Goal: Task Accomplishment & Management: Use online tool/utility

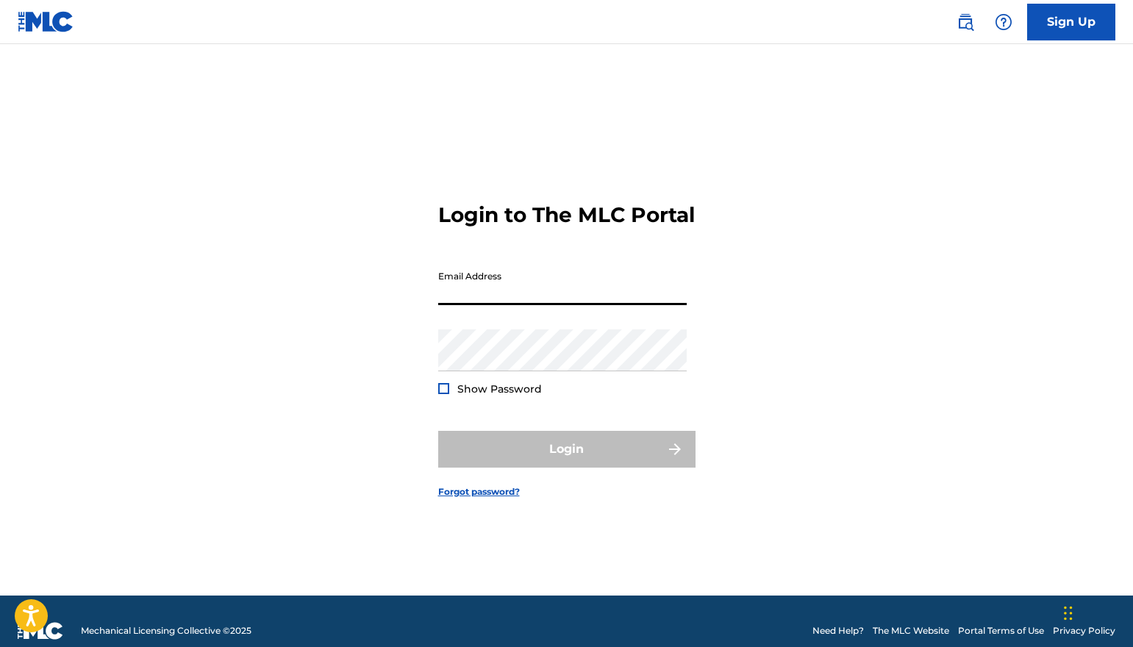
type input "[EMAIL_ADDRESS][DOMAIN_NAME]"
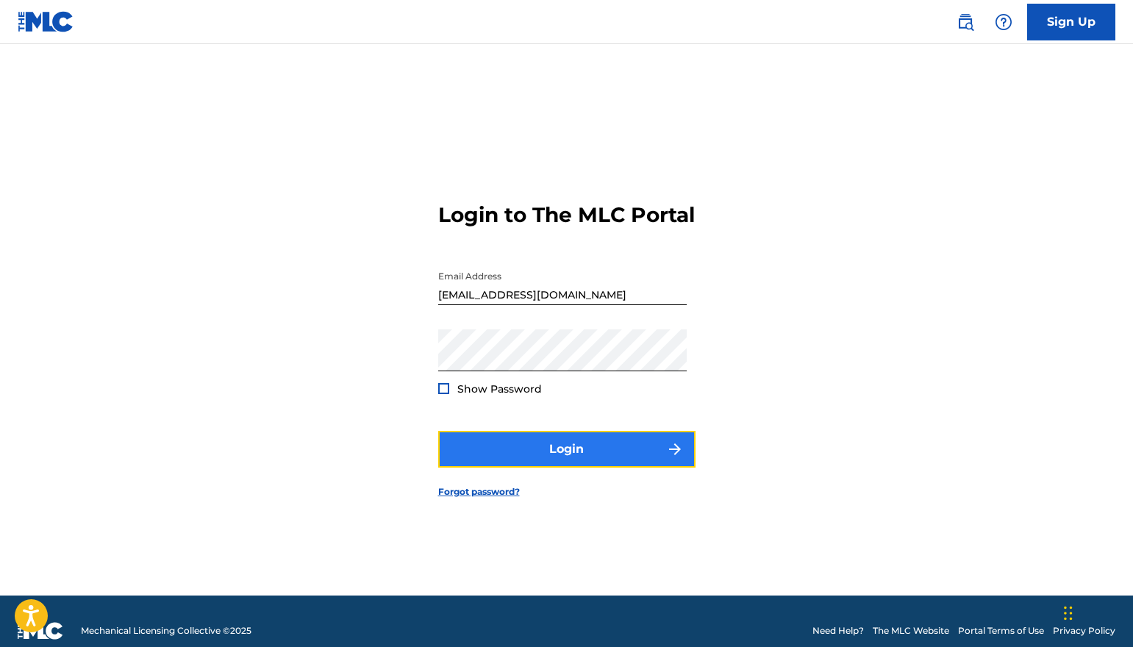
click at [565, 468] on button "Login" at bounding box center [566, 449] width 257 height 37
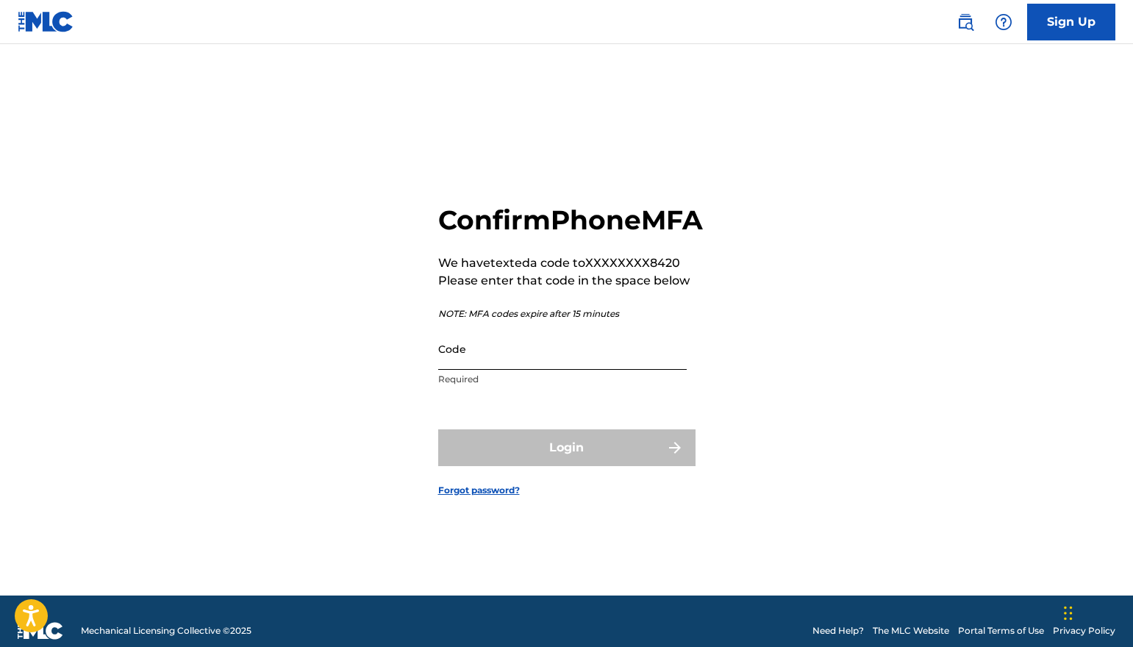
click at [500, 362] on input "Code" at bounding box center [562, 349] width 249 height 42
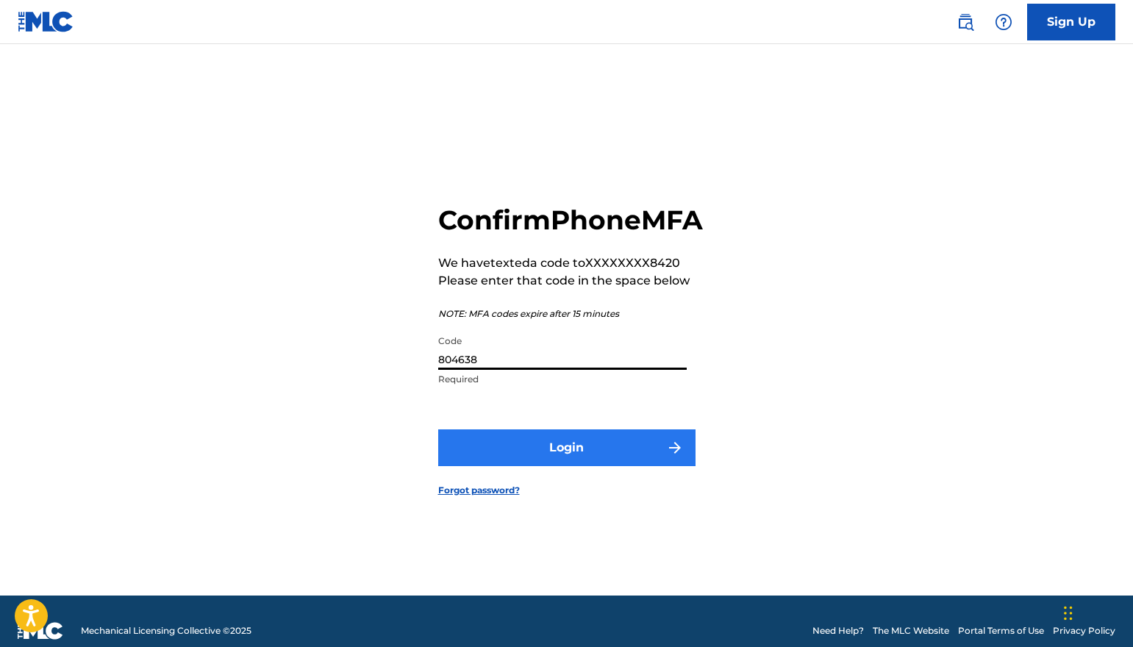
type input "804638"
click at [624, 454] on button "Login" at bounding box center [566, 447] width 257 height 37
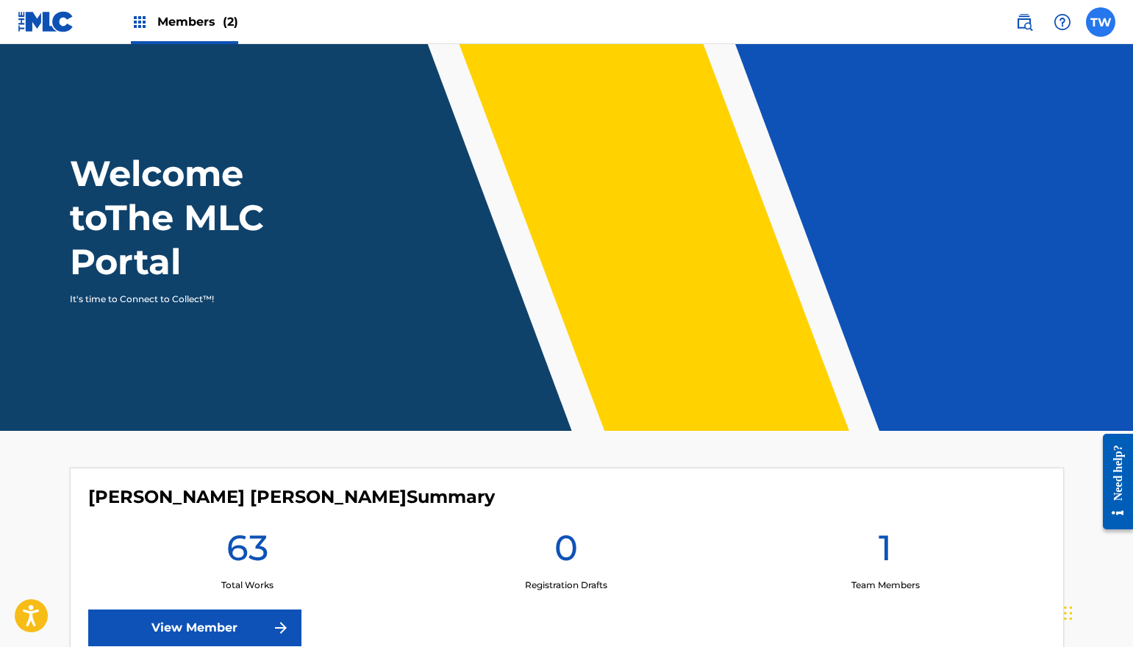
click at [1098, 24] on label at bounding box center [1100, 21] width 29 height 29
click at [1101, 22] on input "TW [PERSON_NAME] [EMAIL_ADDRESS][DOMAIN_NAME] Notification Preferences Profile …" at bounding box center [1101, 22] width 0 height 0
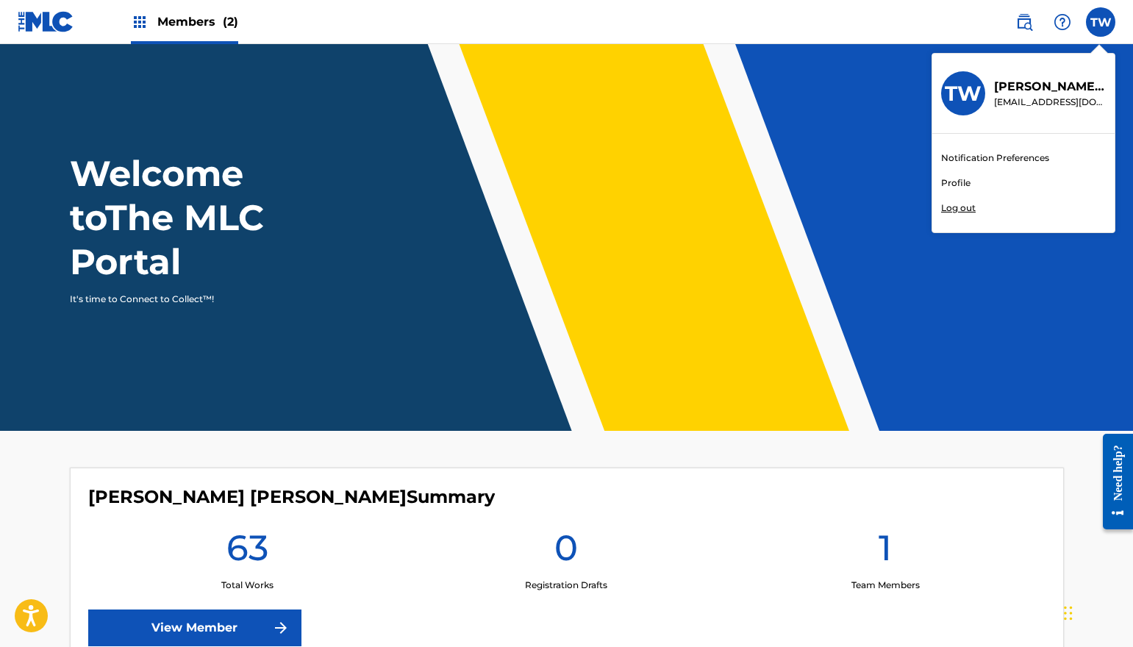
click at [1010, 160] on link "Notification Preferences" at bounding box center [995, 157] width 108 height 13
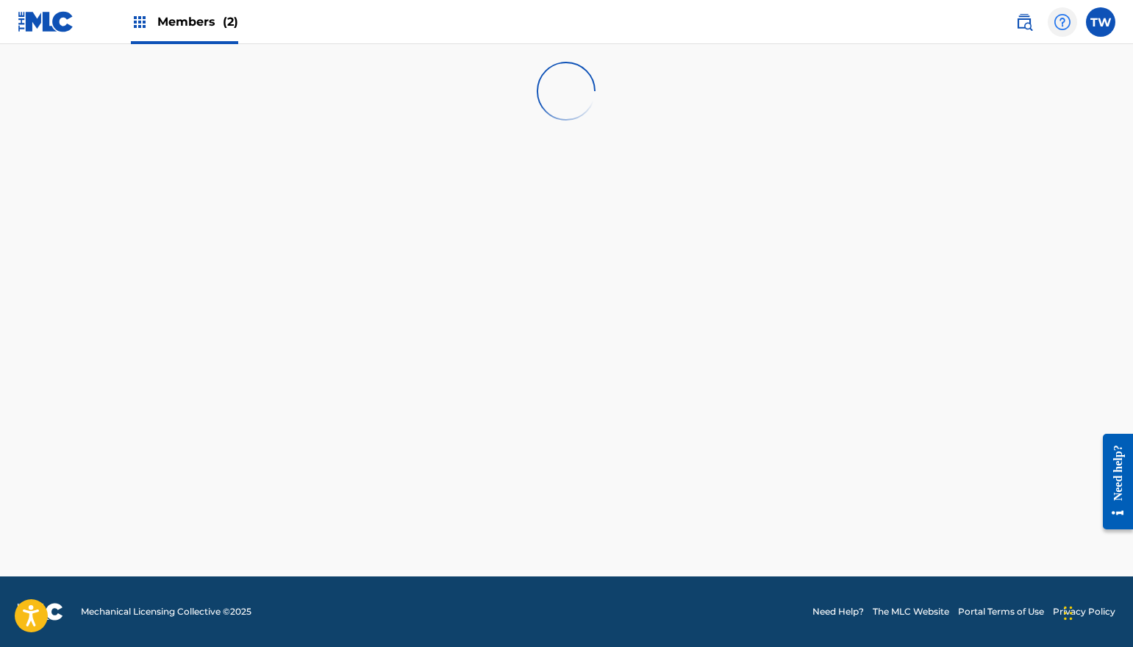
click at [1072, 26] on div at bounding box center [1062, 21] width 29 height 29
click at [1097, 24] on label at bounding box center [1100, 21] width 29 height 29
click at [1101, 22] on input "TW [PERSON_NAME] [EMAIL_ADDRESS][DOMAIN_NAME] Notification Preferences Profile …" at bounding box center [1101, 22] width 0 height 0
click at [957, 181] on link "Profile" at bounding box center [955, 182] width 29 height 13
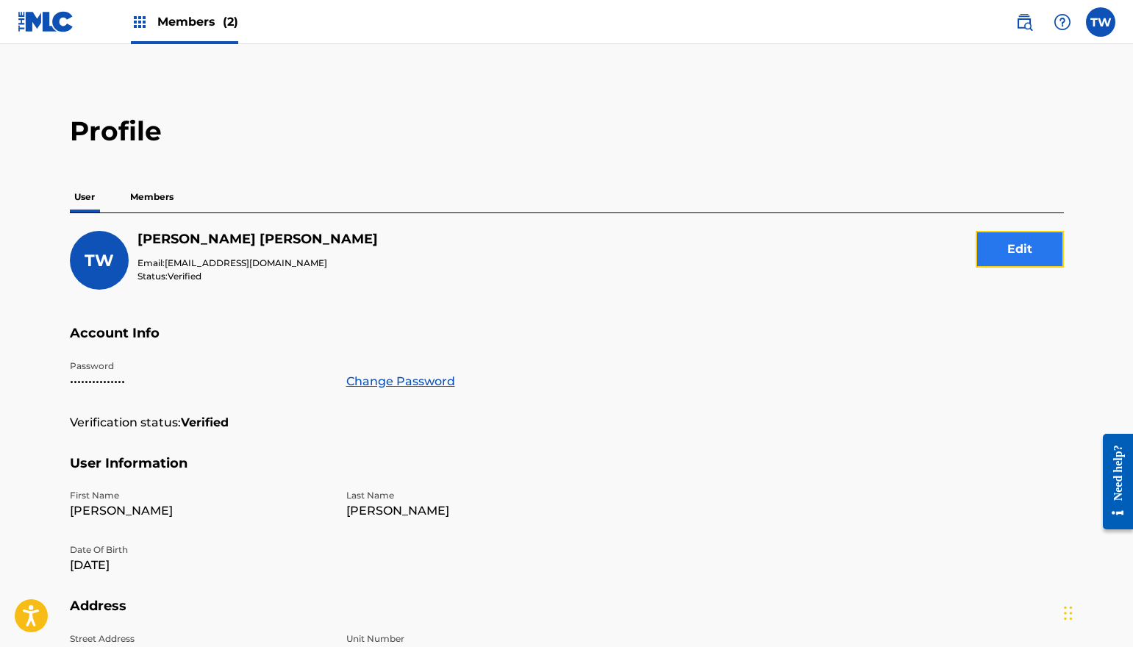
click at [1023, 246] on button "Edit" at bounding box center [1020, 249] width 88 height 37
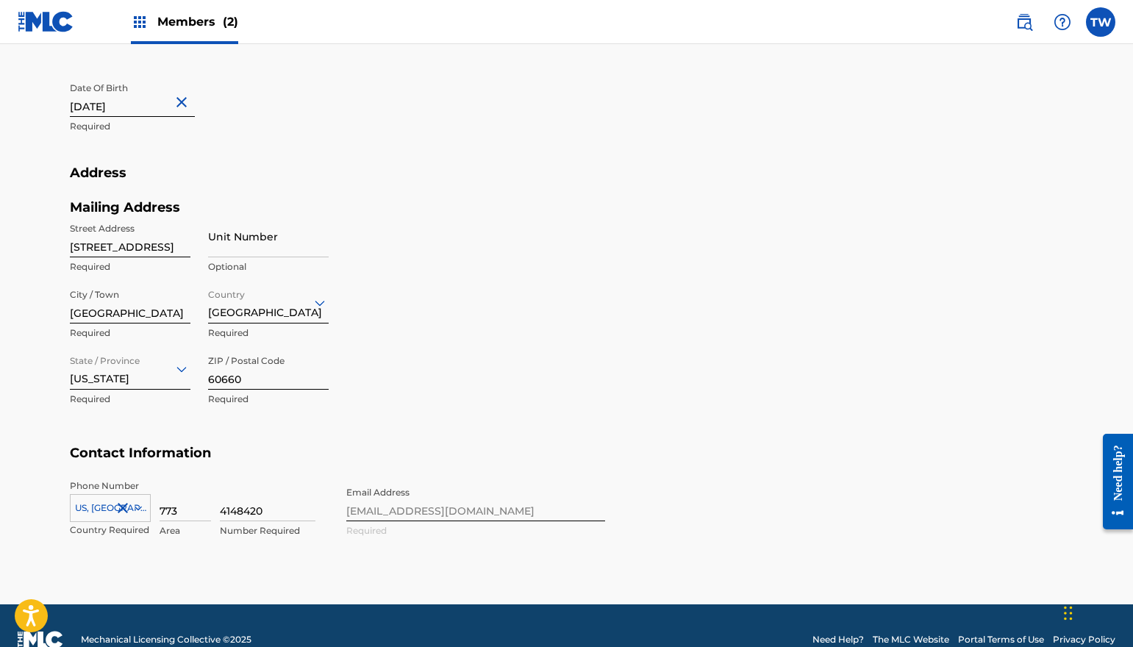
scroll to position [515, 0]
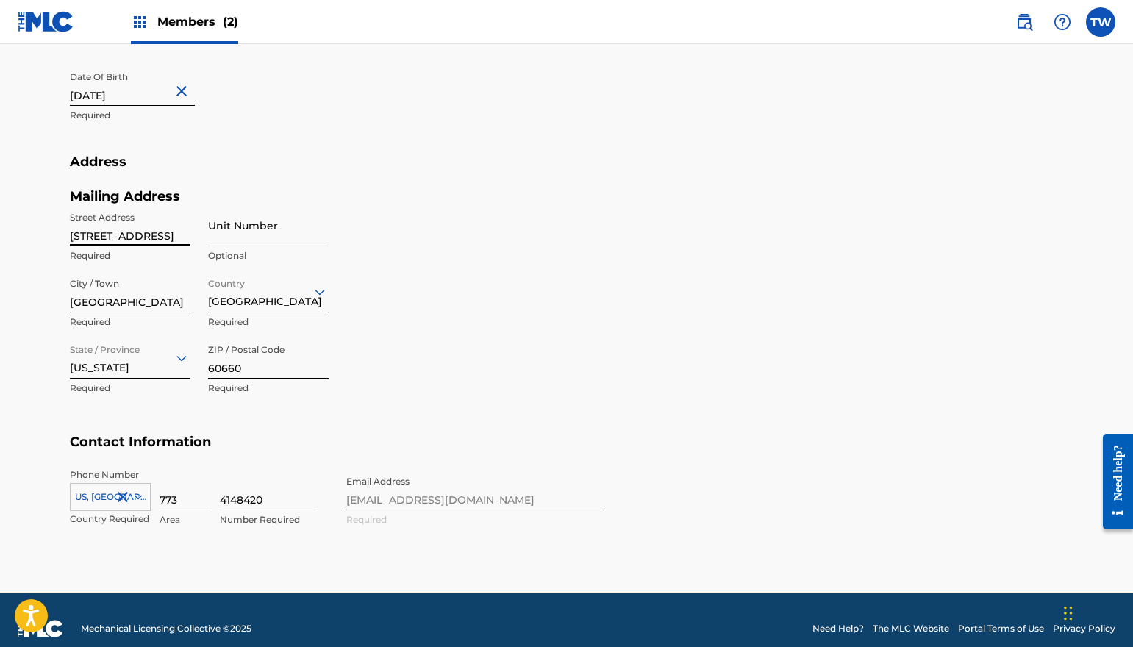
drag, startPoint x: 186, startPoint y: 233, endPoint x: 58, endPoint y: 224, distance: 128.3
click at [60, 224] on div "Profile User Members TW [PERSON_NAME] Email: [EMAIL_ADDRESS][DOMAIN_NAME] Statu…" at bounding box center [567, 79] width 1030 height 958
type input "[STREET_ADDRESS]"
type input "[GEOGRAPHIC_DATA]"
type input "[US_STATE]"
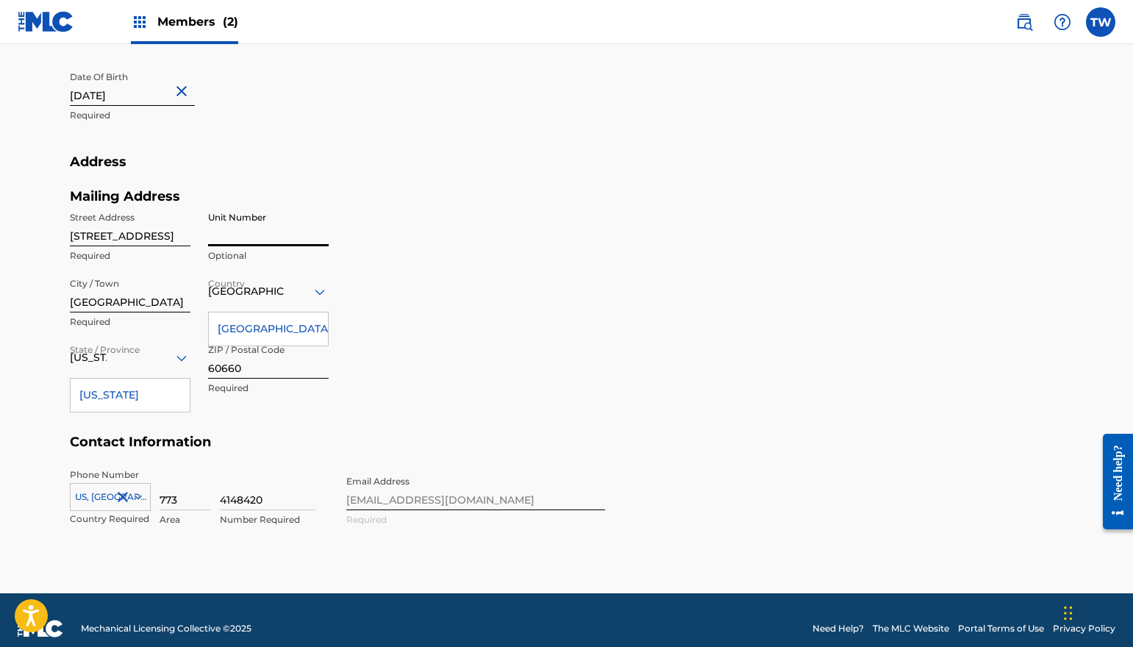
click at [246, 233] on input "Unit Number" at bounding box center [268, 225] width 121 height 42
type input "GD"
click at [188, 229] on input "[STREET_ADDRESS]" at bounding box center [130, 225] width 121 height 42
type input "[STREET_ADDRESS]"
click at [477, 318] on div "Mailing Address Street Address [STREET_ADDRESS][GEOGRAPHIC_DATA] Required Unit …" at bounding box center [337, 311] width 535 height 246
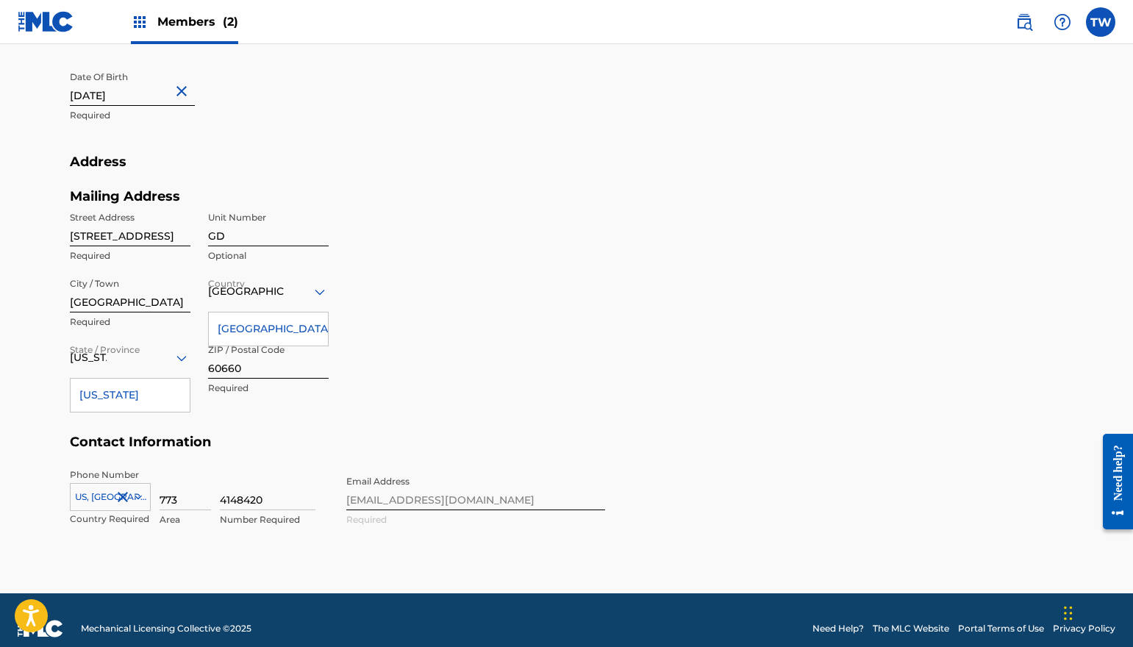
click at [409, 416] on div "Mailing Address Street Address [STREET_ADDRESS][GEOGRAPHIC_DATA] Required Unit …" at bounding box center [337, 311] width 535 height 246
click at [240, 369] on input "60660" at bounding box center [268, 358] width 121 height 42
type input "60640"
click at [491, 404] on div "Mailing Address Street Address [STREET_ADDRESS][GEOGRAPHIC_DATA] Required Unit …" at bounding box center [337, 311] width 535 height 246
click at [497, 313] on div "Mailing Address Street Address [STREET_ADDRESS][GEOGRAPHIC_DATA] Required Unit …" at bounding box center [337, 311] width 535 height 246
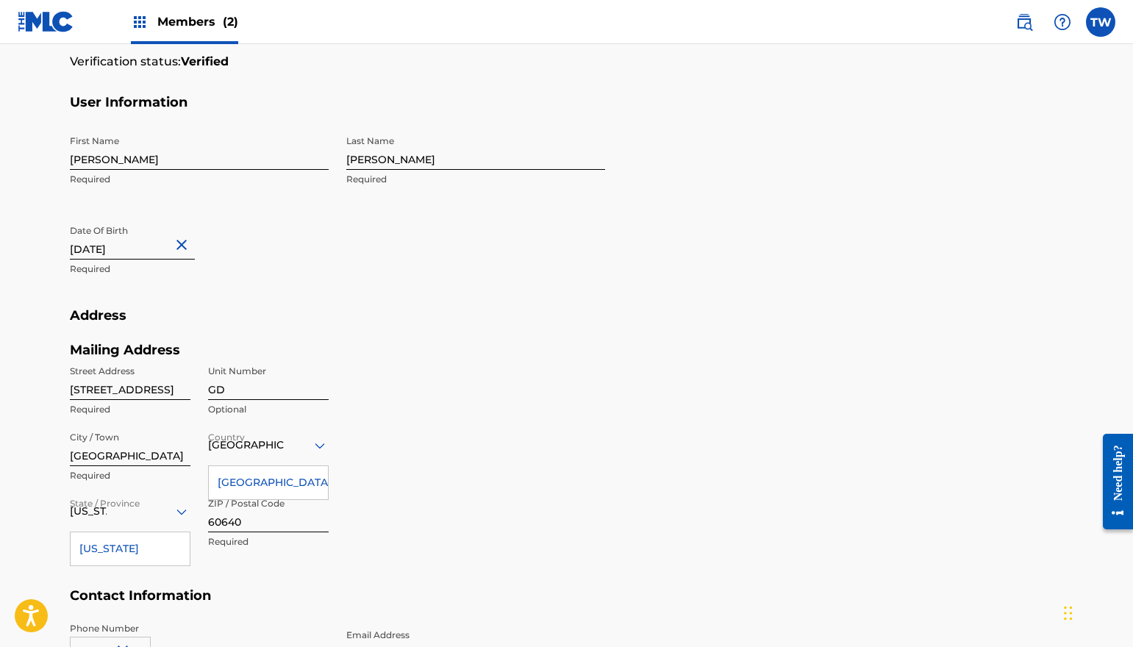
scroll to position [368, 0]
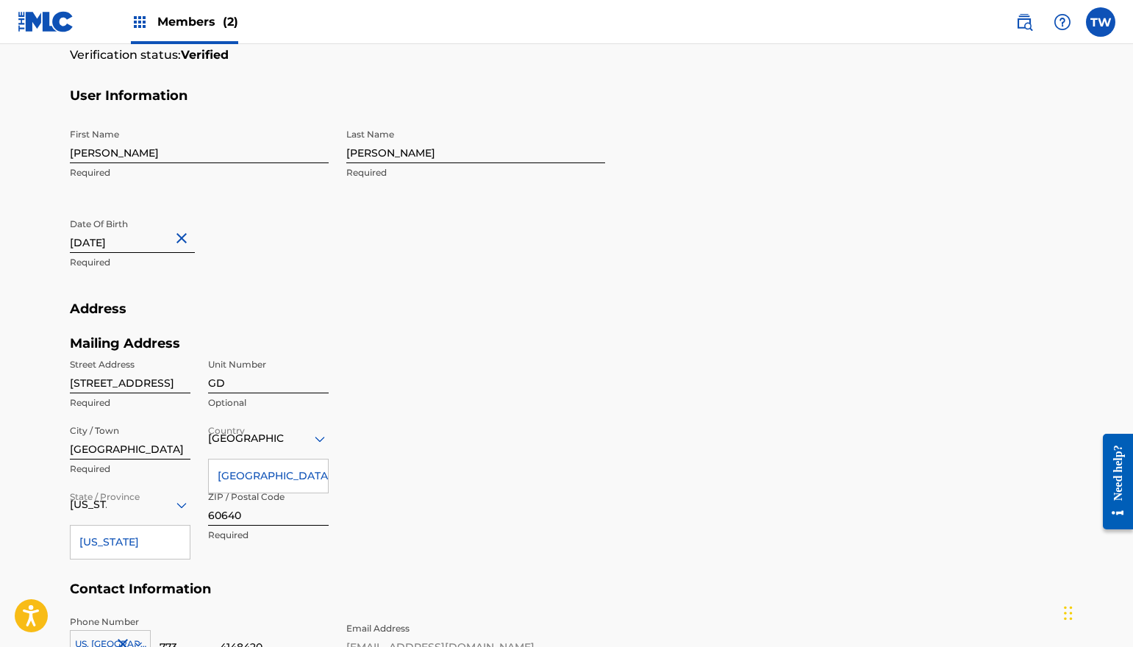
click at [129, 245] on input "[DATE]" at bounding box center [132, 232] width 125 height 42
select select "5"
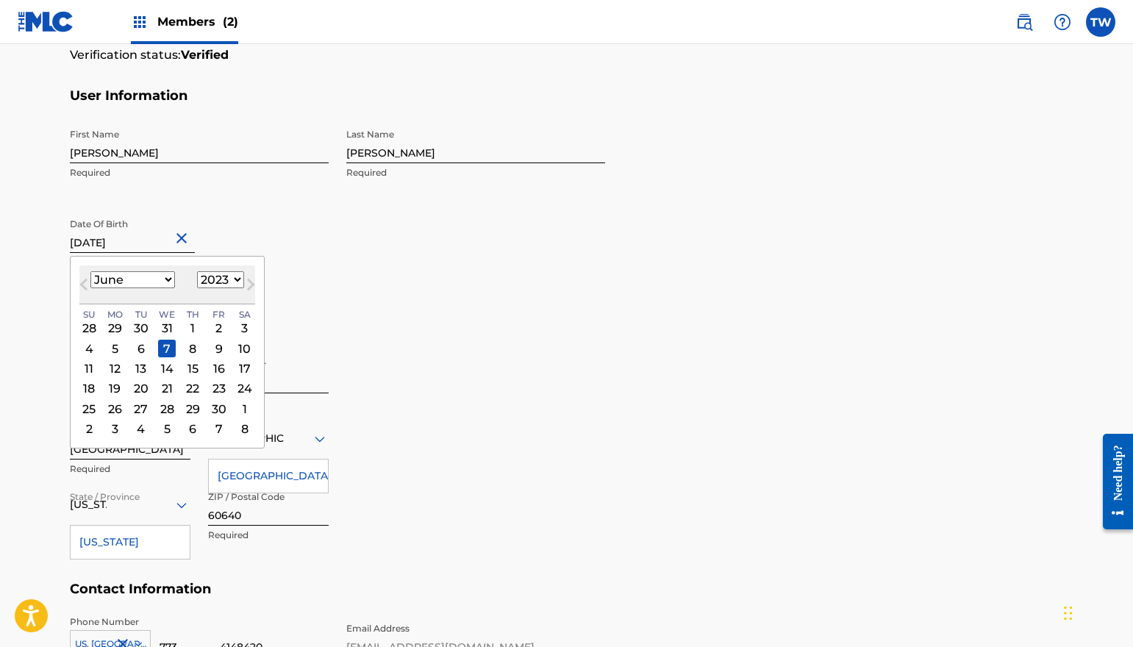
drag, startPoint x: 238, startPoint y: 274, endPoint x: 235, endPoint y: 285, distance: 11.2
click at [238, 274] on select "1899 1900 1901 1902 1903 1904 1905 1906 1907 1908 1909 1910 1911 1912 1913 1914…" at bounding box center [220, 279] width 47 height 17
select select "1990"
click at [197, 271] on select "1899 1900 1901 1902 1903 1904 1905 1906 1907 1908 1909 1910 1911 1912 1913 1914…" at bounding box center [220, 279] width 47 height 17
click at [414, 352] on div "Mailing Address Street Address [STREET_ADDRESS][GEOGRAPHIC_DATA] Required Unit …" at bounding box center [337, 458] width 535 height 246
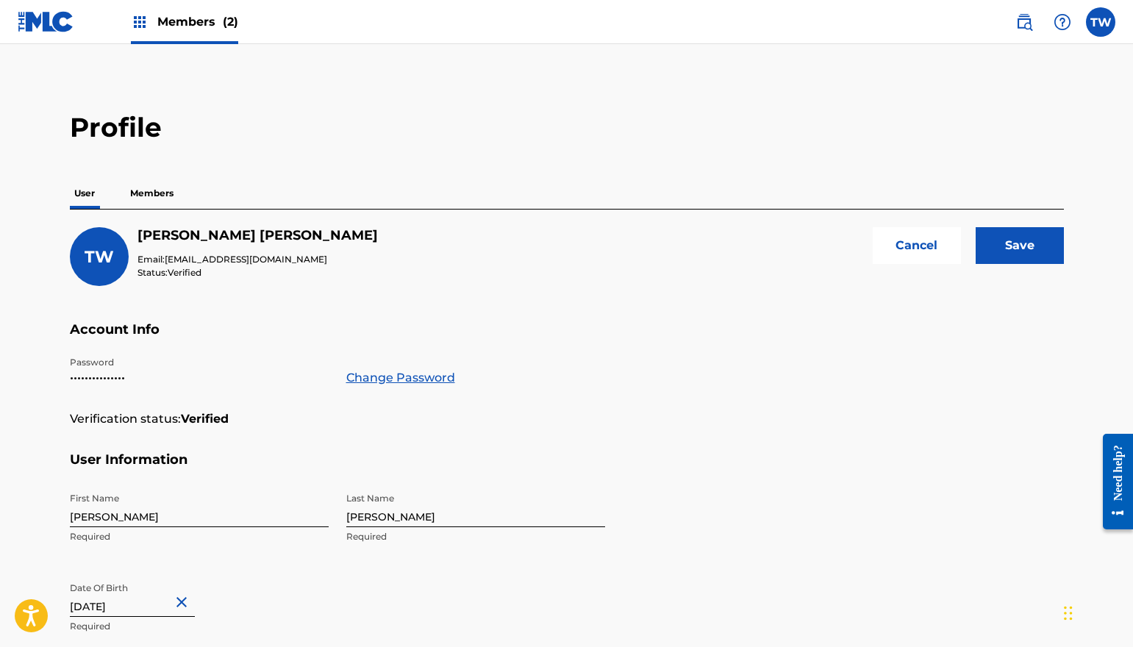
scroll to position [0, 0]
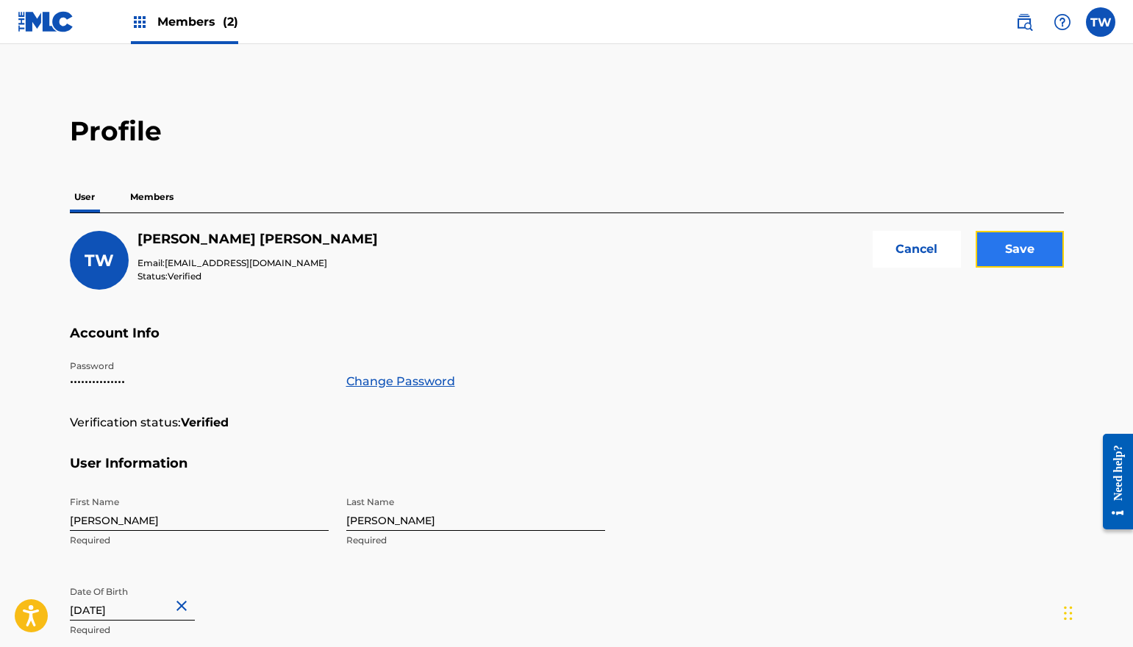
click at [1013, 257] on input "Save" at bounding box center [1020, 249] width 88 height 37
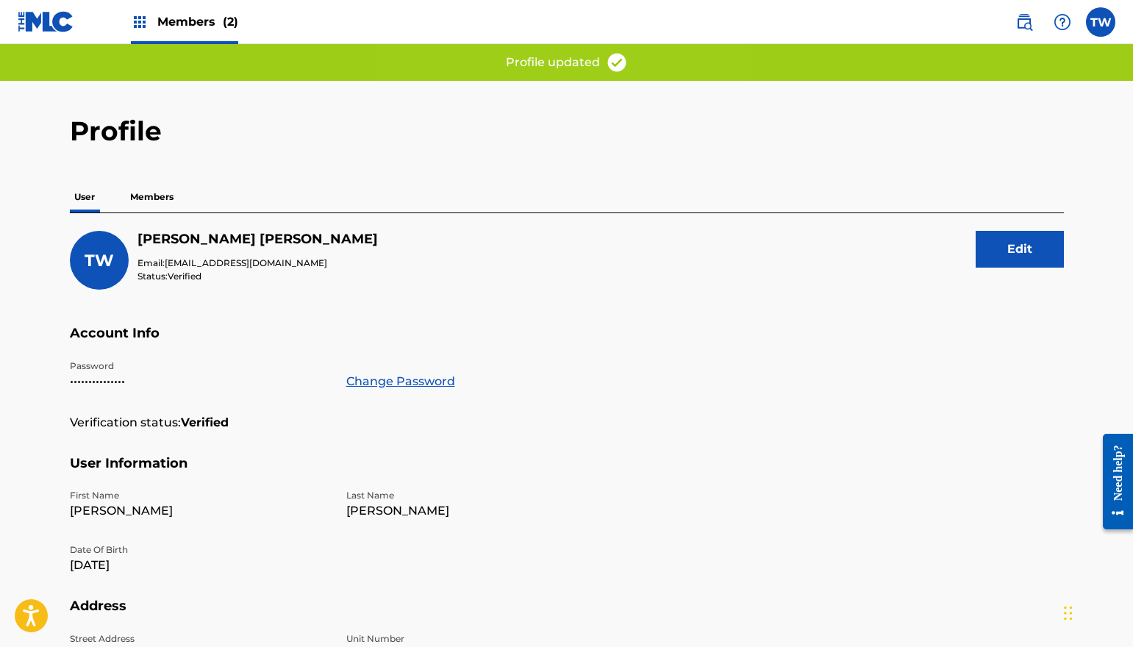
click at [144, 201] on p "Members" at bounding box center [152, 197] width 52 height 31
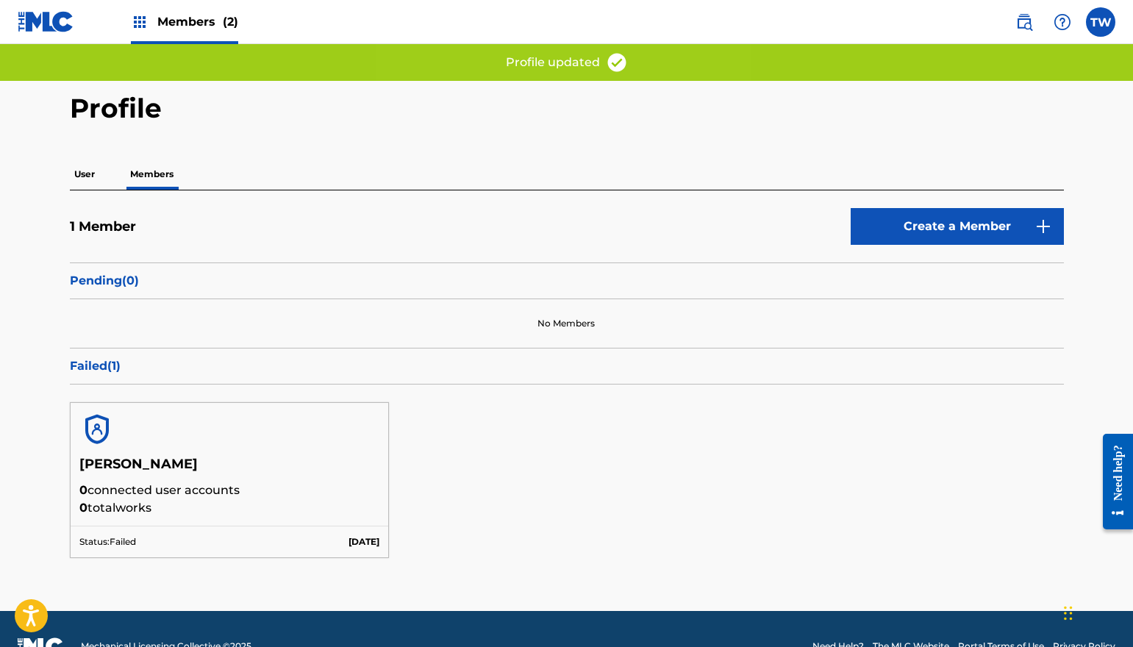
scroll to position [57, 0]
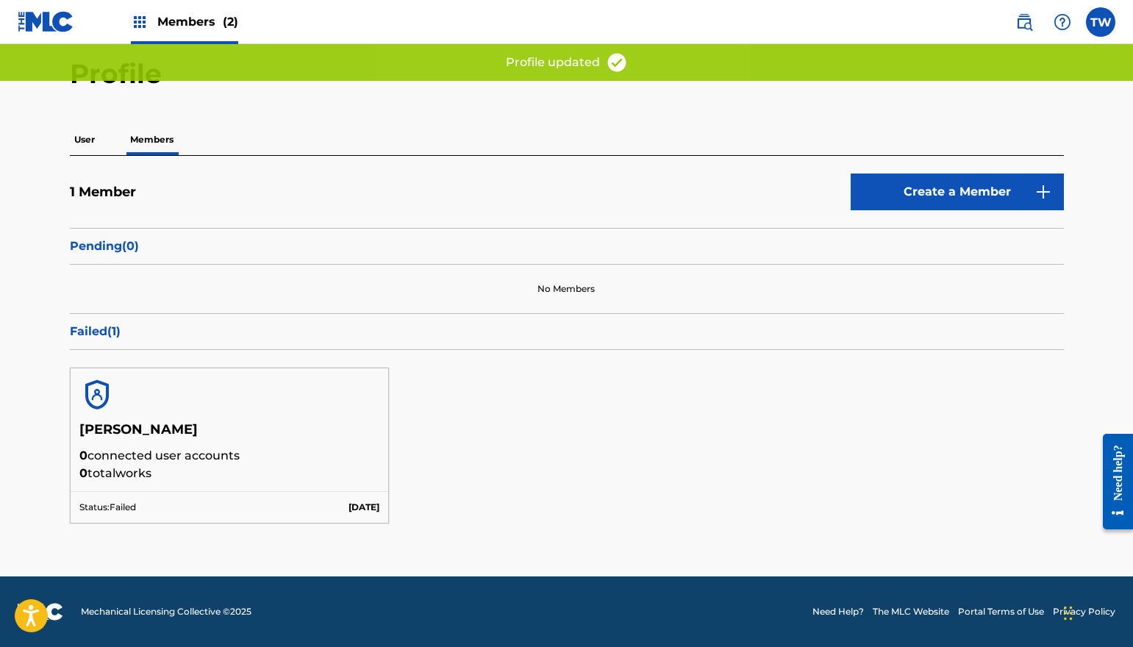
click at [96, 332] on p "Failed ( 1 )" at bounding box center [567, 332] width 994 height 18
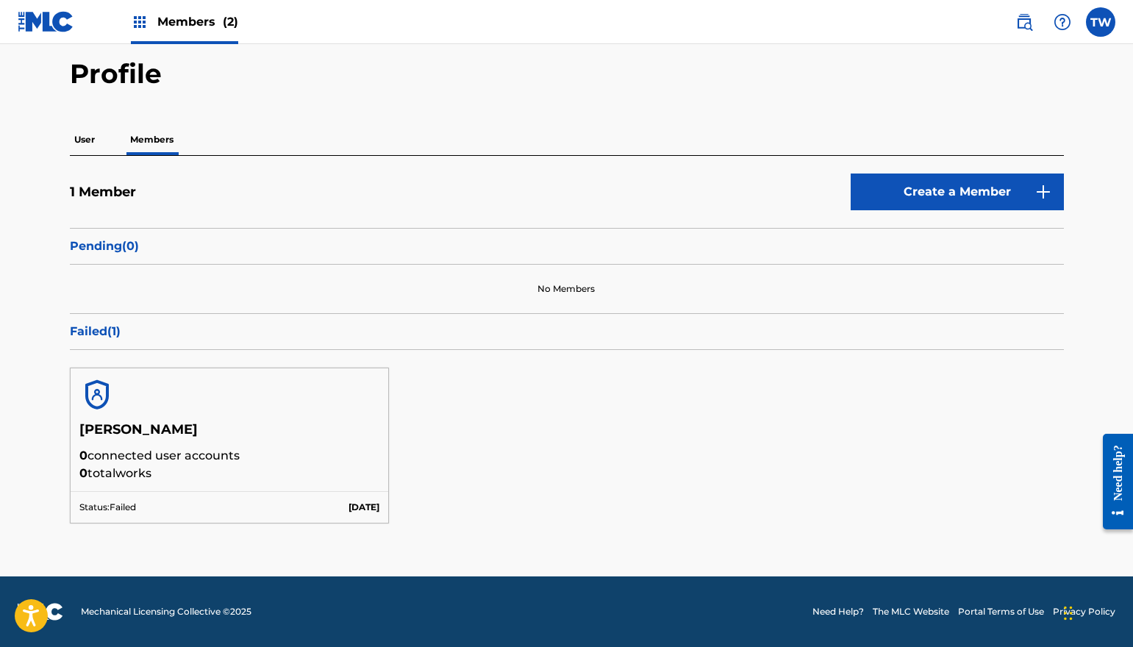
drag, startPoint x: 110, startPoint y: 326, endPoint x: 125, endPoint y: 329, distance: 15.2
click at [112, 325] on p "Failed ( 1 )" at bounding box center [567, 332] width 994 height 18
click at [125, 329] on p "Failed ( 1 )" at bounding box center [567, 332] width 994 height 18
click at [116, 332] on p "Failed ( 1 )" at bounding box center [567, 332] width 994 height 18
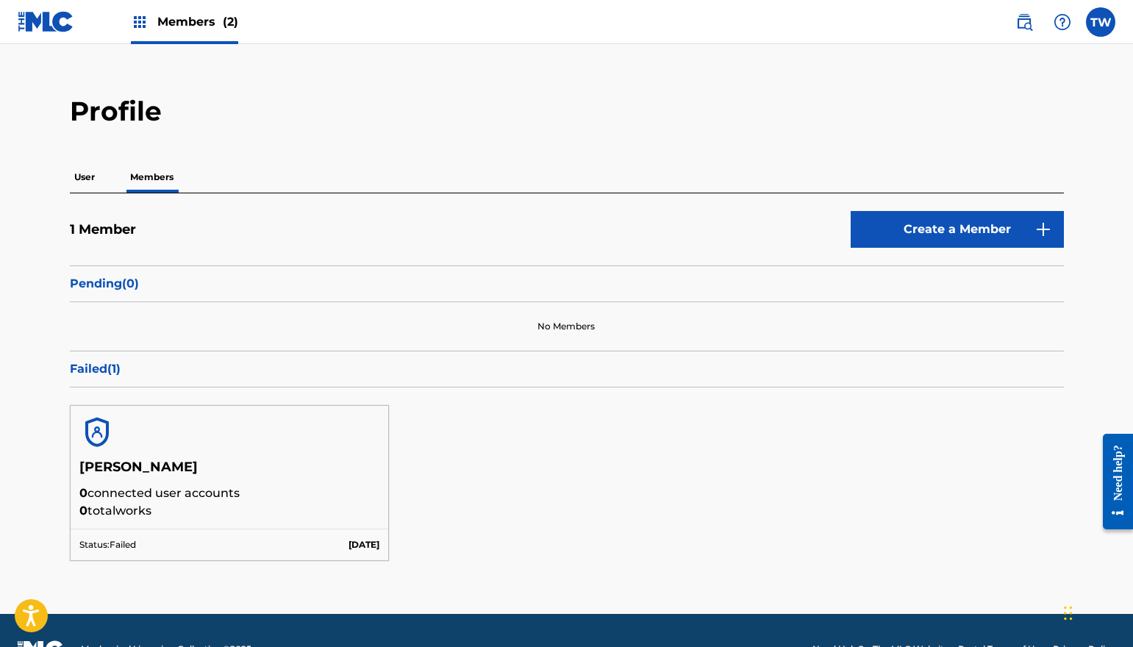
scroll to position [0, 0]
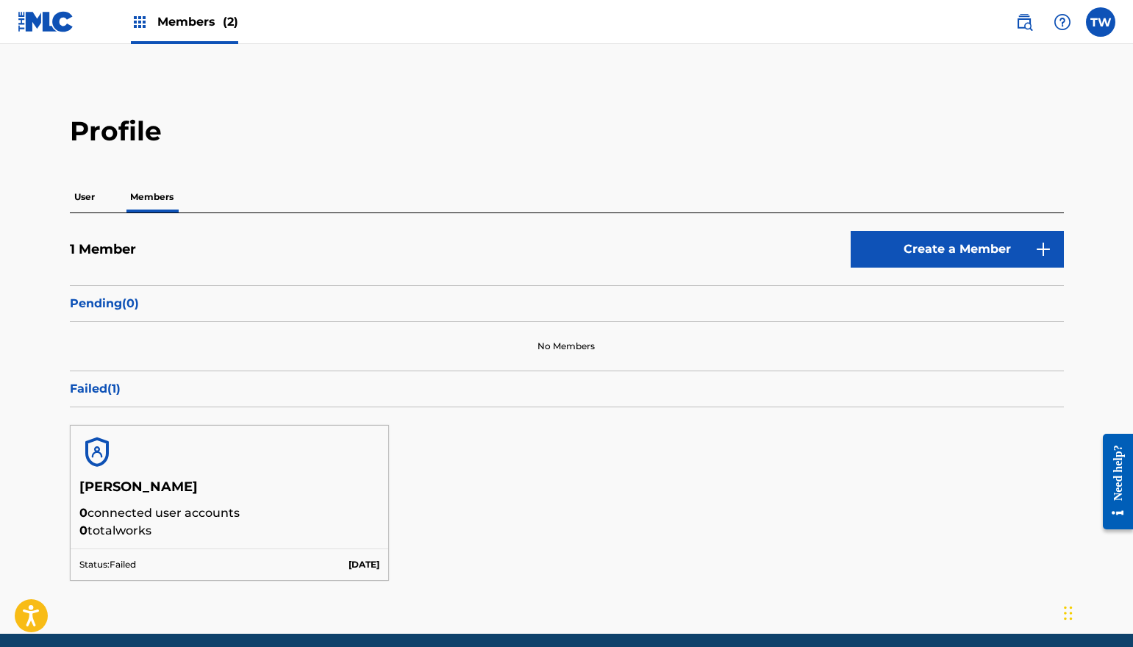
click at [596, 357] on div "No Members" at bounding box center [567, 346] width 994 height 49
click at [93, 443] on img at bounding box center [96, 452] width 35 height 35
click at [101, 453] on img at bounding box center [96, 452] width 35 height 35
click at [117, 400] on div "Failed ( 1 )" at bounding box center [567, 389] width 994 height 37
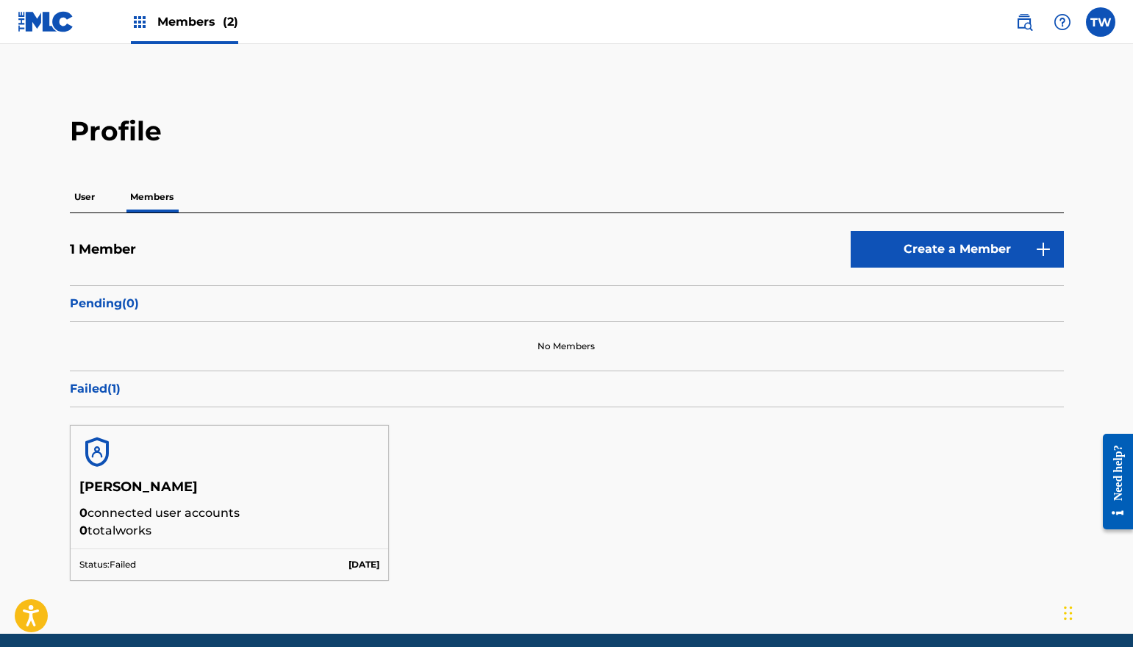
click at [106, 388] on p "Failed ( 1 )" at bounding box center [567, 389] width 994 height 18
click at [104, 388] on p "Failed ( 1 )" at bounding box center [567, 389] width 994 height 18
click at [184, 289] on div "Pending ( 0 )" at bounding box center [567, 303] width 994 height 37
click at [99, 199] on p "User" at bounding box center [84, 197] width 29 height 31
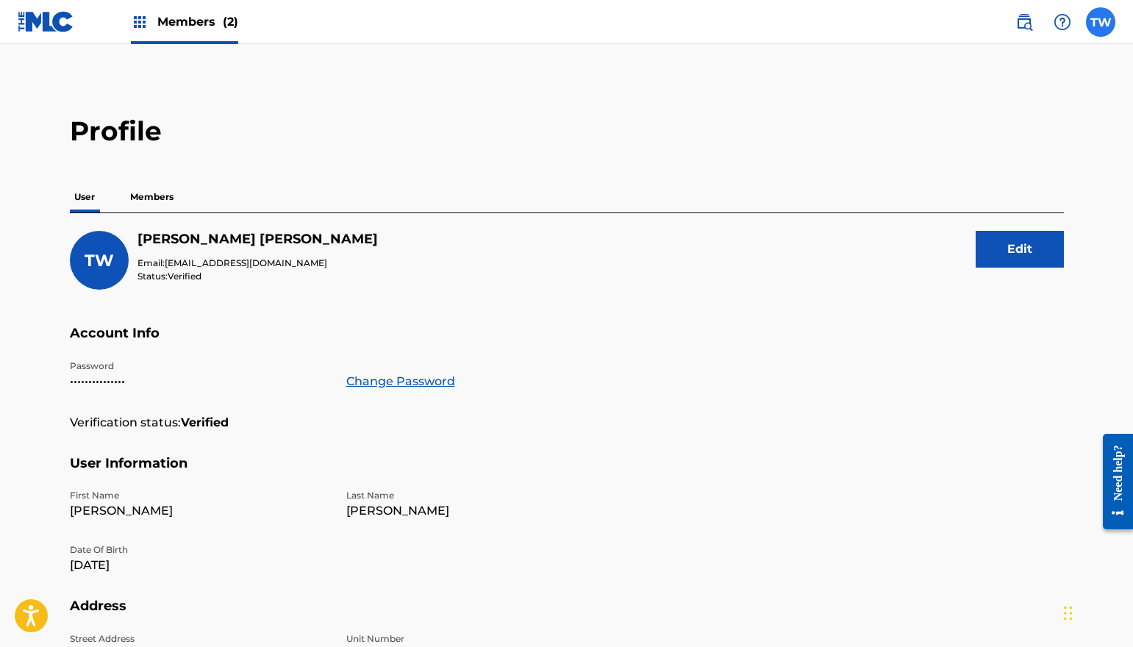
click at [1102, 19] on label at bounding box center [1100, 21] width 29 height 29
click at [1101, 22] on input "TW [PERSON_NAME] [EMAIL_ADDRESS][DOMAIN_NAME] Notification Preferences Profile …" at bounding box center [1101, 22] width 0 height 0
click at [693, 113] on main "Profile User Members TW [PERSON_NAME] Email: [EMAIL_ADDRESS][DOMAIN_NAME] Statu…" at bounding box center [566, 481] width 1133 height 875
click at [52, 18] on img at bounding box center [46, 21] width 57 height 21
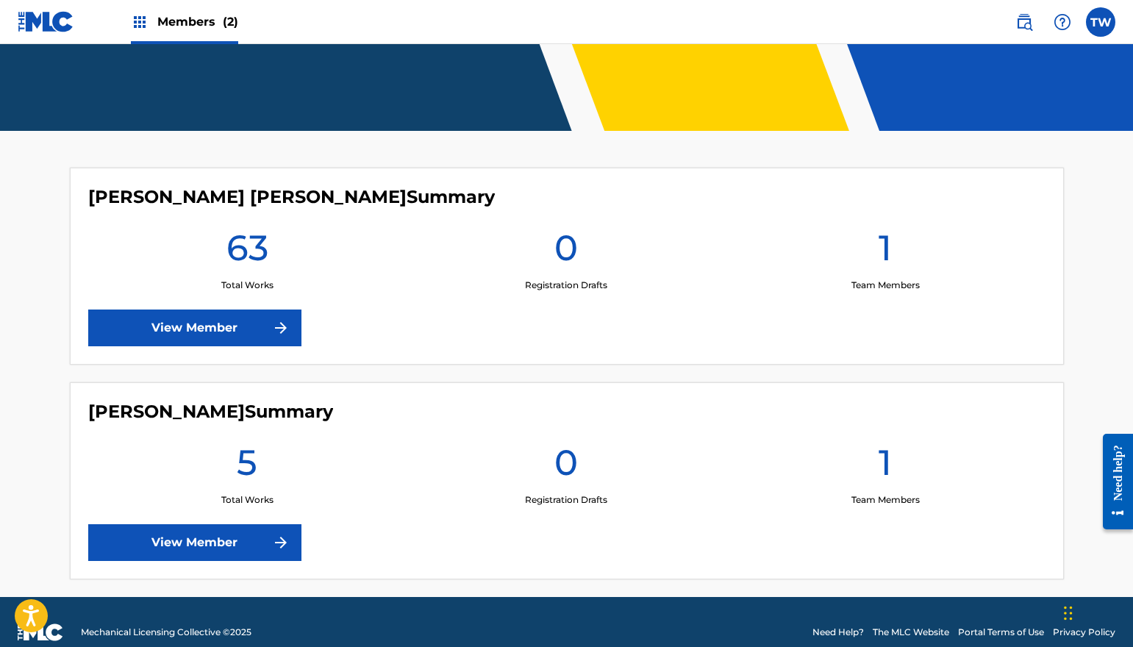
scroll to position [321, 0]
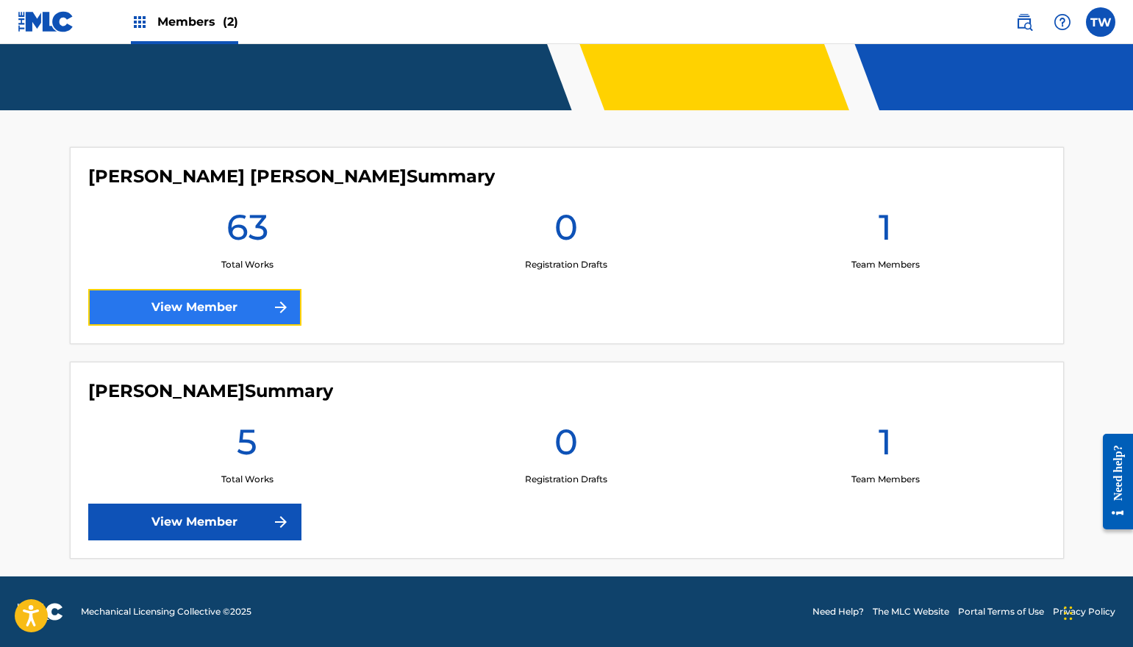
click at [201, 305] on link "View Member" at bounding box center [194, 307] width 213 height 37
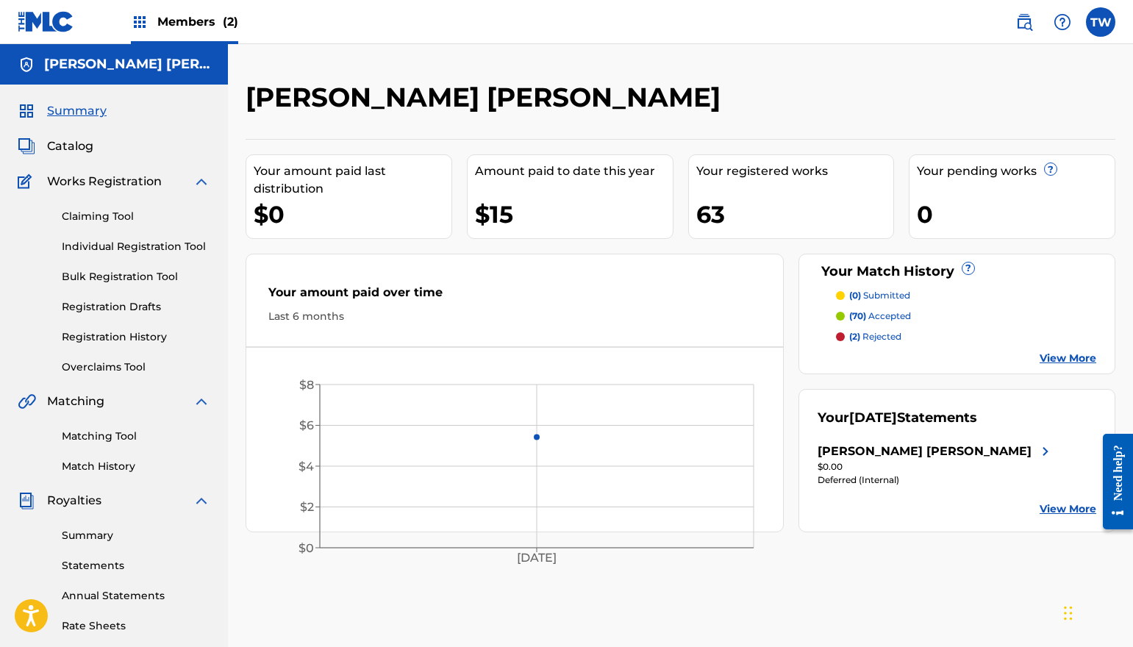
click at [865, 332] on p "(2) rejected" at bounding box center [875, 336] width 52 height 13
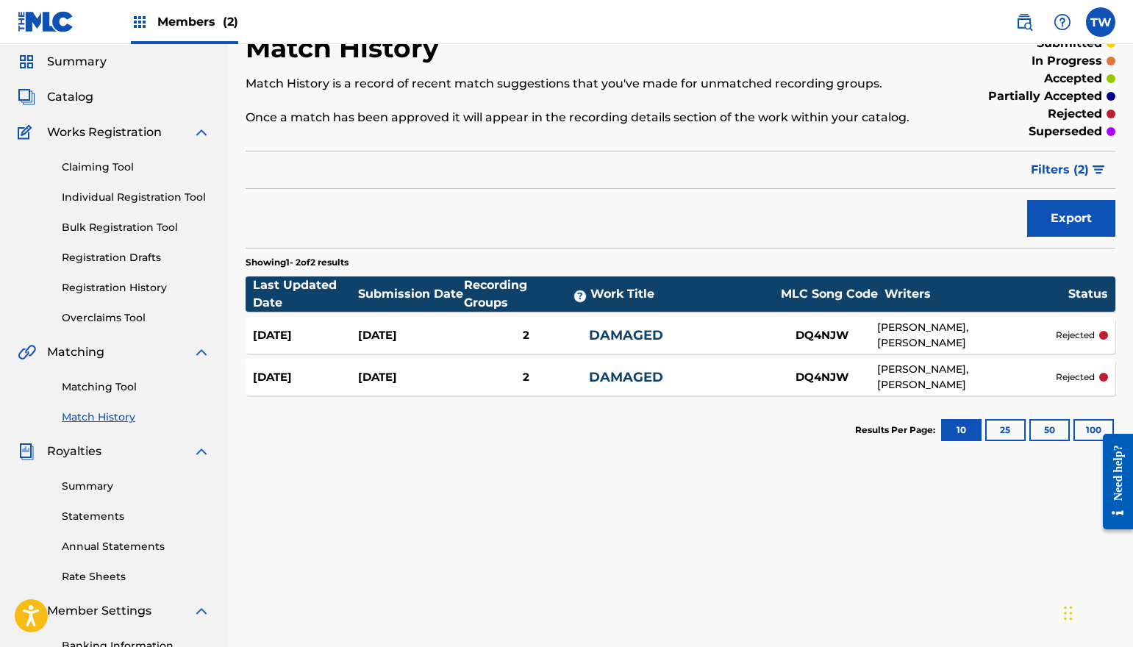
scroll to position [74, 0]
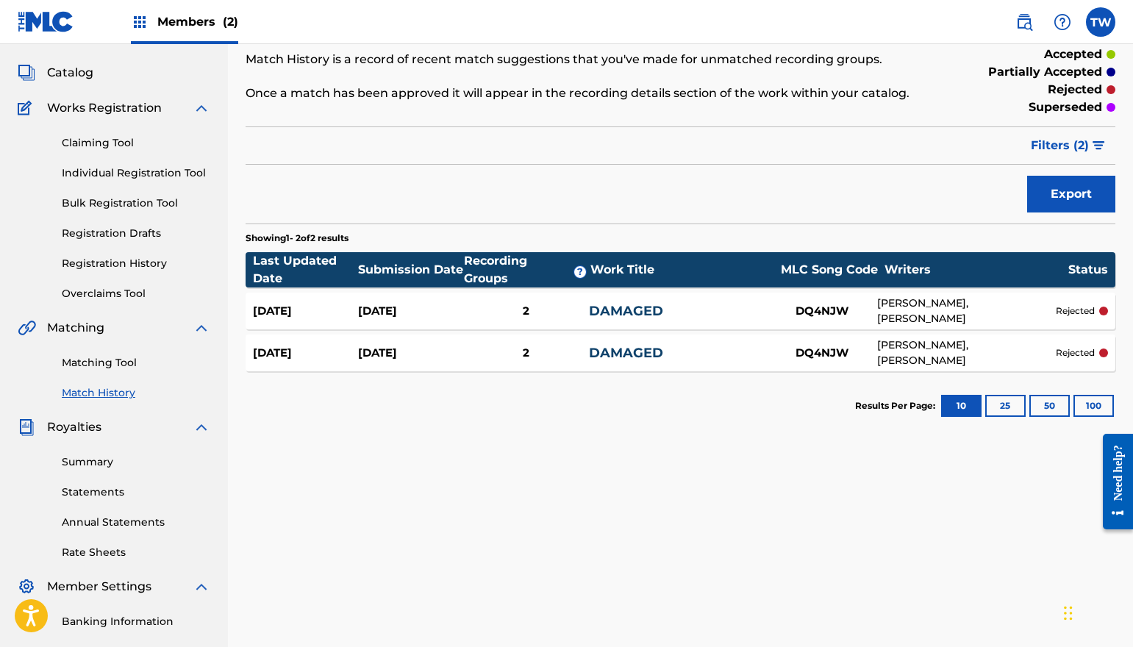
click at [618, 316] on link "DAMAGED" at bounding box center [626, 311] width 74 height 16
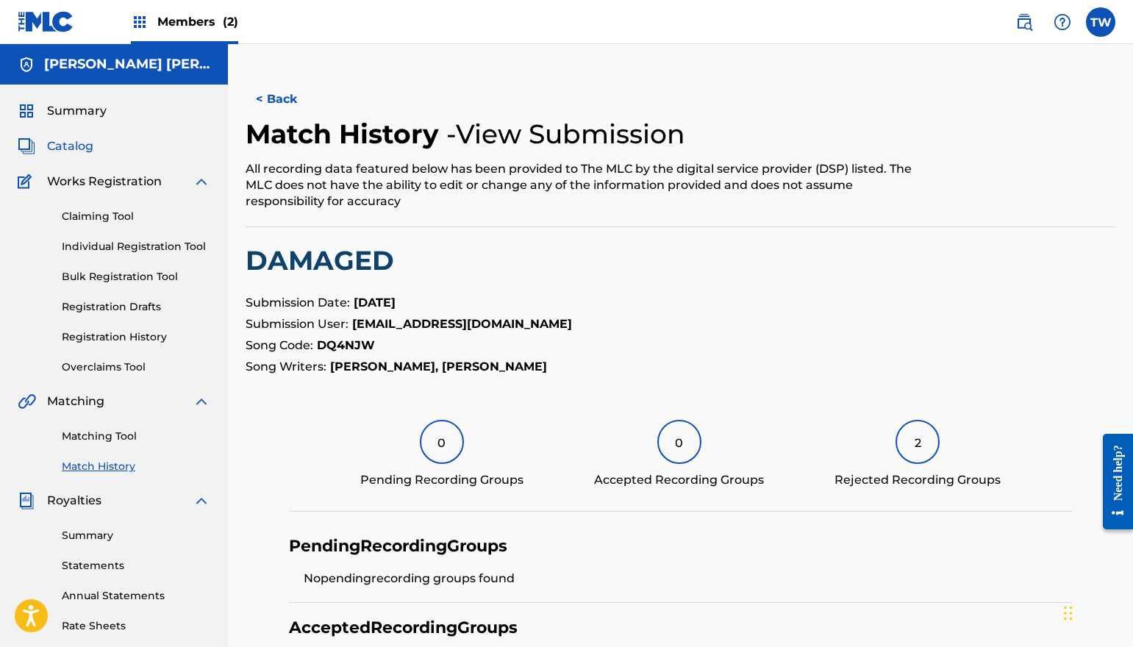
click at [68, 148] on span "Catalog" at bounding box center [70, 147] width 46 height 18
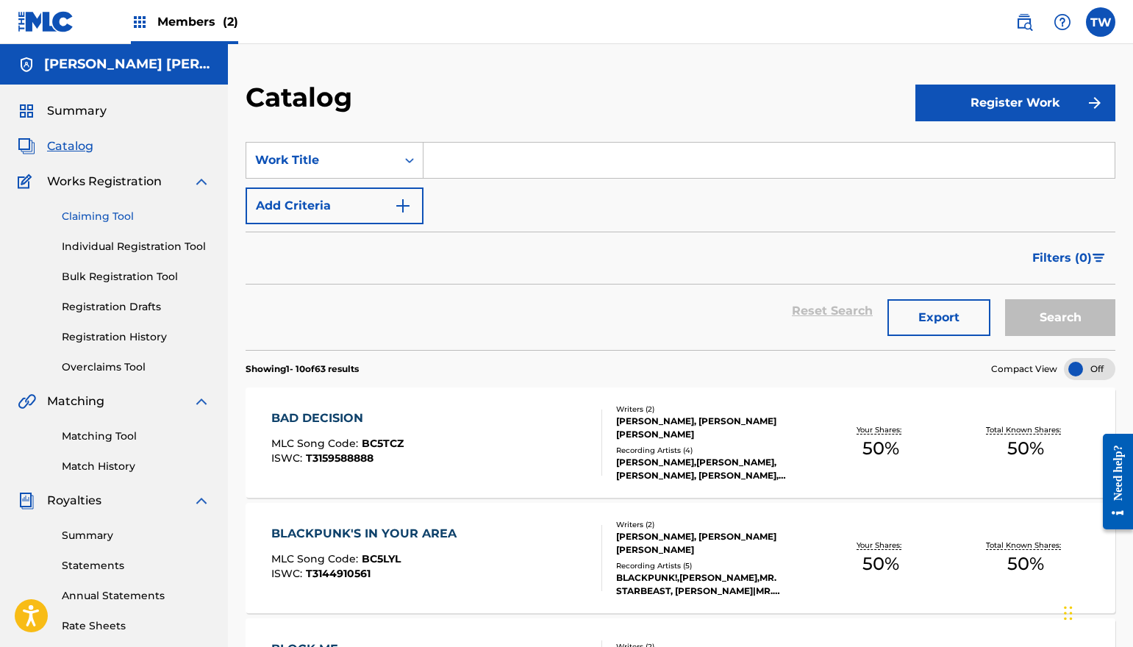
click at [115, 221] on link "Claiming Tool" at bounding box center [136, 216] width 149 height 15
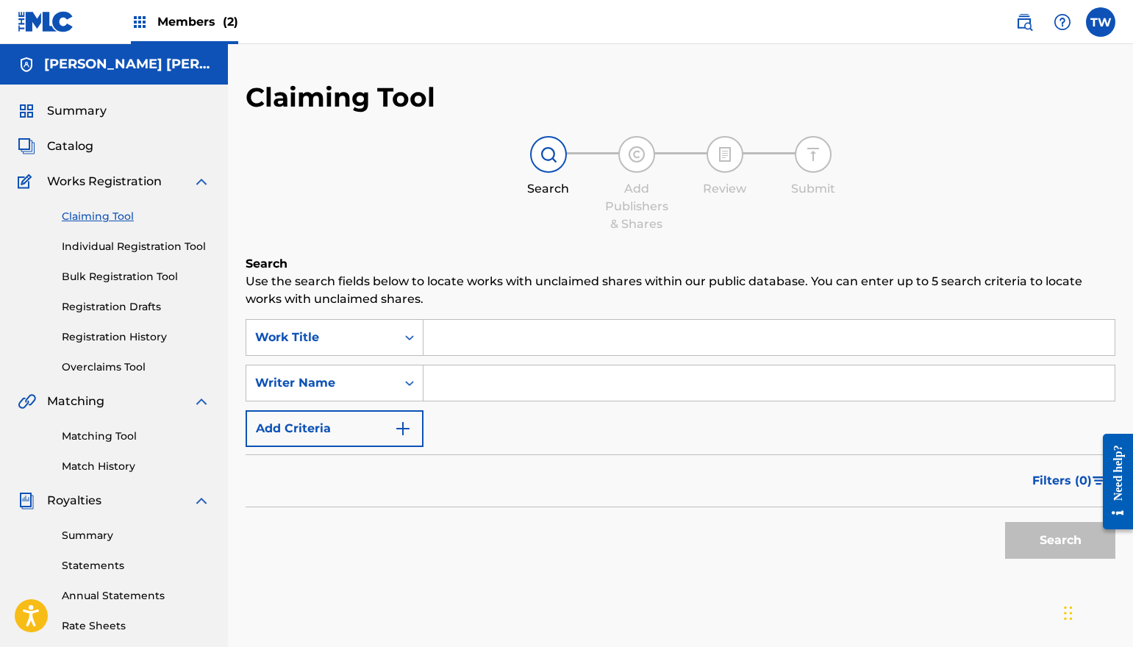
click at [482, 384] on input "Search Form" at bounding box center [769, 382] width 691 height 35
type input "[PERSON_NAME]"
click at [1038, 534] on button "Search" at bounding box center [1060, 540] width 110 height 37
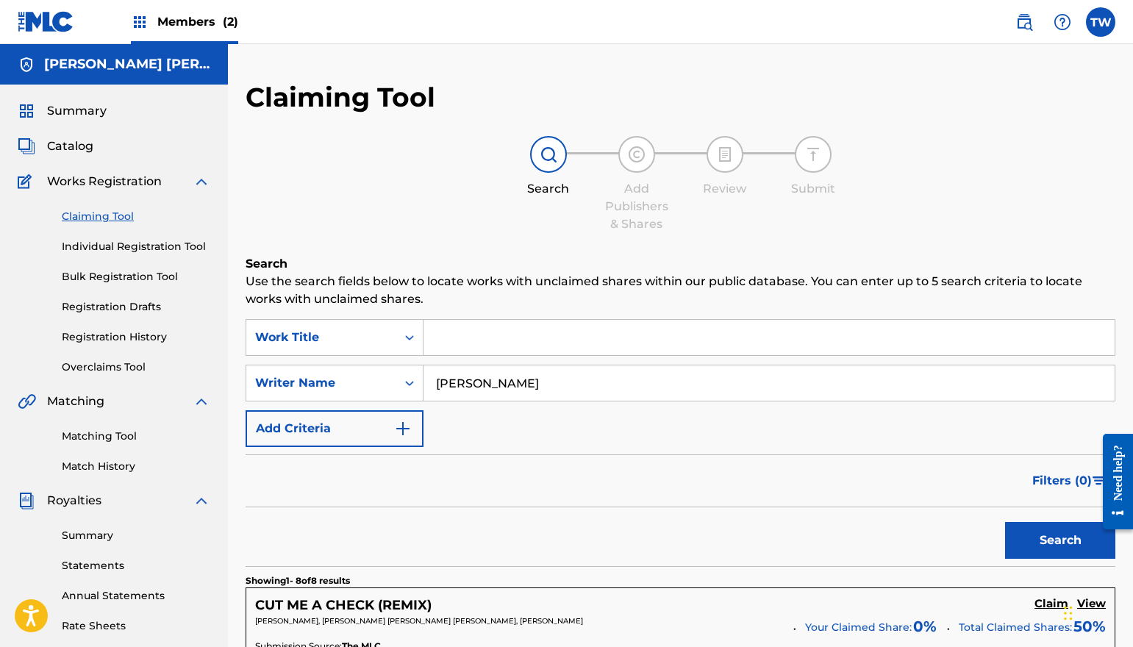
scroll to position [294, 0]
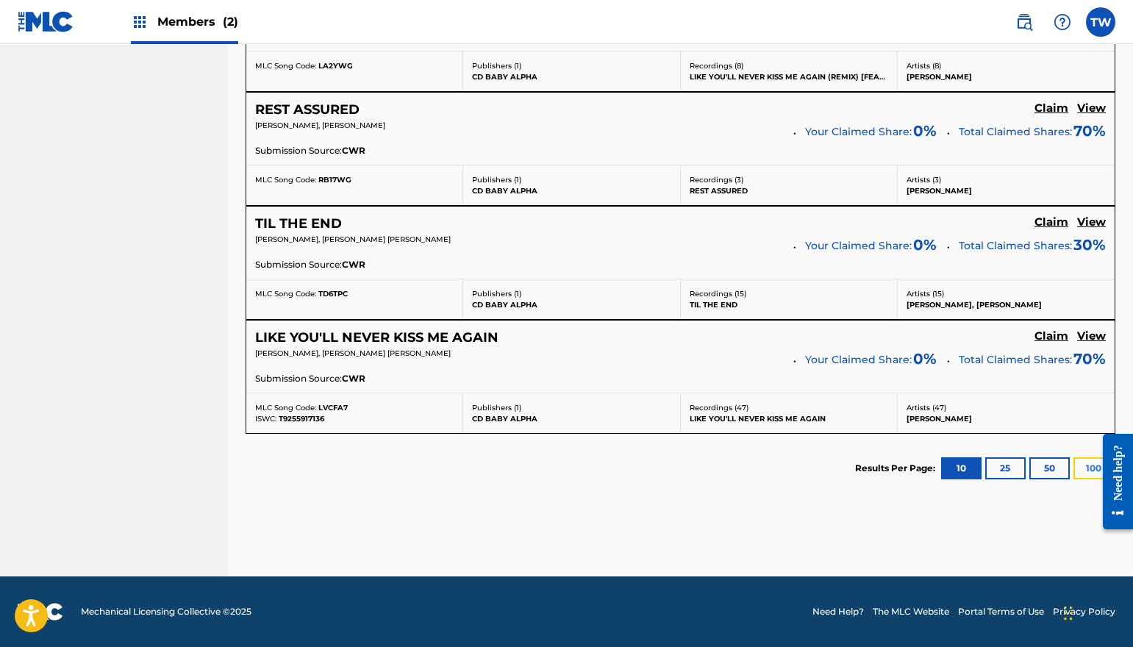
click at [1085, 466] on button "100" at bounding box center [1094, 468] width 40 height 22
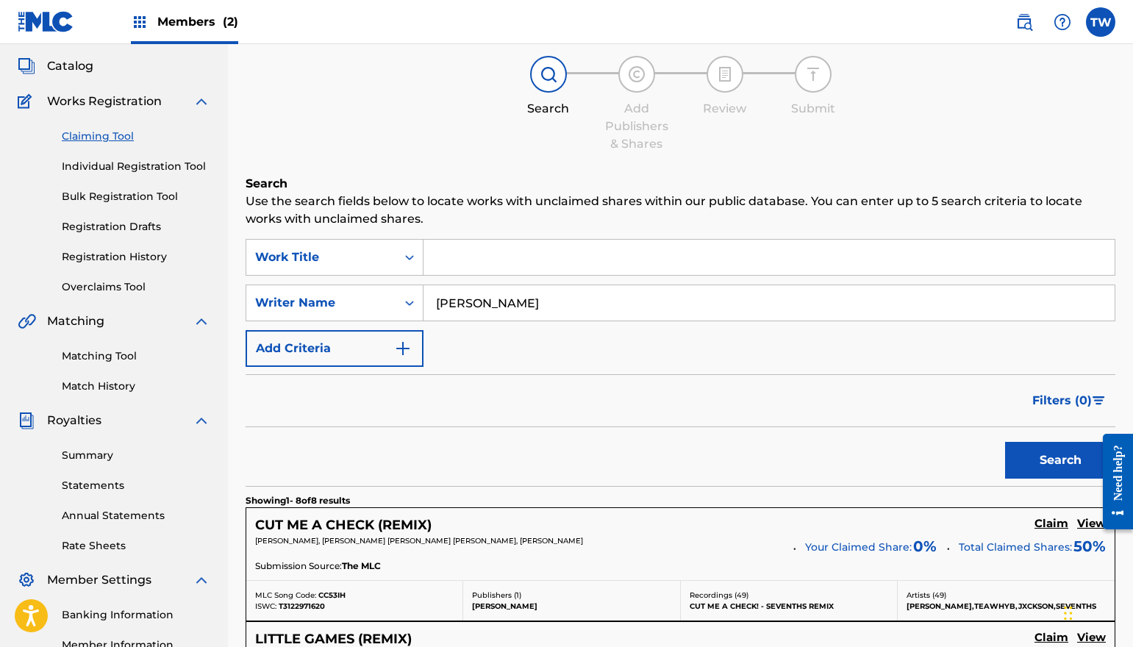
scroll to position [0, 0]
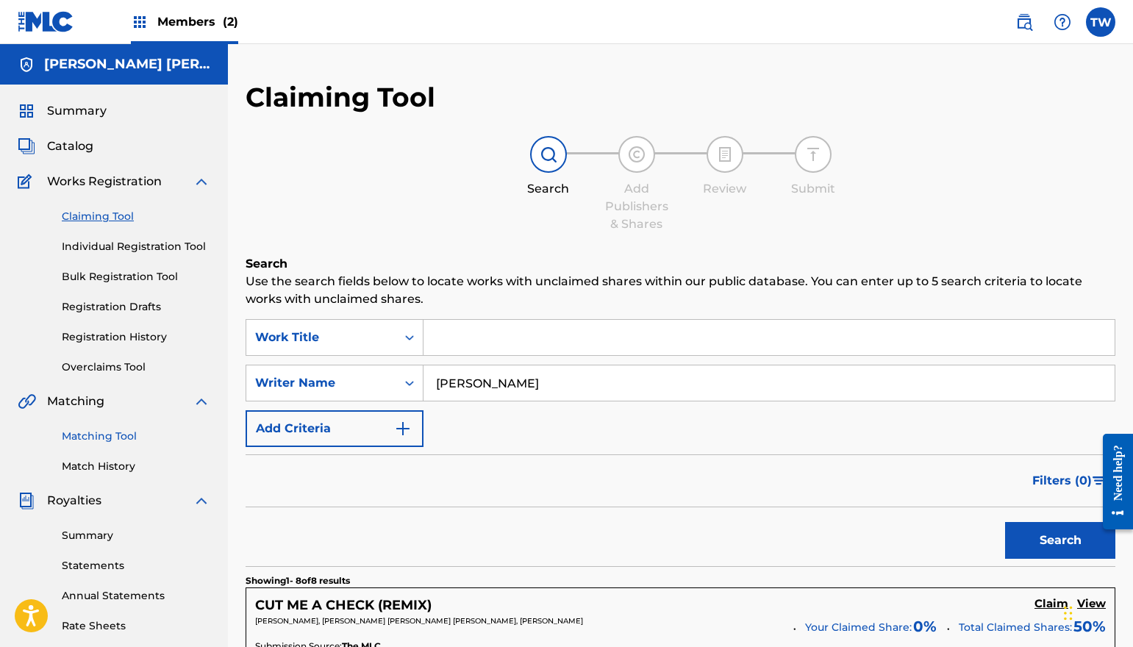
click at [115, 440] on link "Matching Tool" at bounding box center [136, 436] width 149 height 15
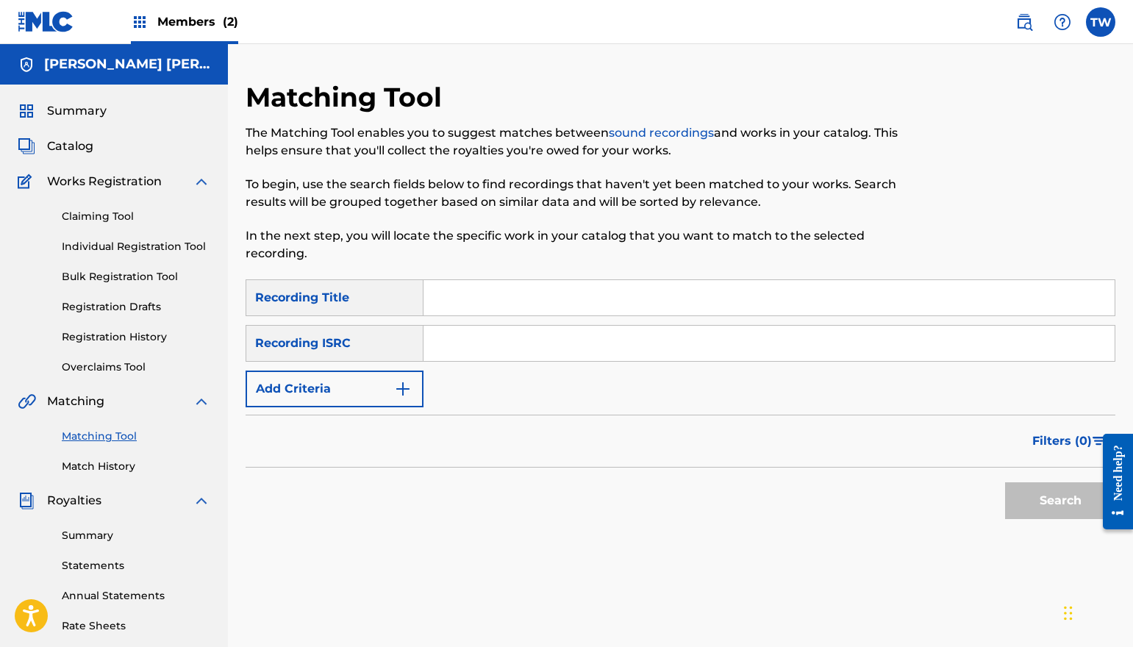
click at [527, 299] on input "Search Form" at bounding box center [769, 297] width 691 height 35
click at [491, 338] on input "Search Form" at bounding box center [769, 343] width 691 height 35
paste input "QZTAX2488477"
click at [1065, 499] on button "Search" at bounding box center [1060, 500] width 110 height 37
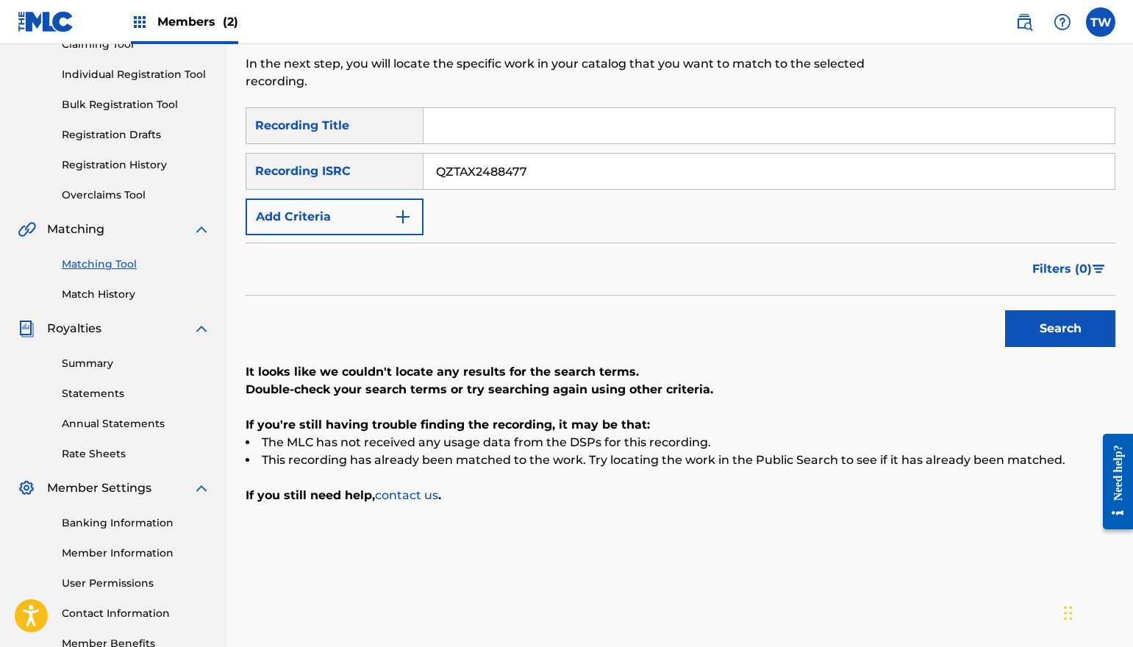
scroll to position [147, 0]
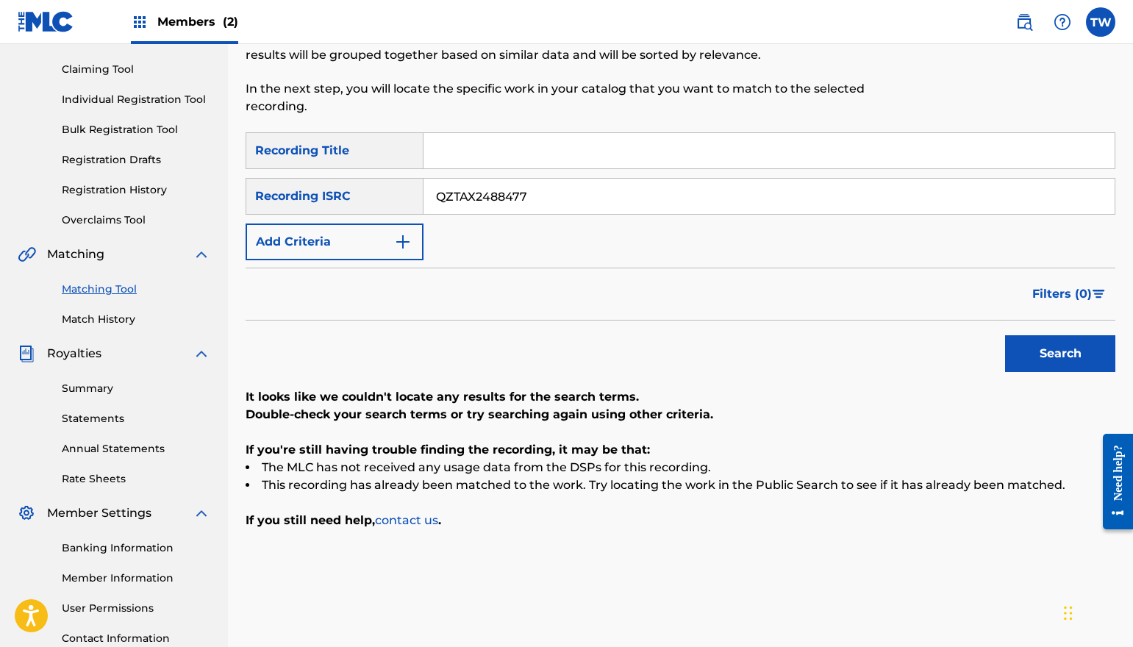
drag, startPoint x: 450, startPoint y: 194, endPoint x: 399, endPoint y: 198, distance: 51.6
click at [399, 198] on div "SearchWithCriteria67723aac-f3e0-40b1-be2f-83b2f57a5792 Recording ISRC QZTAX2488…" at bounding box center [681, 196] width 870 height 37
paste input "S2451574"
type input "QZTAS2451574"
click at [1074, 360] on button "Search" at bounding box center [1060, 353] width 110 height 37
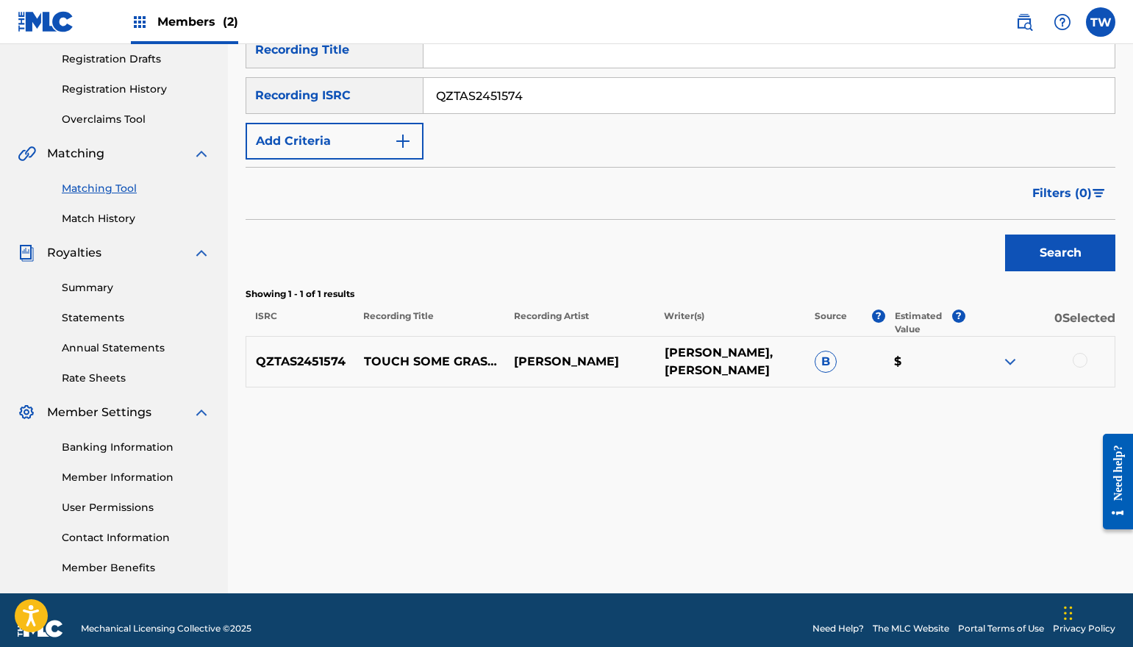
scroll to position [265, 0]
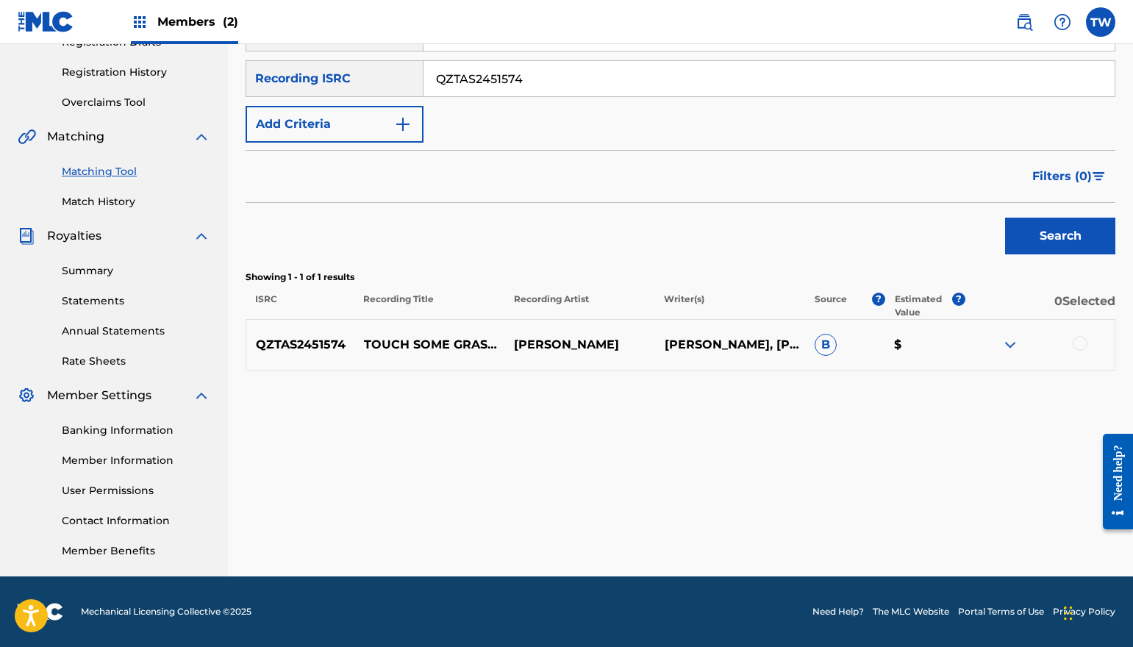
click at [1083, 340] on div at bounding box center [1080, 343] width 15 height 15
click at [1024, 518] on button "Match 1 Group" at bounding box center [1033, 527] width 163 height 37
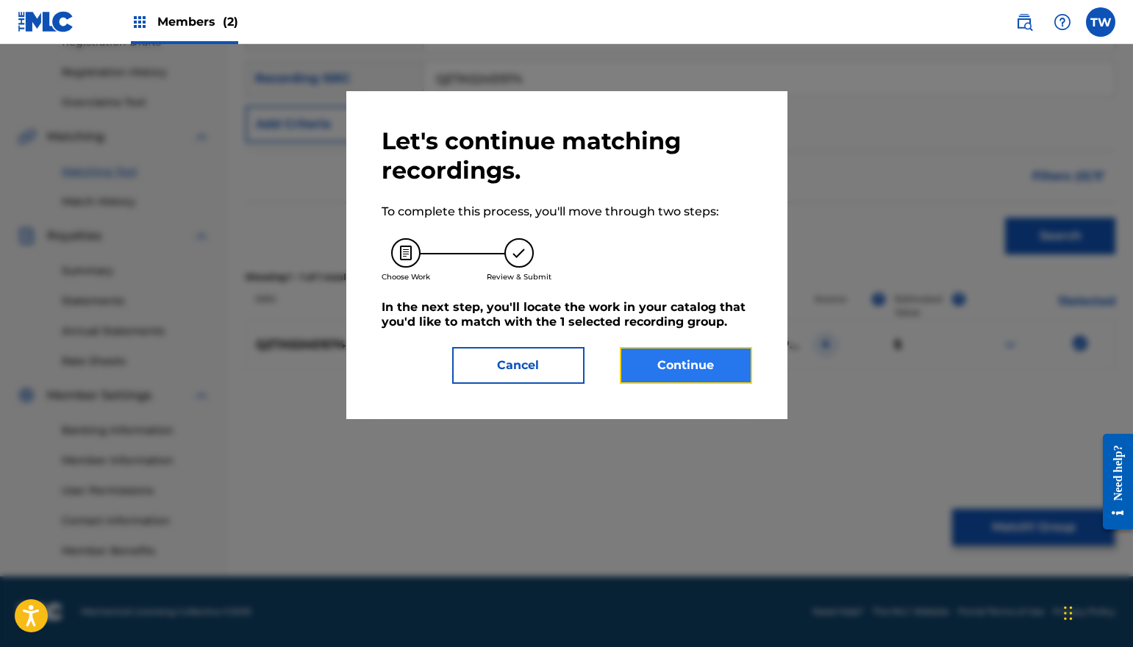
click at [689, 357] on button "Continue" at bounding box center [686, 365] width 132 height 37
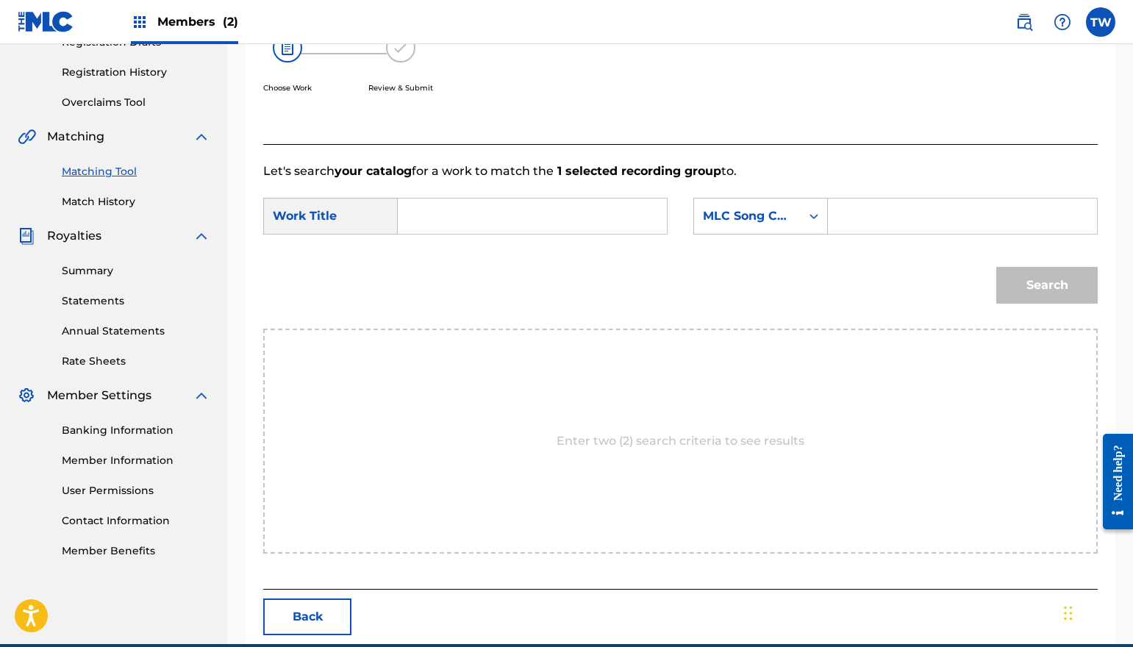
click at [531, 231] on input "Search Form" at bounding box center [532, 216] width 244 height 35
type input "touch some grass"
click at [743, 296] on div "Search" at bounding box center [680, 290] width 835 height 76
click at [836, 219] on div "Search Form" at bounding box center [963, 216] width 270 height 37
click at [816, 217] on icon "Search Form" at bounding box center [814, 216] width 9 height 5
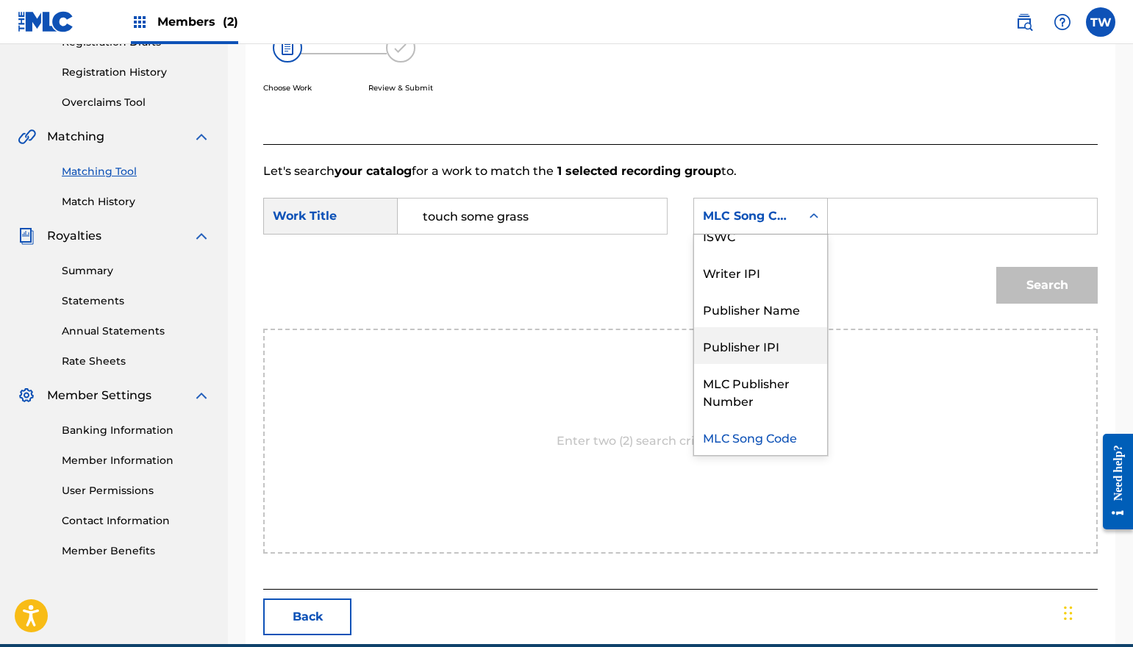
scroll to position [0, 0]
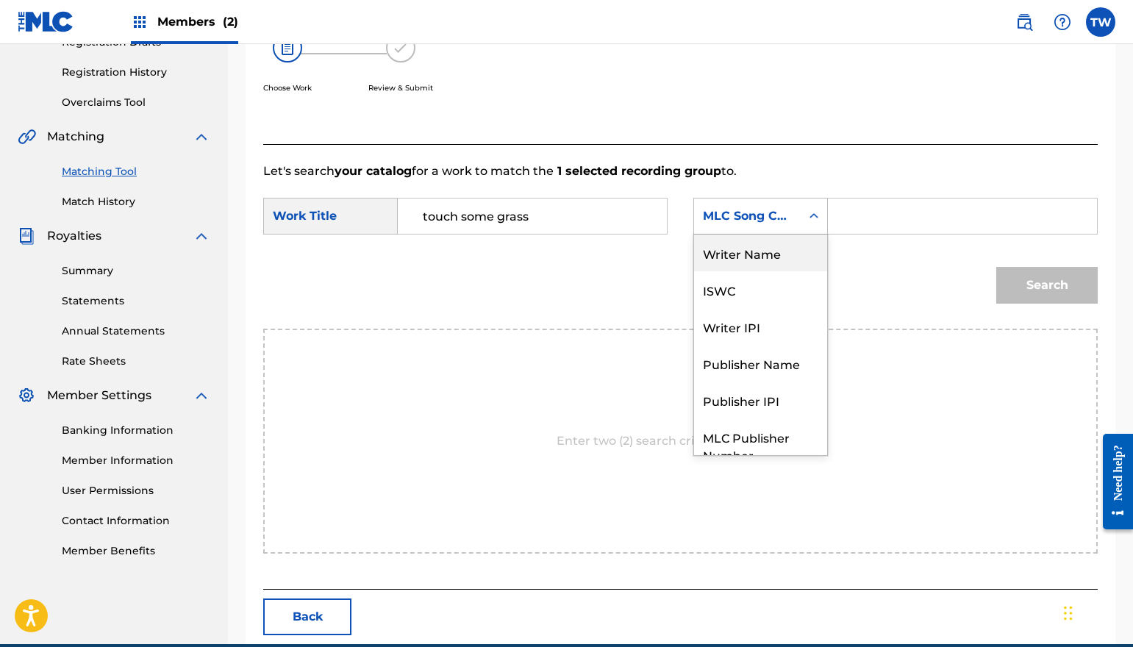
click at [760, 259] on div "Writer Name" at bounding box center [760, 253] width 133 height 37
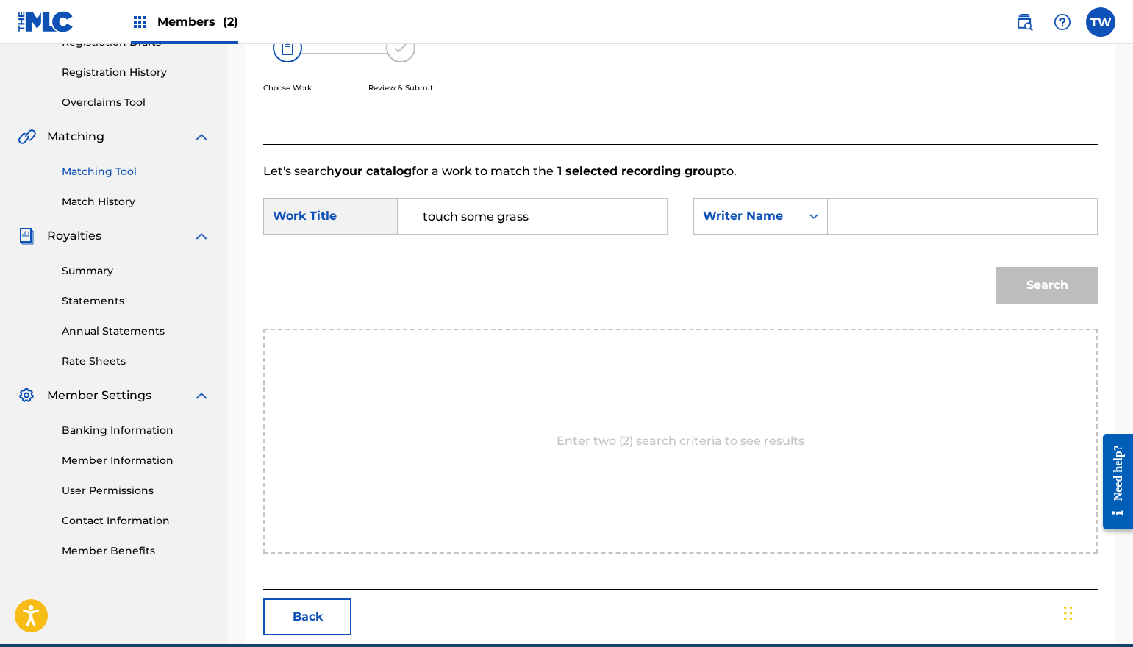
click at [880, 230] on input "Search Form" at bounding box center [963, 216] width 244 height 35
click at [883, 217] on input "Search Form" at bounding box center [963, 216] width 244 height 35
type input "[PERSON_NAME]"
click at [1041, 285] on button "Search" at bounding box center [1046, 285] width 101 height 37
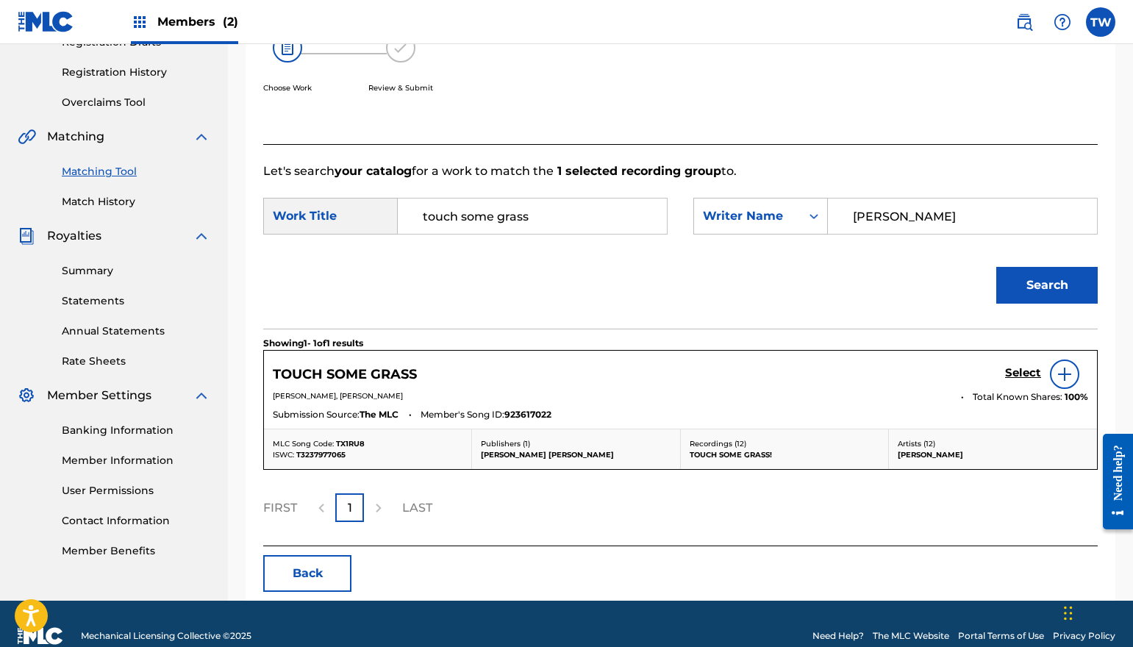
click at [1063, 371] on img at bounding box center [1065, 374] width 18 height 18
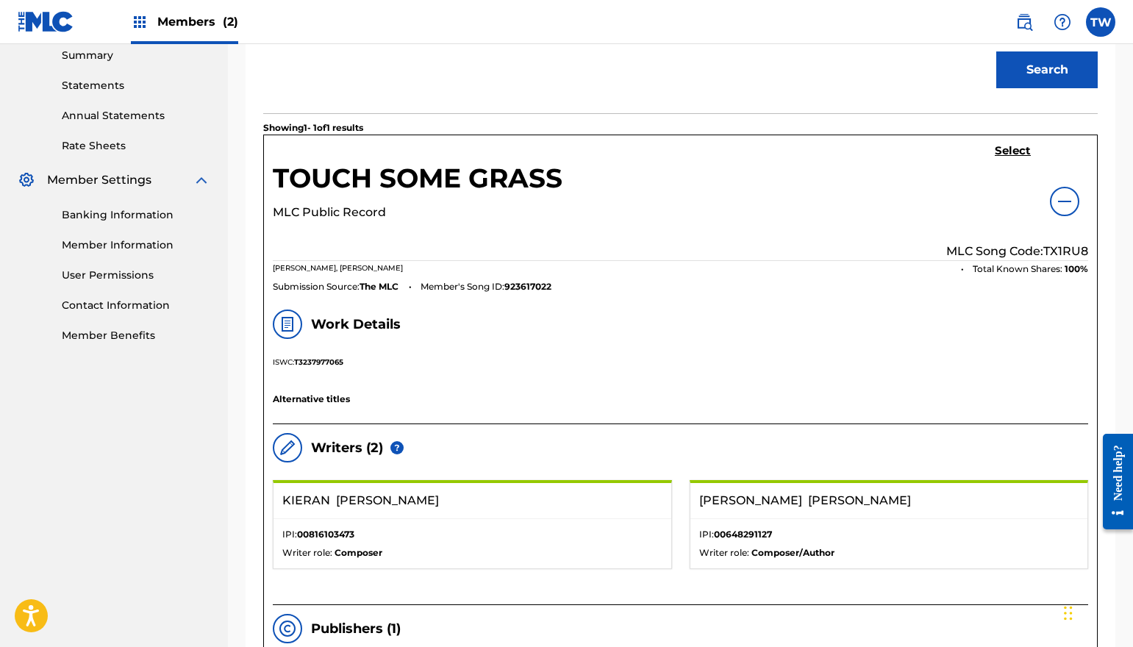
scroll to position [485, 0]
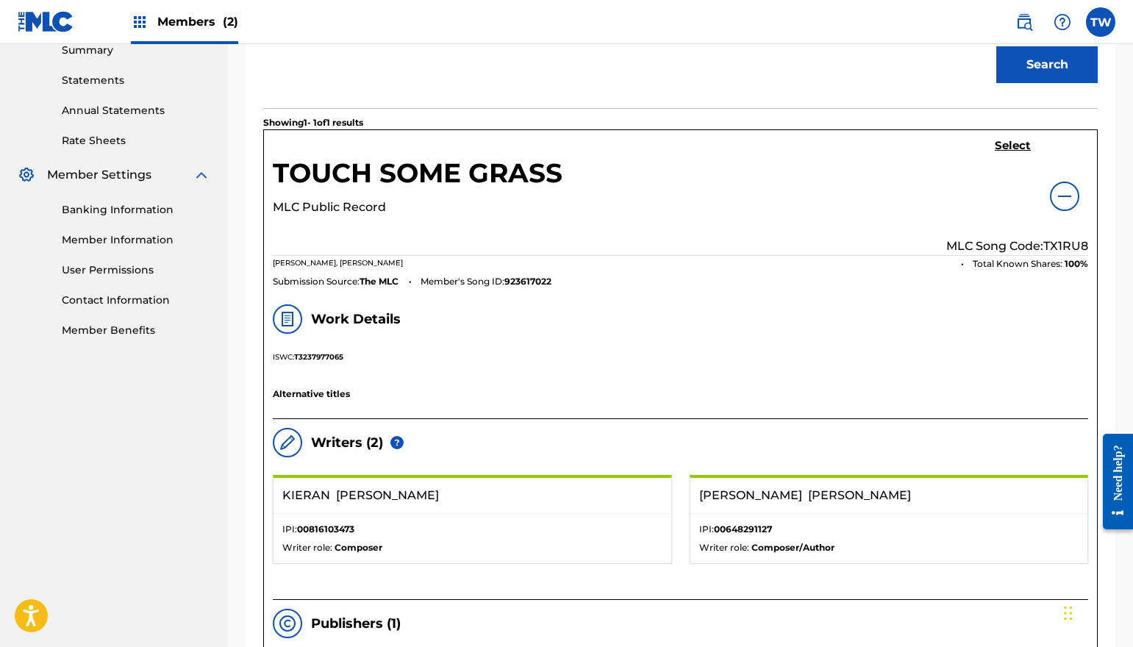
click at [1072, 190] on img at bounding box center [1065, 197] width 18 height 18
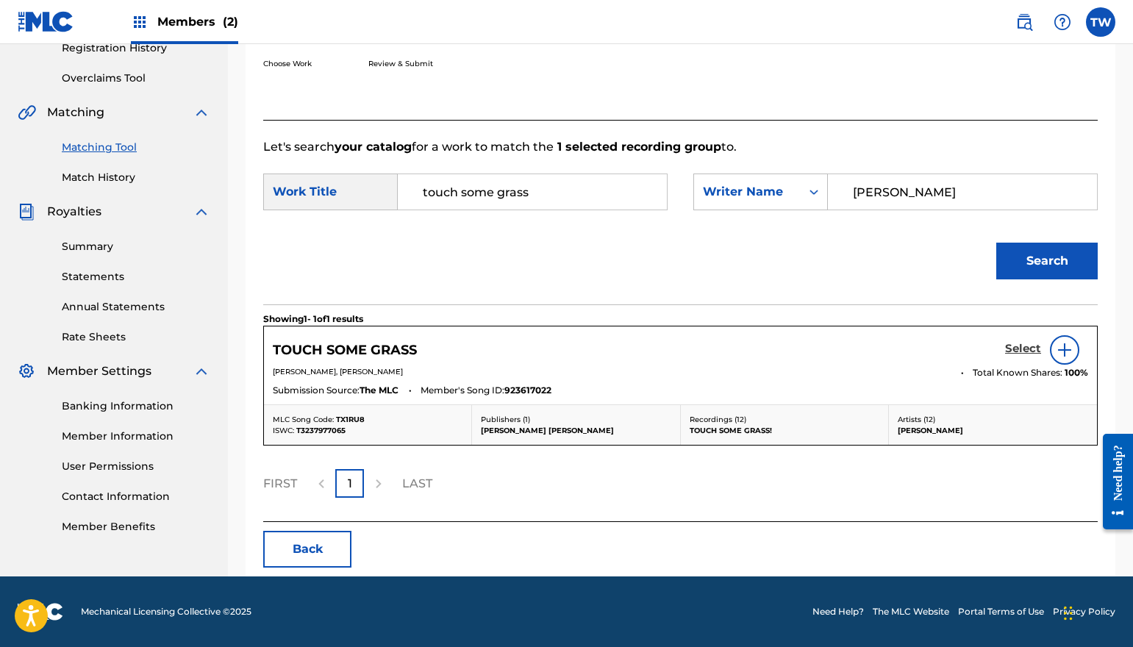
click at [1027, 345] on h5 "Select" at bounding box center [1023, 349] width 36 height 14
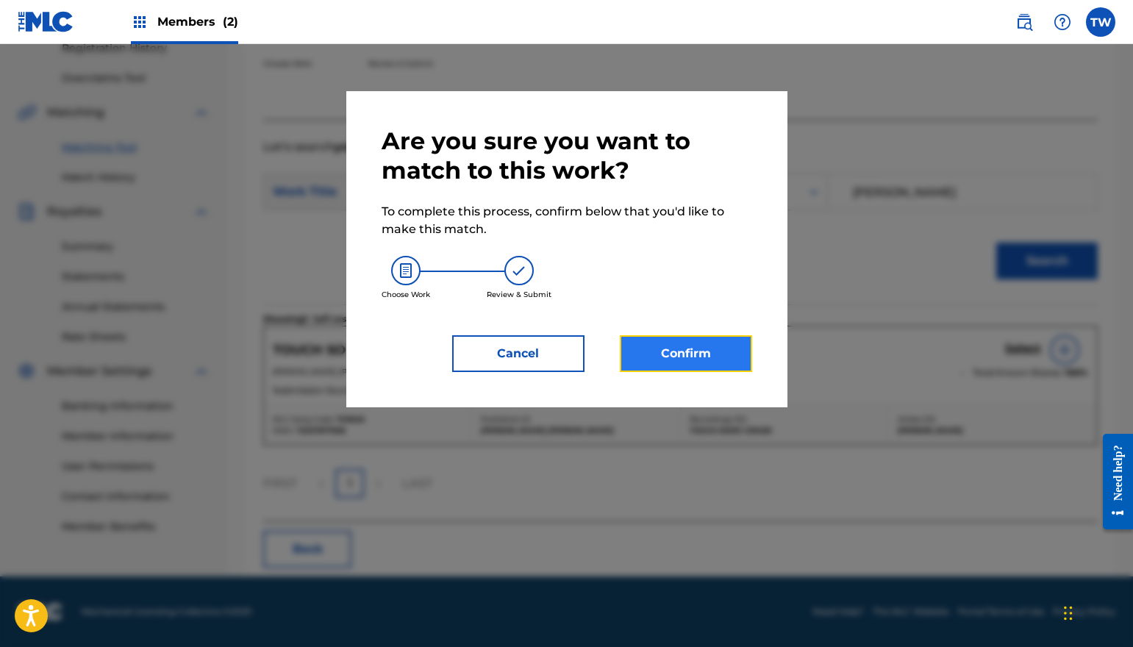
click at [730, 356] on button "Confirm" at bounding box center [686, 353] width 132 height 37
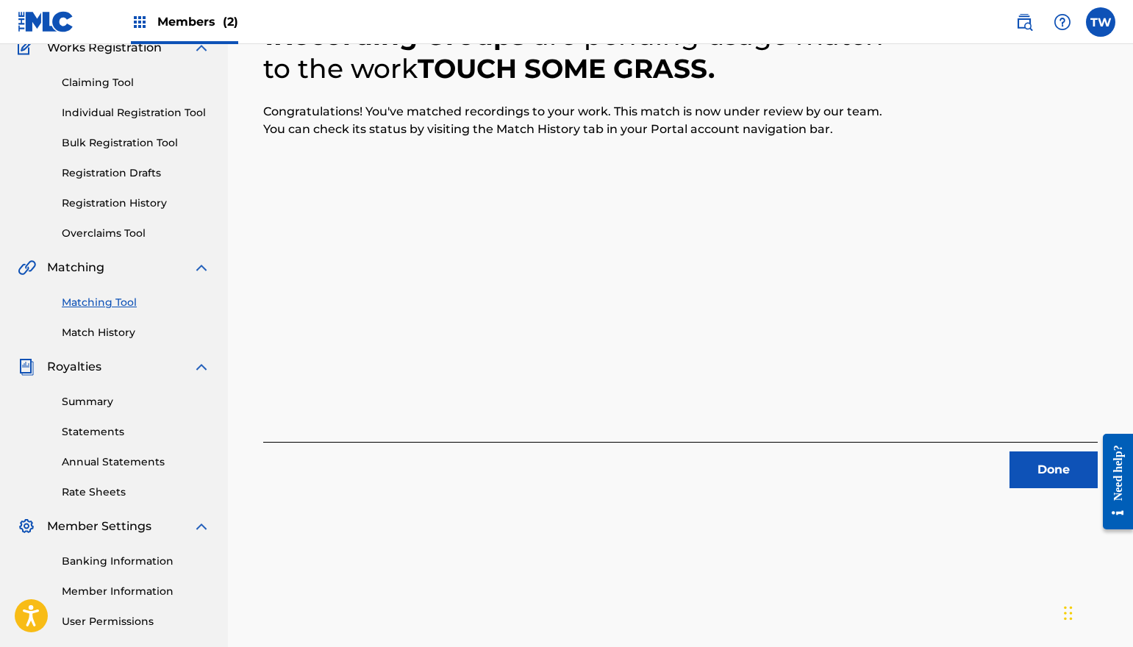
scroll to position [147, 0]
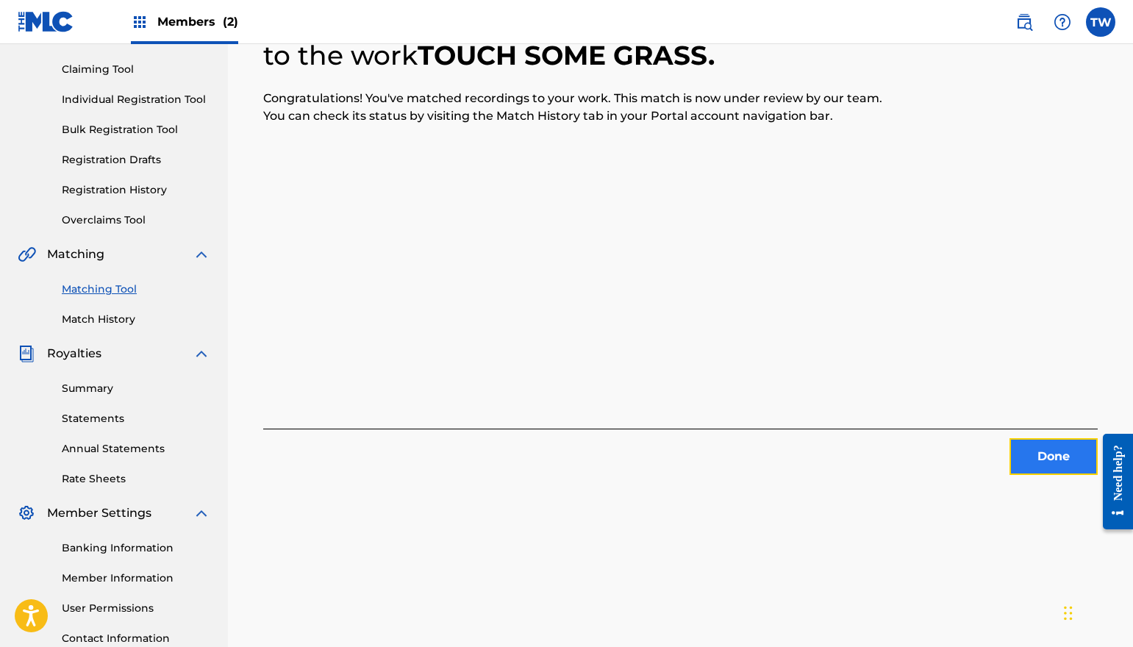
click at [1019, 454] on button "Done" at bounding box center [1054, 456] width 88 height 37
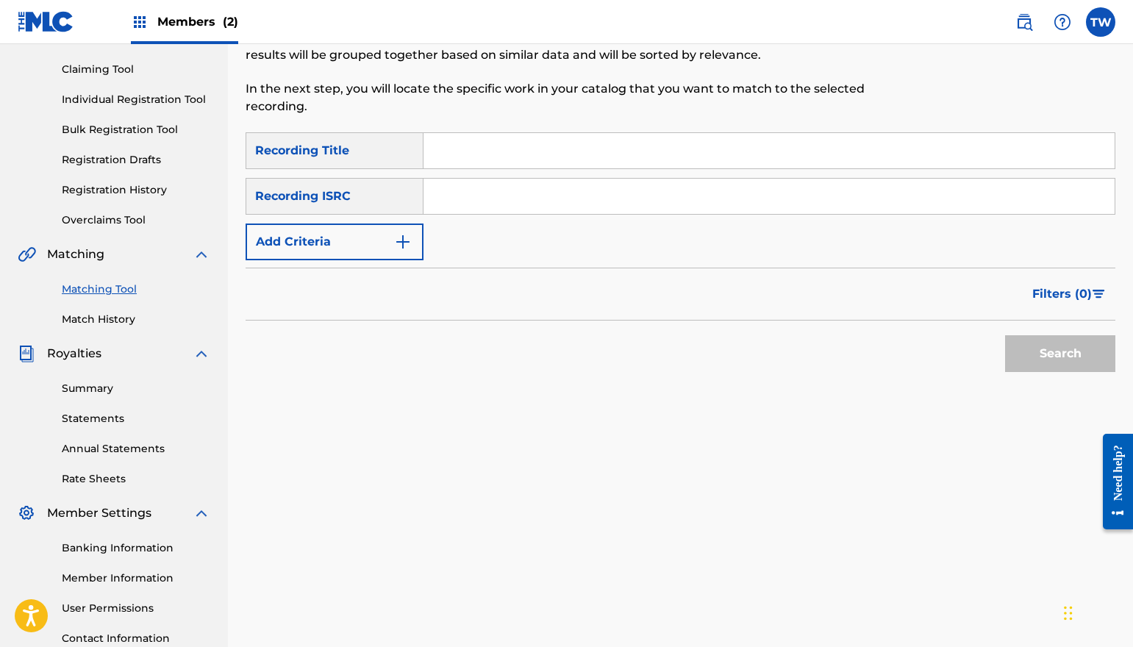
scroll to position [0, 0]
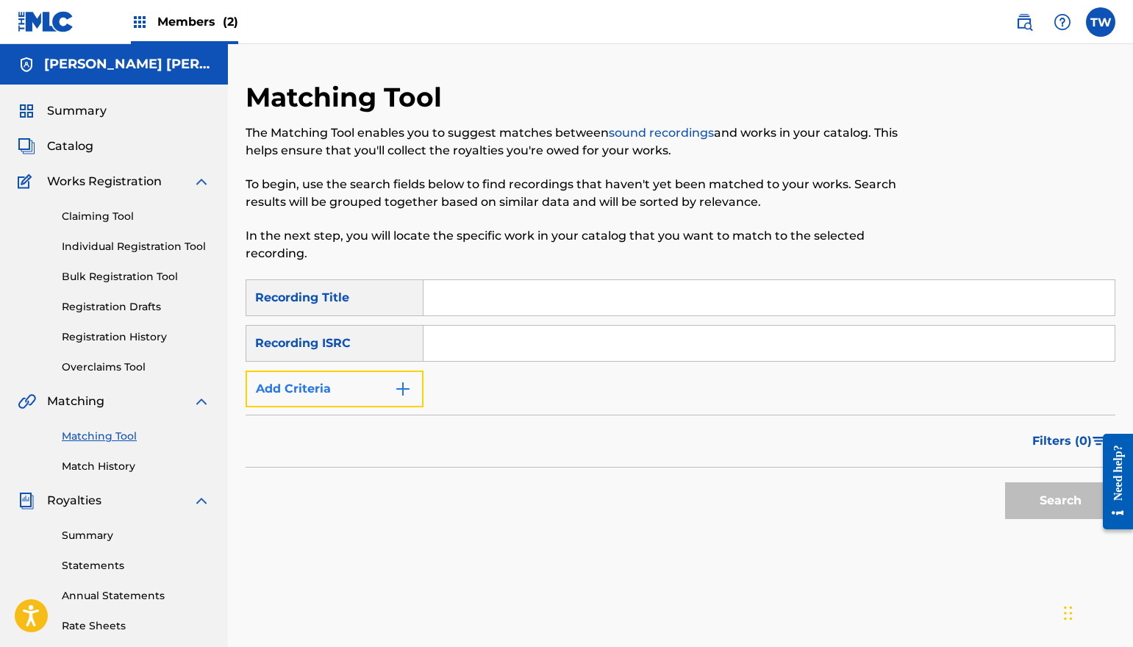
click at [396, 385] on img "Search Form" at bounding box center [403, 389] width 18 height 18
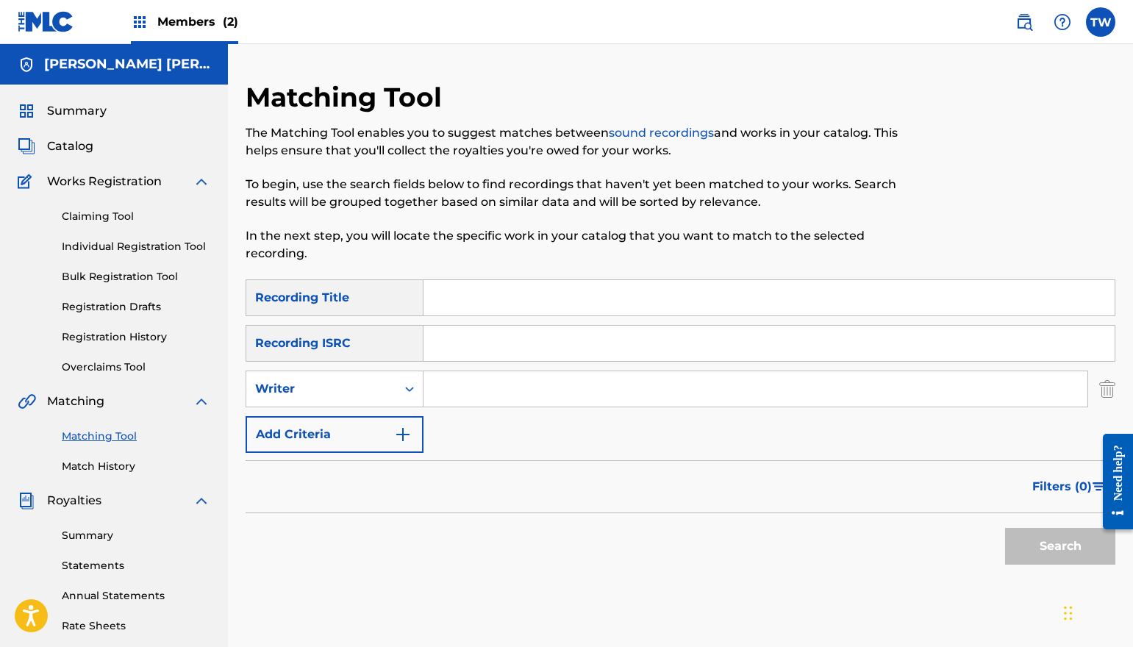
click at [452, 390] on input "Search Form" at bounding box center [756, 388] width 664 height 35
type input "[PERSON_NAME]"
click at [1042, 545] on button "Search" at bounding box center [1060, 546] width 110 height 37
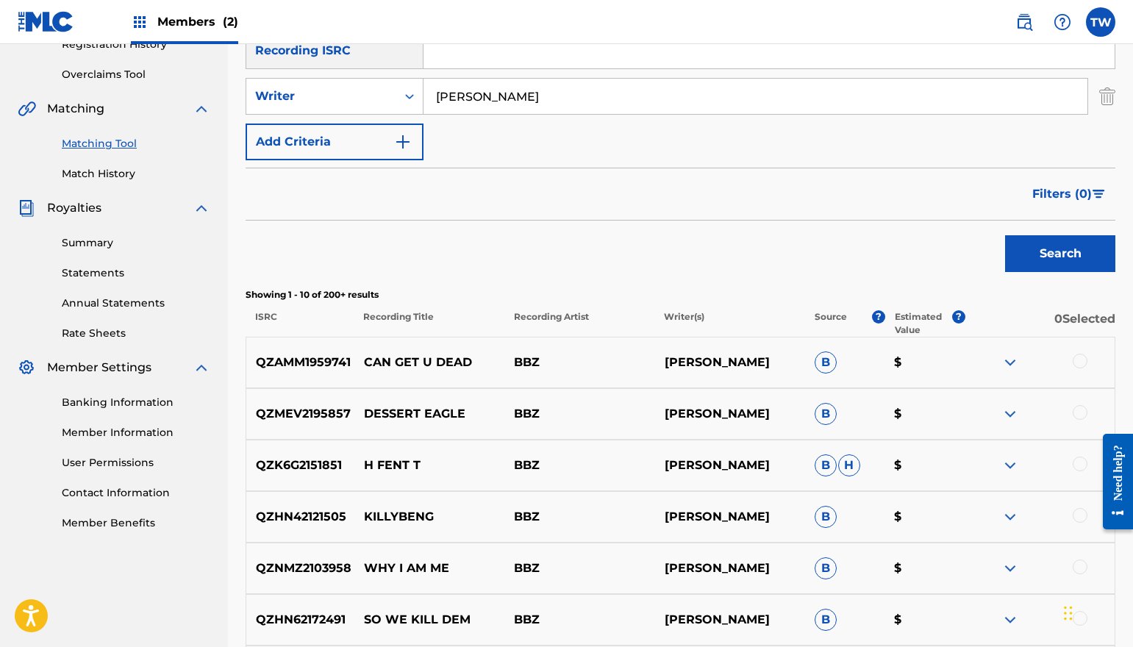
scroll to position [294, 0]
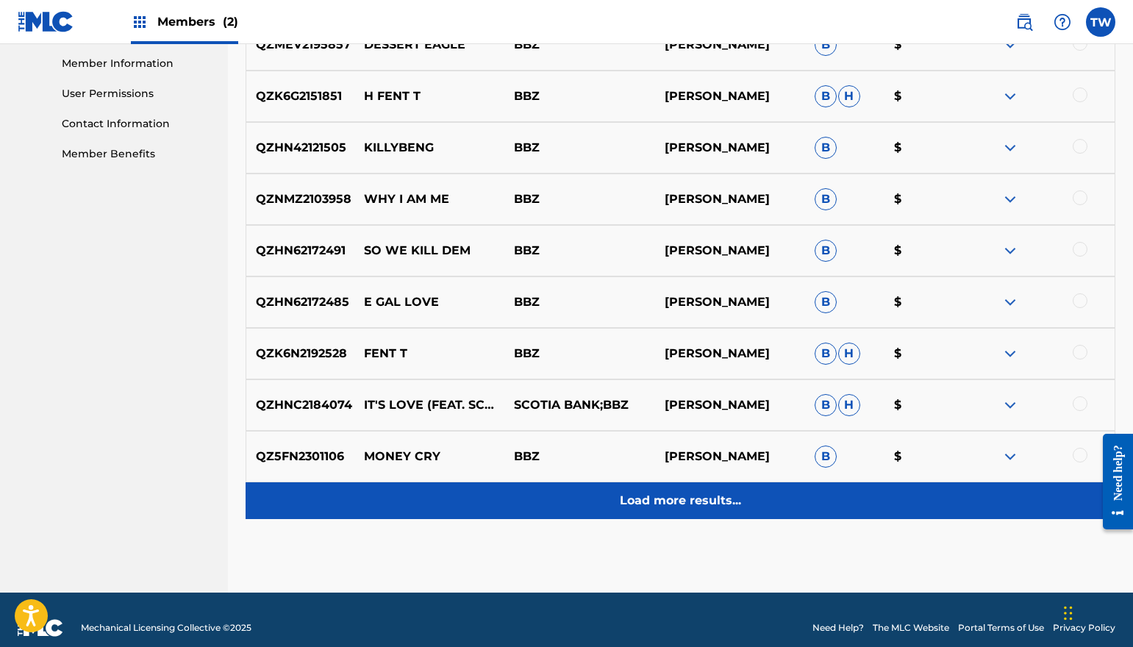
click at [696, 497] on p "Load more results..." at bounding box center [680, 501] width 121 height 18
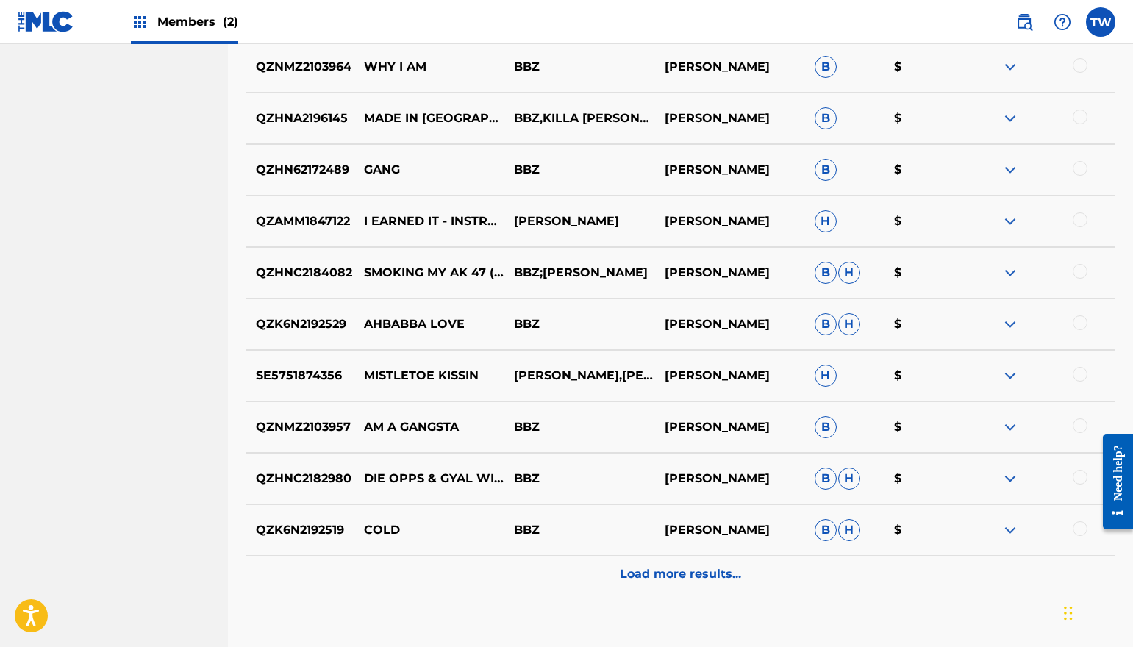
scroll to position [1177, 0]
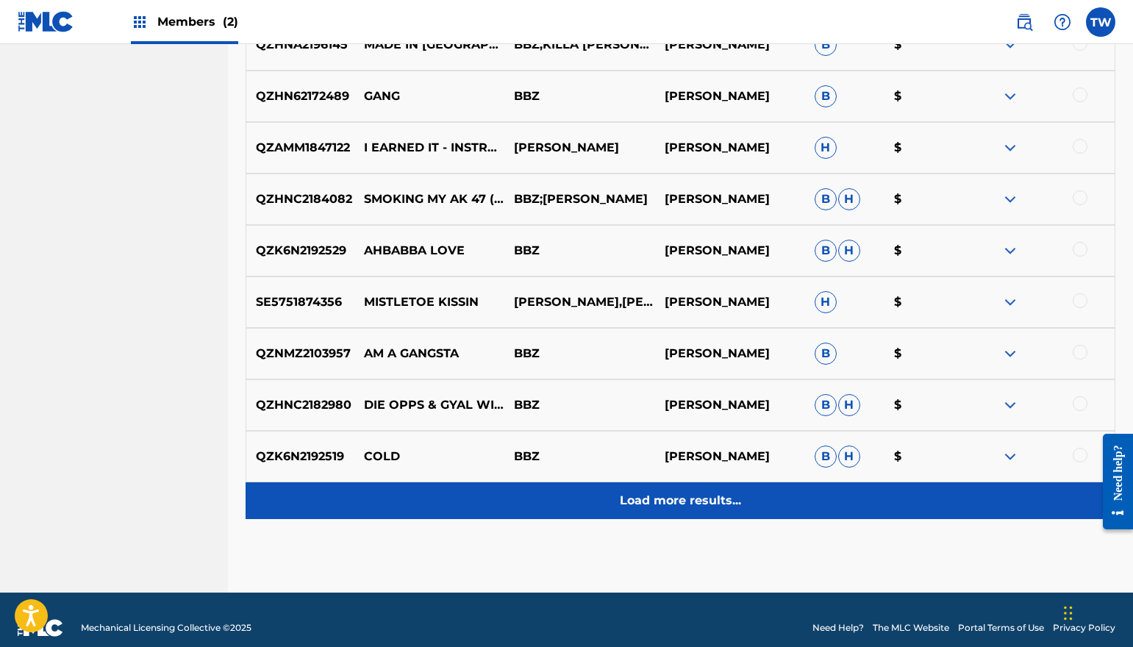
click at [667, 504] on p "Load more results..." at bounding box center [680, 501] width 121 height 18
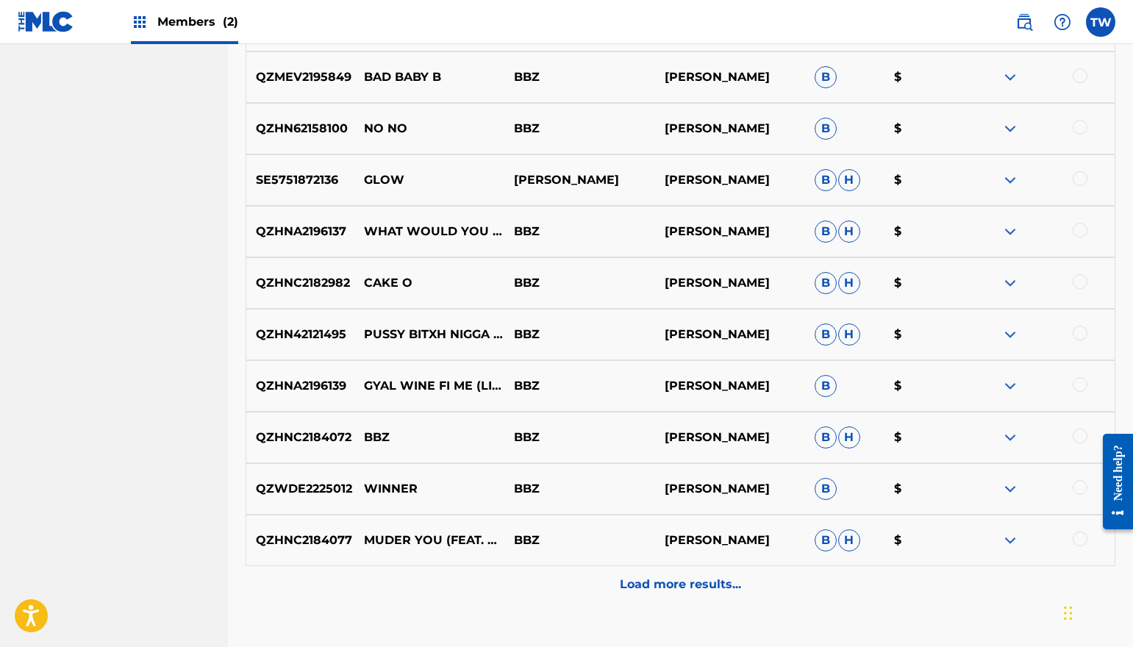
scroll to position [1618, 0]
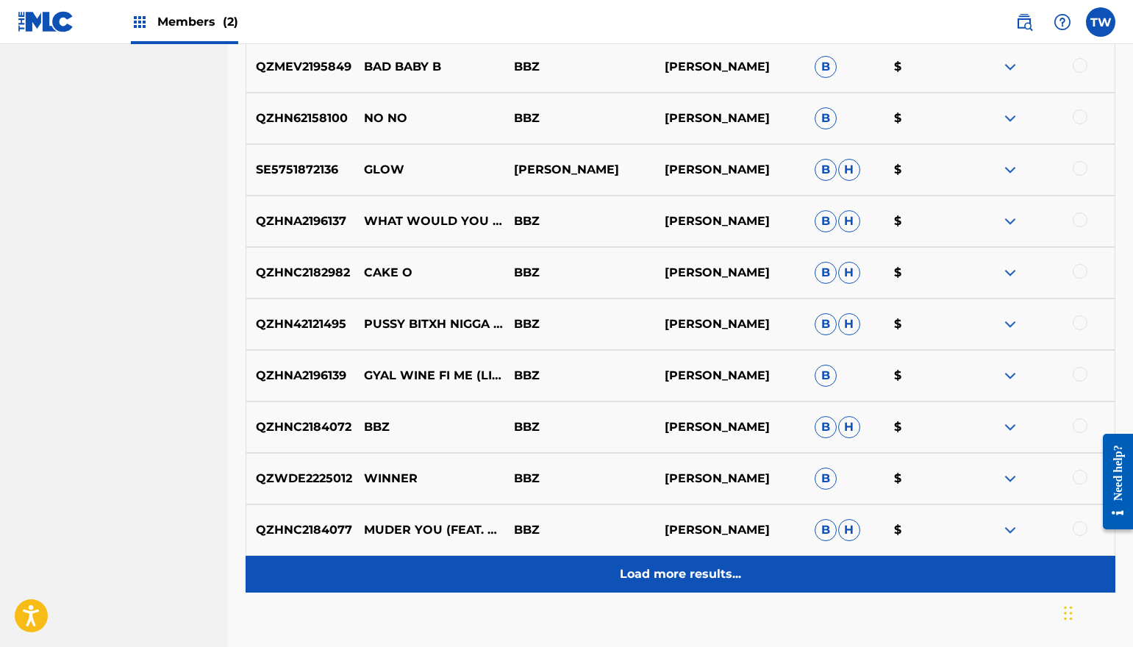
click at [677, 574] on p "Load more results..." at bounding box center [680, 575] width 121 height 18
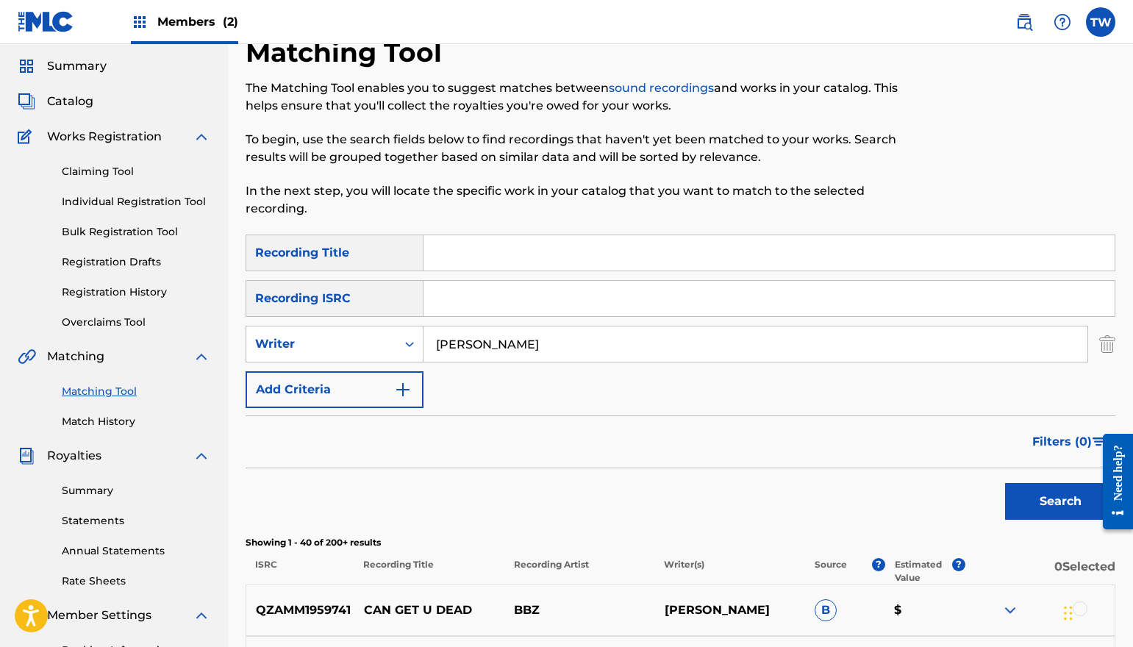
scroll to position [0, 0]
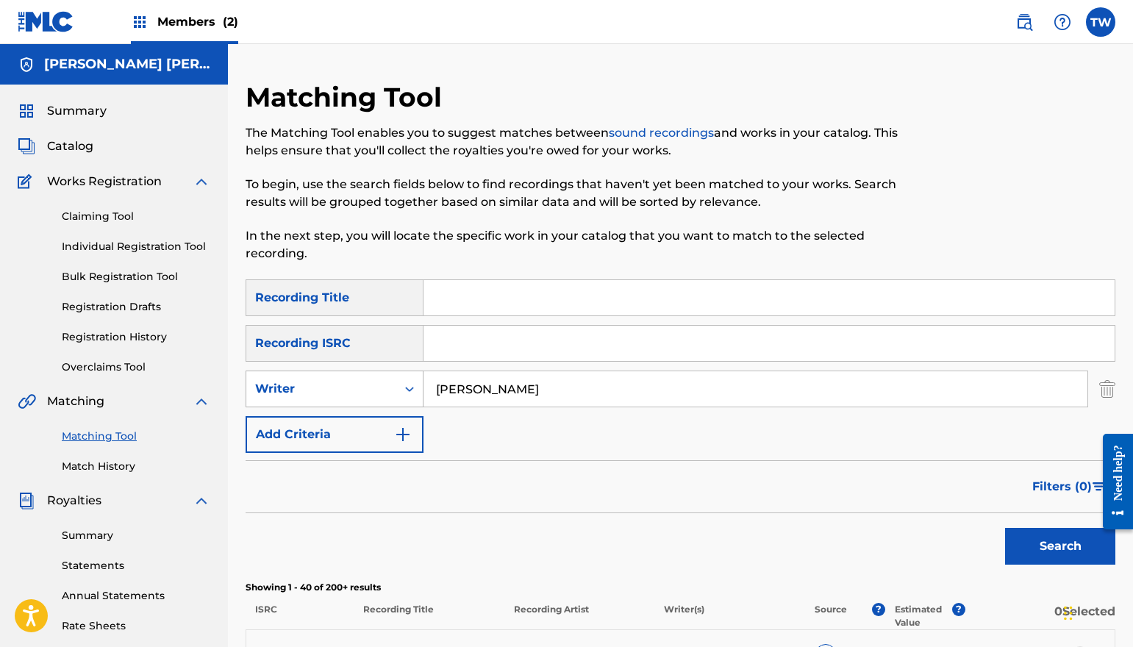
drag, startPoint x: 526, startPoint y: 381, endPoint x: 396, endPoint y: 386, distance: 129.5
click at [367, 379] on div "SearchWithCriteria066c02e9-5c6e-43ad-a6f3-8bf612af0f02 Writer [PERSON_NAME]" at bounding box center [681, 389] width 870 height 37
click at [476, 339] on input "Search Form" at bounding box center [769, 343] width 691 height 35
paste input "QZZ7T2472976"
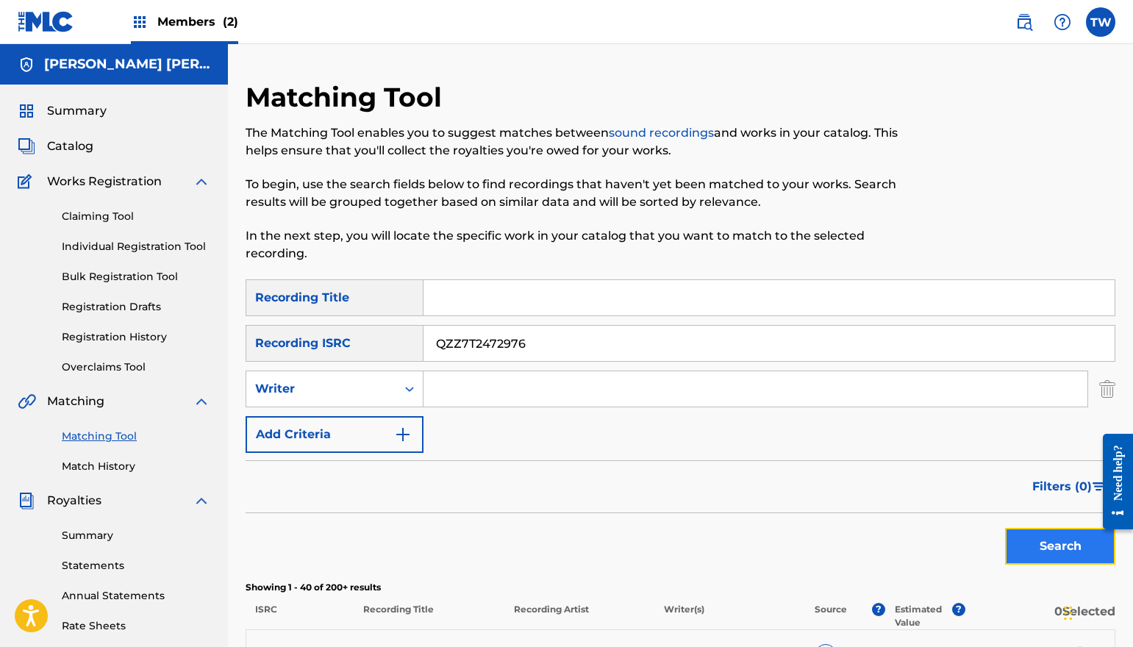
click at [1075, 549] on button "Search" at bounding box center [1060, 546] width 110 height 37
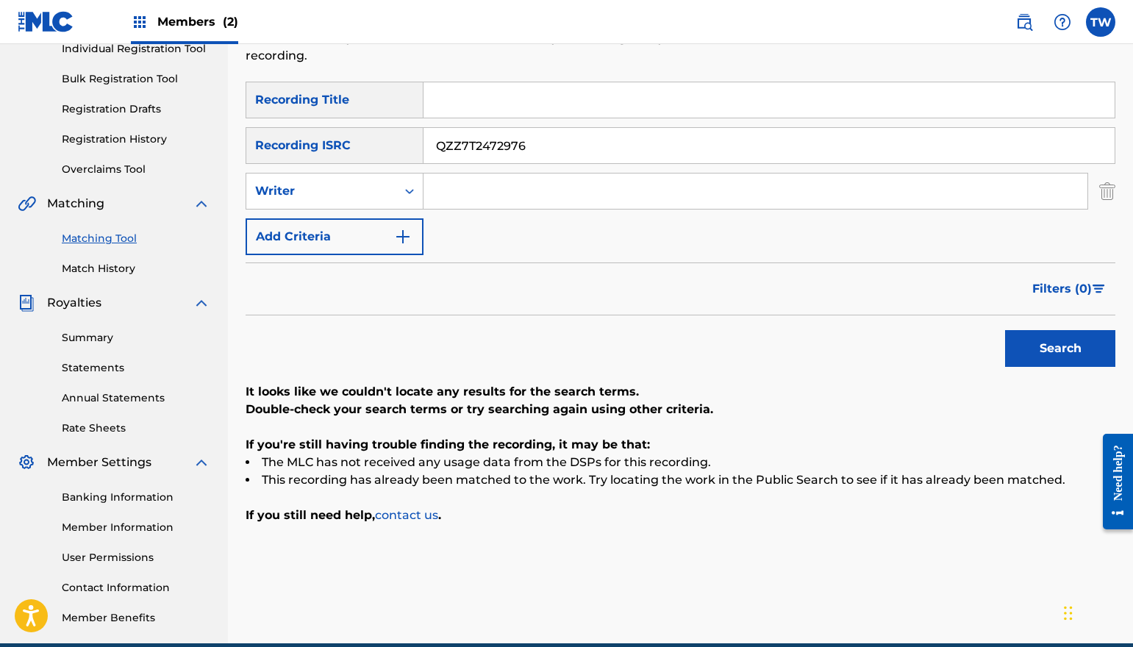
scroll to position [44, 0]
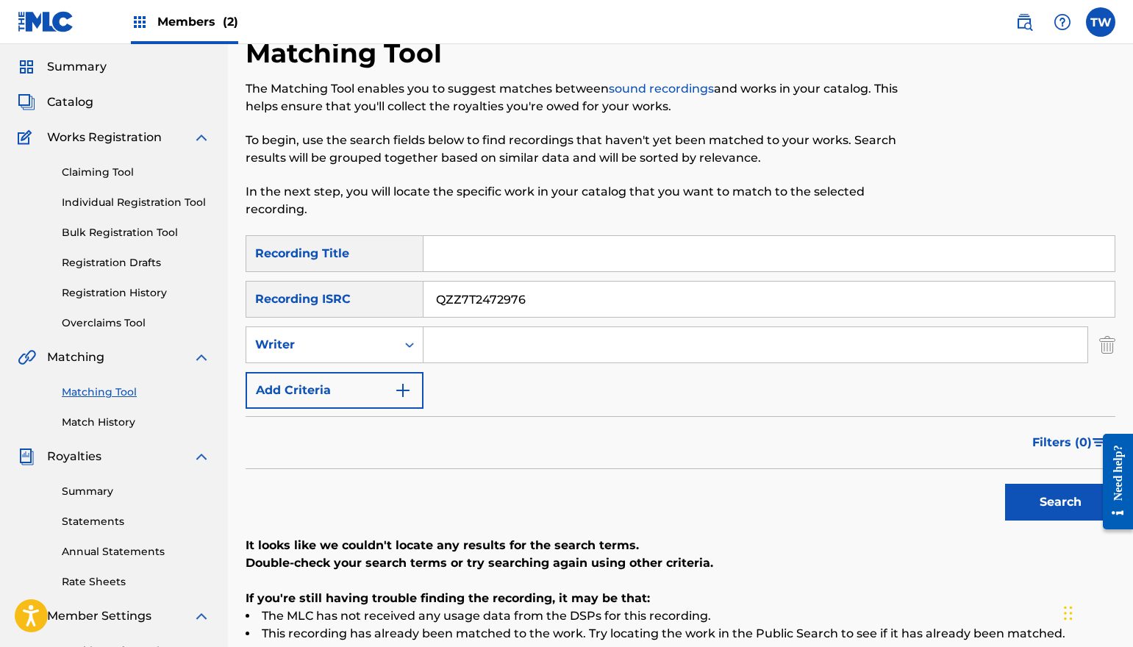
drag, startPoint x: 544, startPoint y: 295, endPoint x: 379, endPoint y: 284, distance: 165.8
click at [379, 284] on div "SearchWithCriteria67723aac-f3e0-40b1-be2f-83b2f57a5792 Recording ISRC QZZ7T2472…" at bounding box center [681, 299] width 870 height 37
paste input "HN82487285"
click at [1039, 497] on button "Search" at bounding box center [1060, 502] width 110 height 37
drag, startPoint x: 549, startPoint y: 296, endPoint x: 374, endPoint y: 286, distance: 174.5
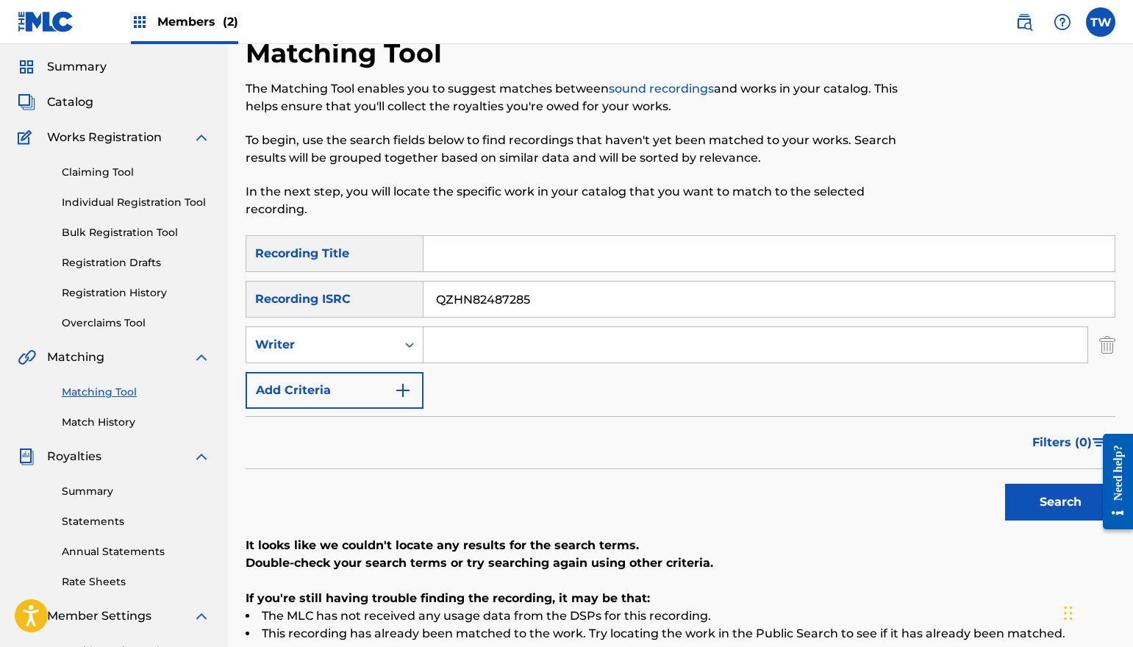
click at [374, 286] on div "SearchWithCriteria67723aac-f3e0-40b1-be2f-83b2f57a5792 Recording ISRC QZHN82487…" at bounding box center [681, 299] width 870 height 37
paste input "NWS2441124"
type input "QZNWS2441124"
click at [1038, 504] on button "Search" at bounding box center [1060, 502] width 110 height 37
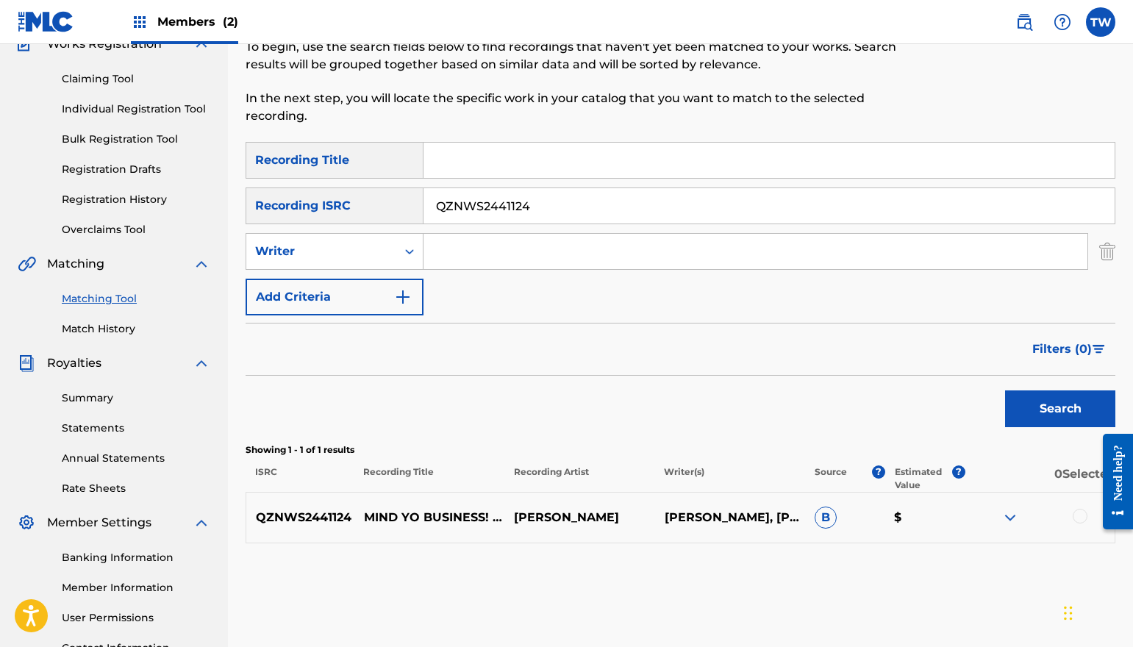
scroll to position [265, 0]
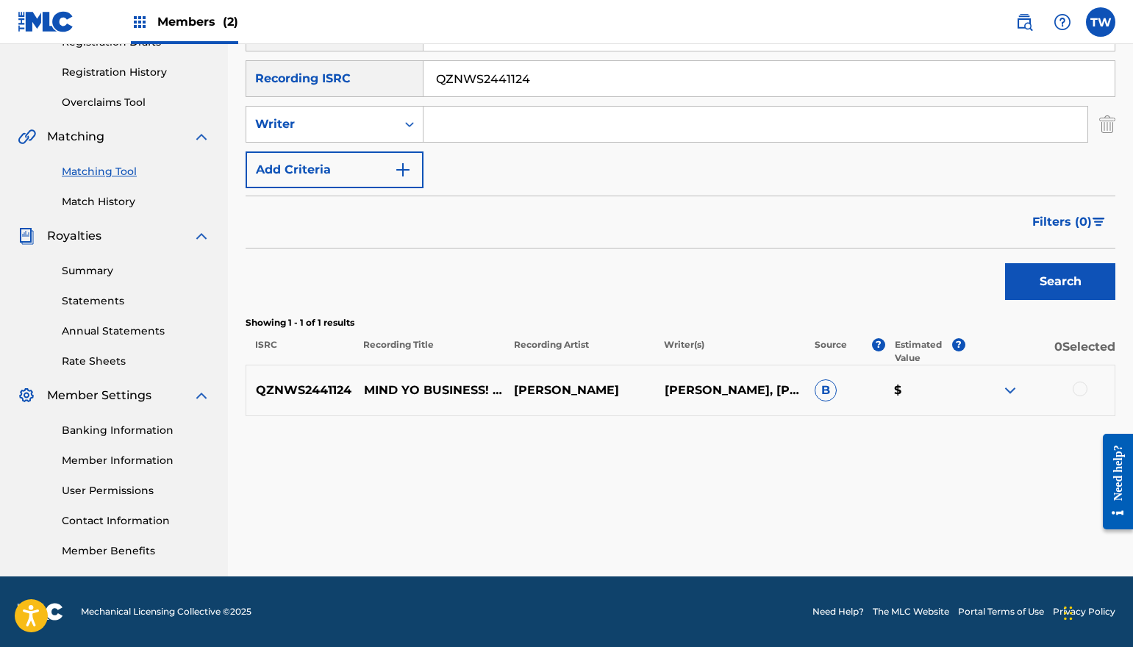
click at [1082, 394] on div at bounding box center [1080, 389] width 15 height 15
click at [1020, 521] on button "Match 1 Group" at bounding box center [1033, 527] width 163 height 37
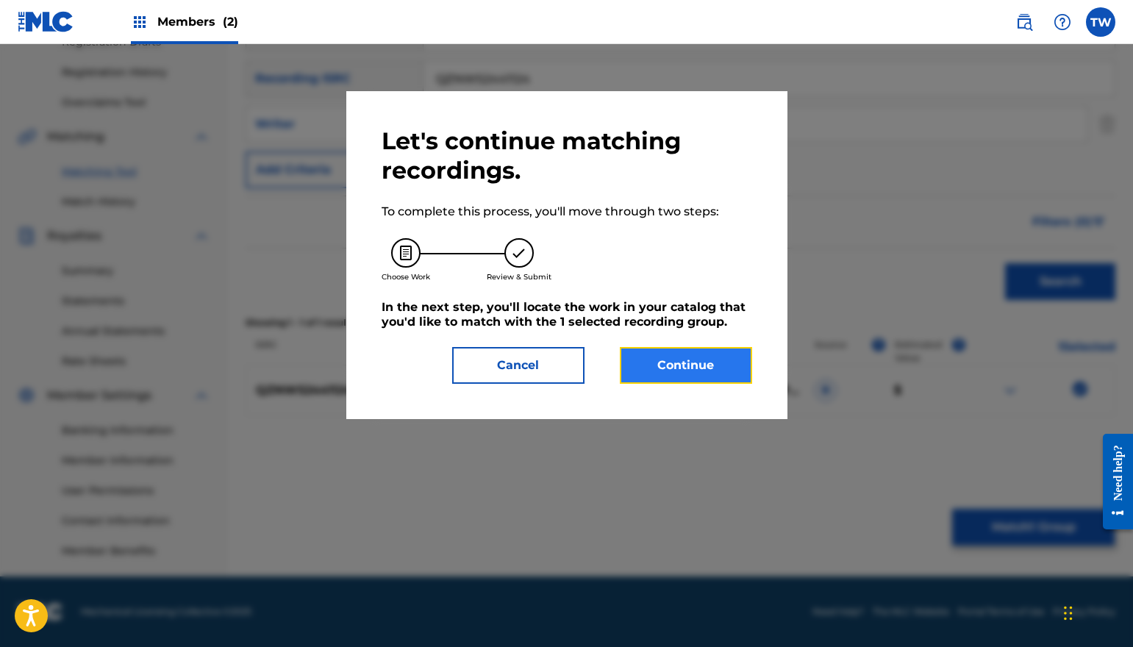
click at [716, 378] on button "Continue" at bounding box center [686, 365] width 132 height 37
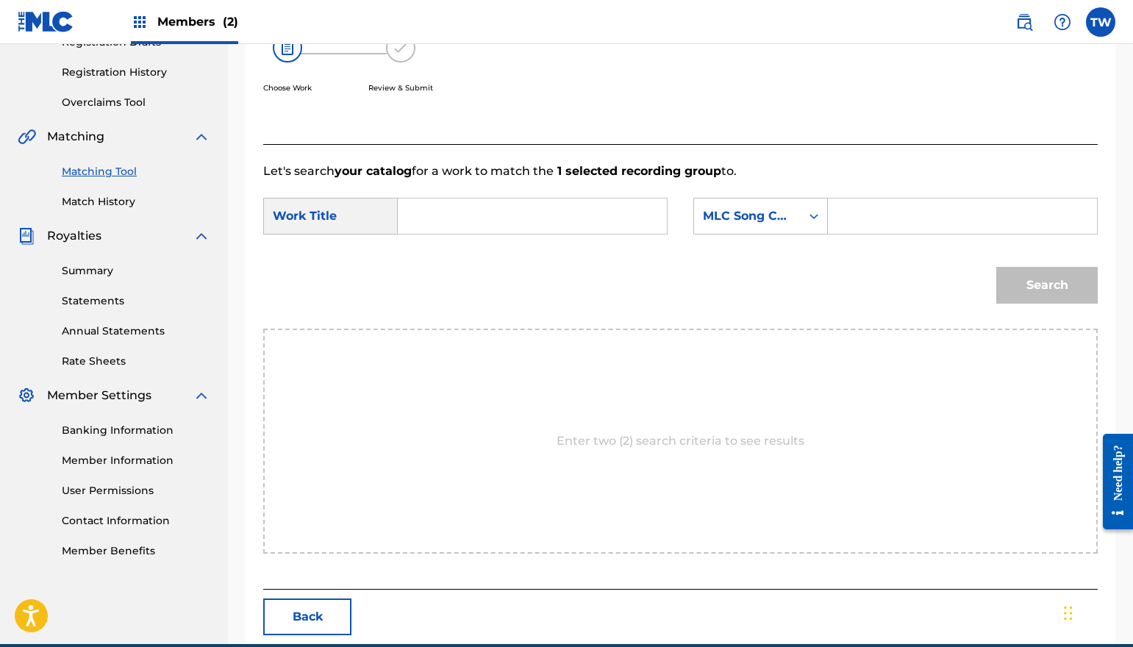
click at [493, 223] on input "Search Form" at bounding box center [532, 216] width 244 height 35
type input "mind yo business"
click at [880, 210] on input "Search Form" at bounding box center [963, 216] width 244 height 35
click at [801, 221] on div "Search Form" at bounding box center [814, 216] width 26 height 35
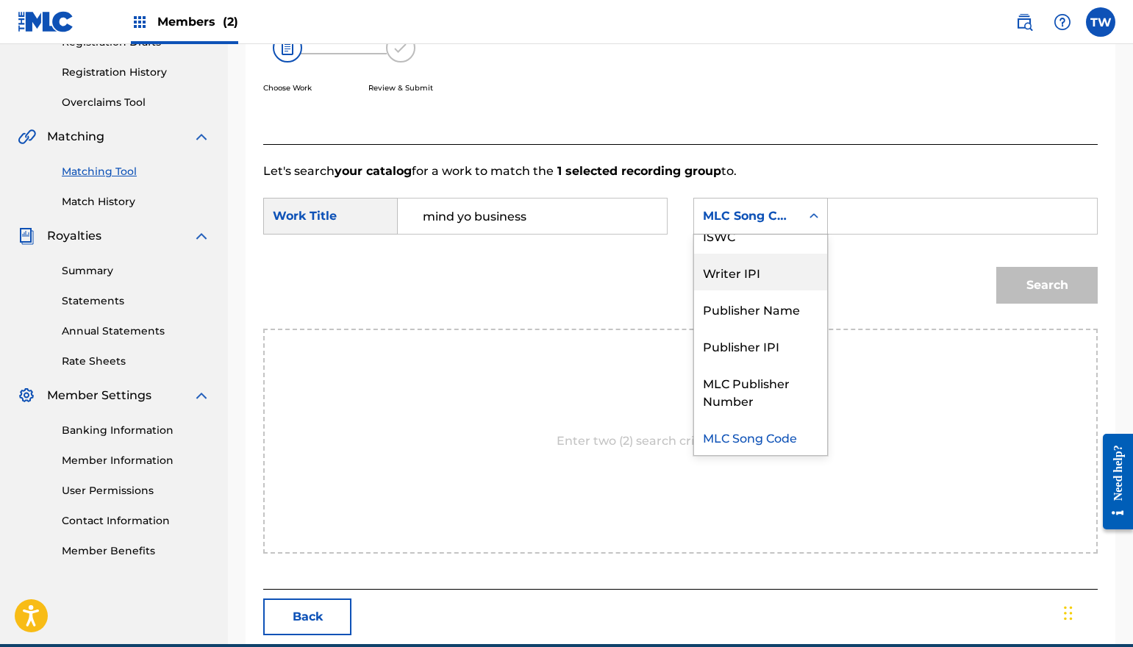
scroll to position [0, 0]
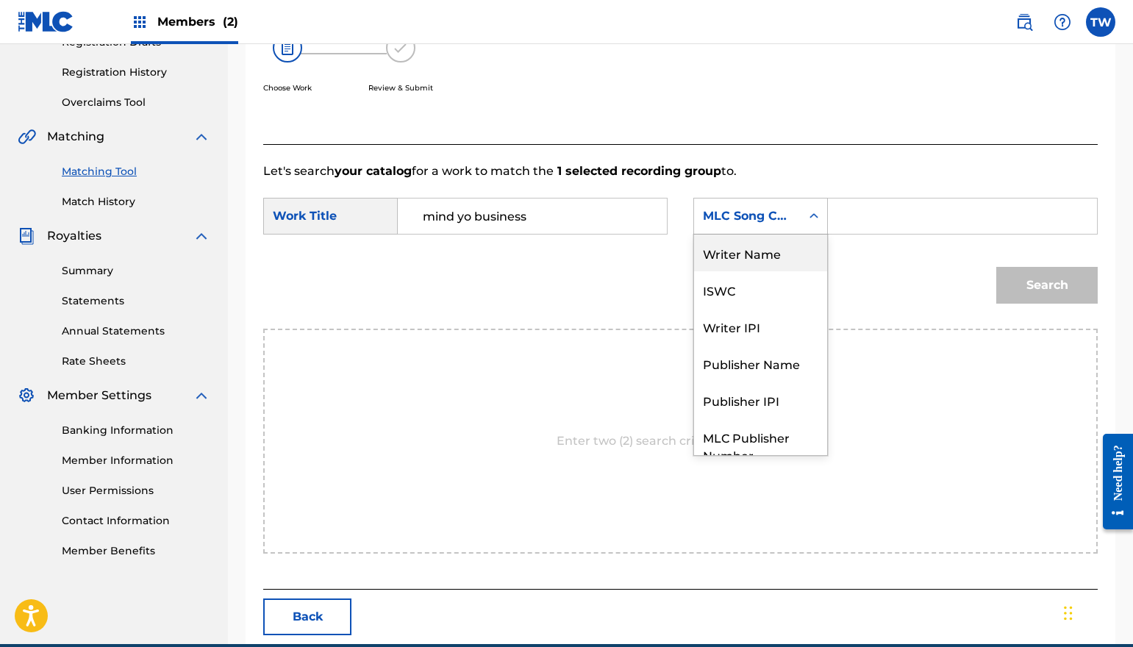
click at [757, 262] on div "Writer Name" at bounding box center [760, 253] width 133 height 37
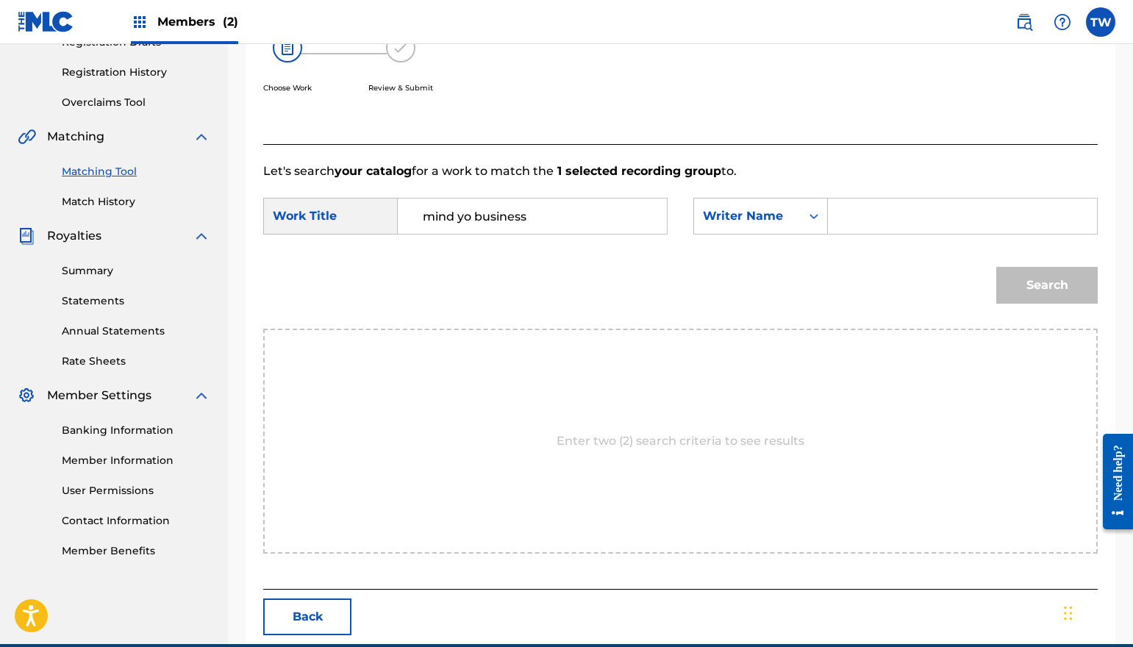
click at [889, 218] on input "Search Form" at bounding box center [963, 216] width 244 height 35
click at [883, 226] on input "Search Form" at bounding box center [963, 216] width 244 height 35
type input "[PERSON_NAME]"
click at [1007, 274] on button "Search" at bounding box center [1046, 285] width 101 height 37
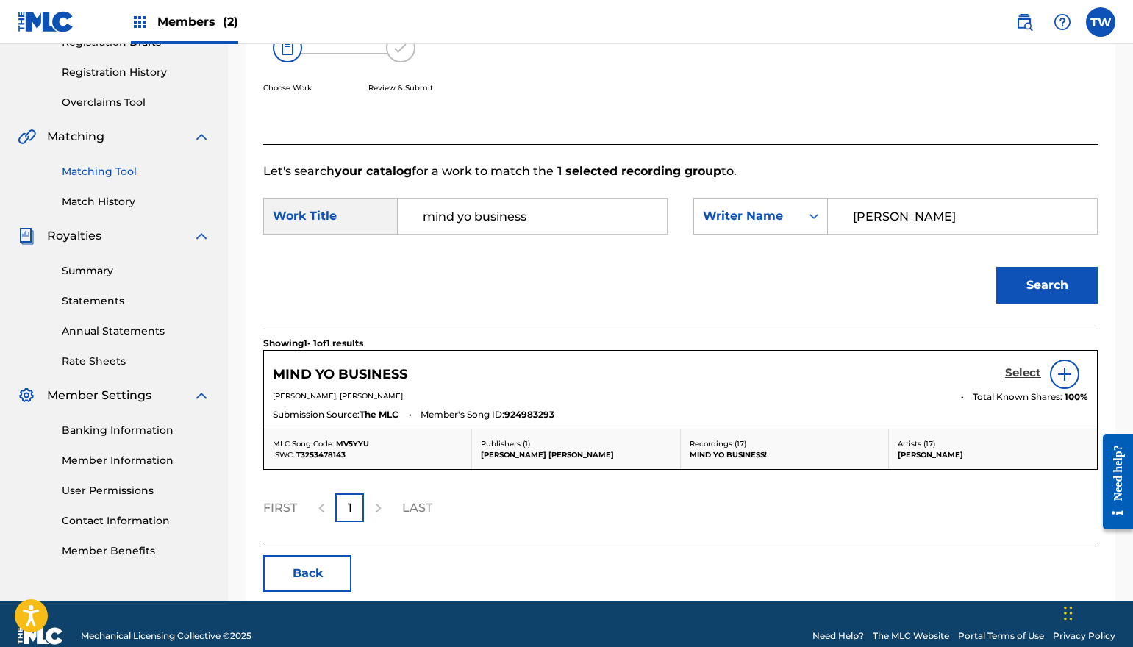
click at [1019, 371] on h5 "Select" at bounding box center [1023, 373] width 36 height 14
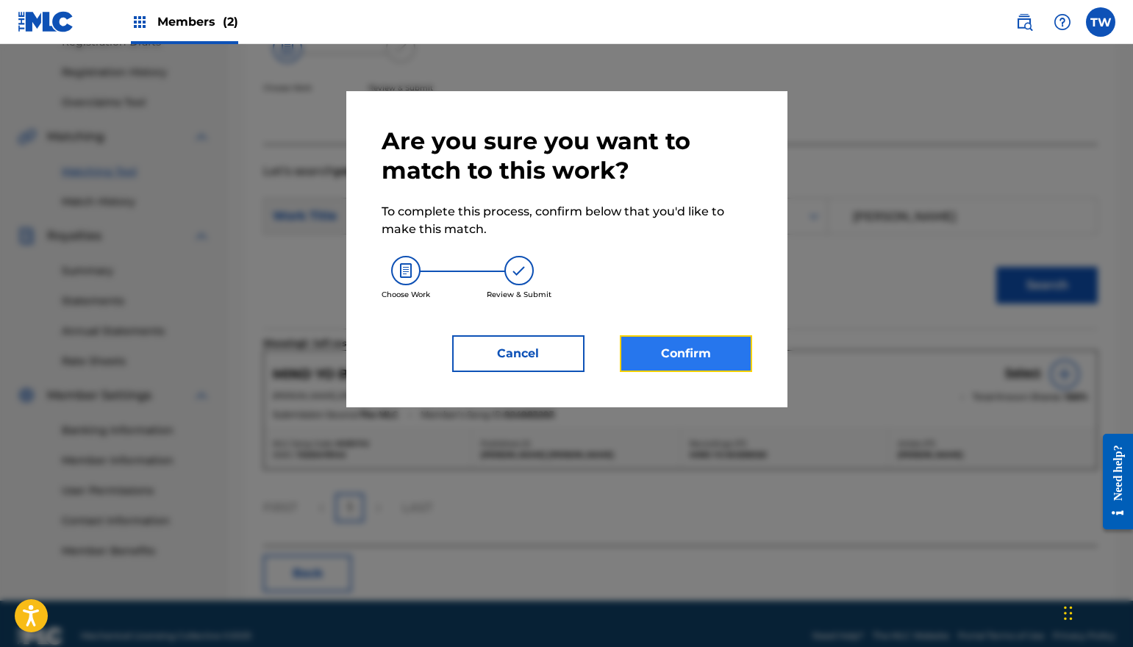
click at [702, 360] on button "Confirm" at bounding box center [686, 353] width 132 height 37
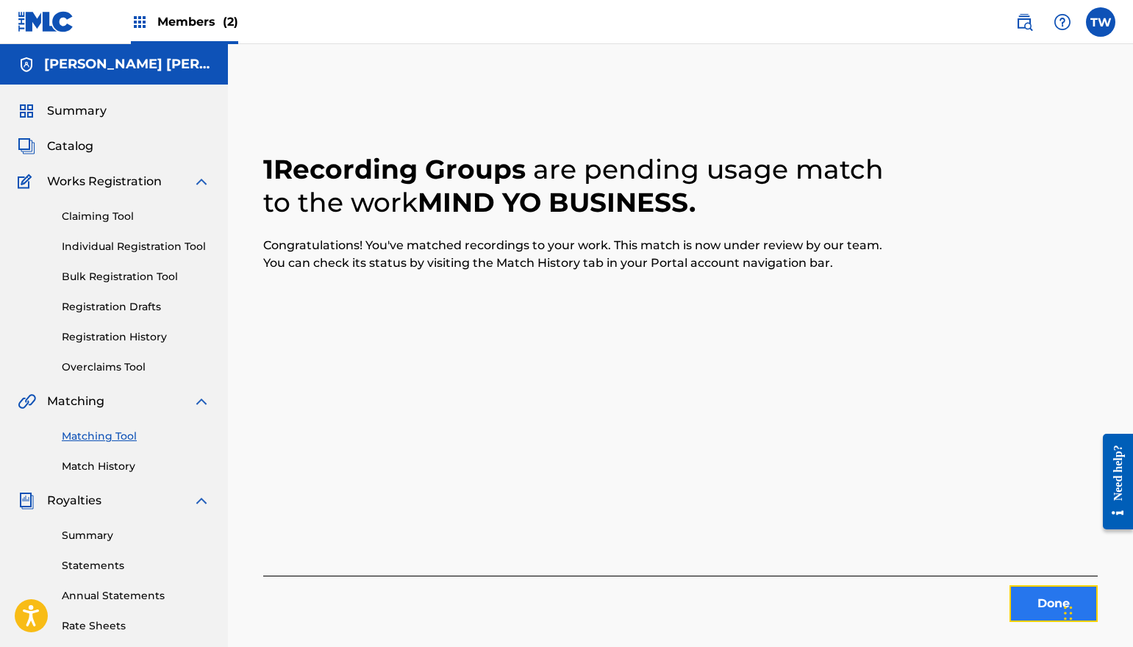
click at [1039, 595] on button "Done" at bounding box center [1054, 603] width 88 height 37
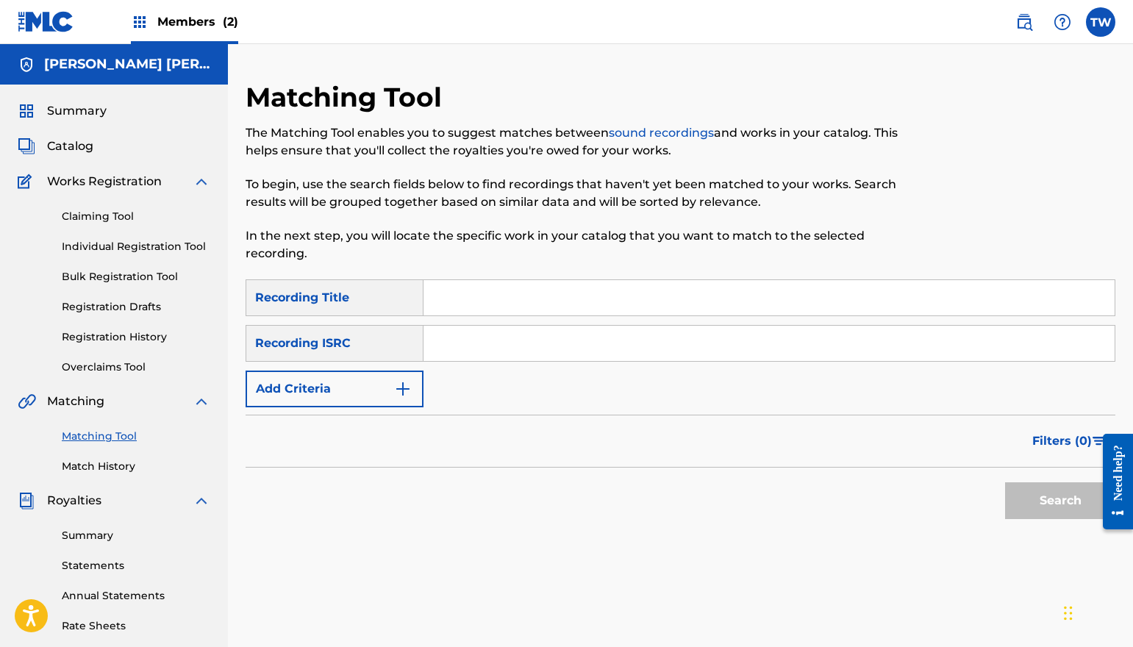
click at [529, 337] on input "Search Form" at bounding box center [769, 343] width 691 height 35
paste input "QZMEM2423777"
type input "QZMEM2423777"
click at [1072, 487] on button "Search" at bounding box center [1060, 500] width 110 height 37
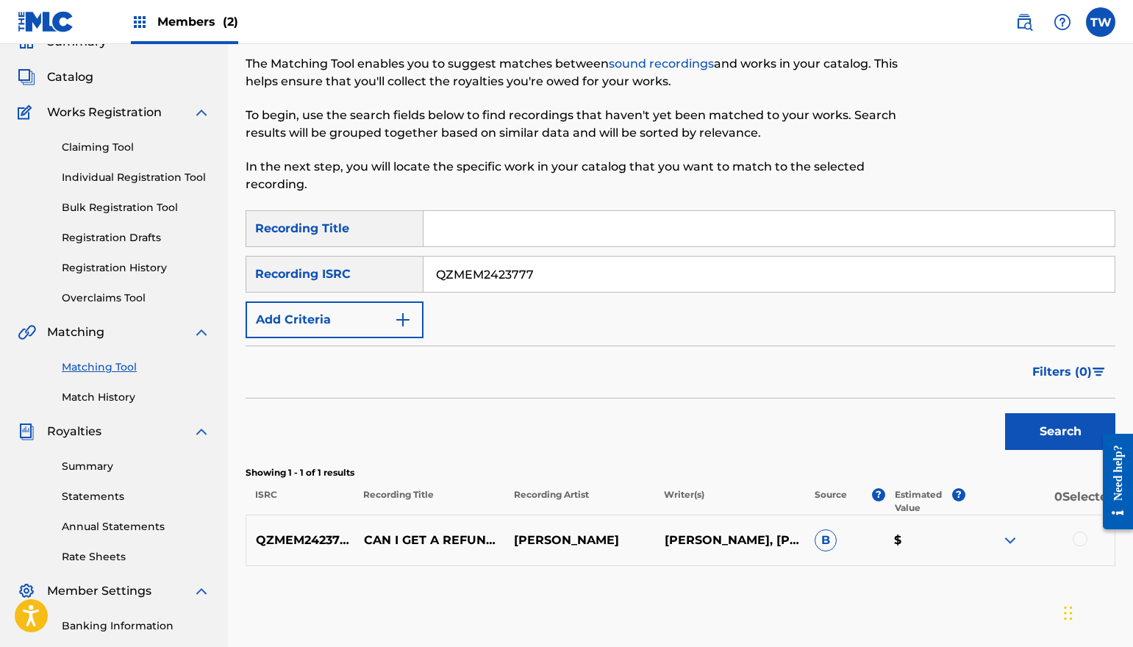
scroll to position [221, 0]
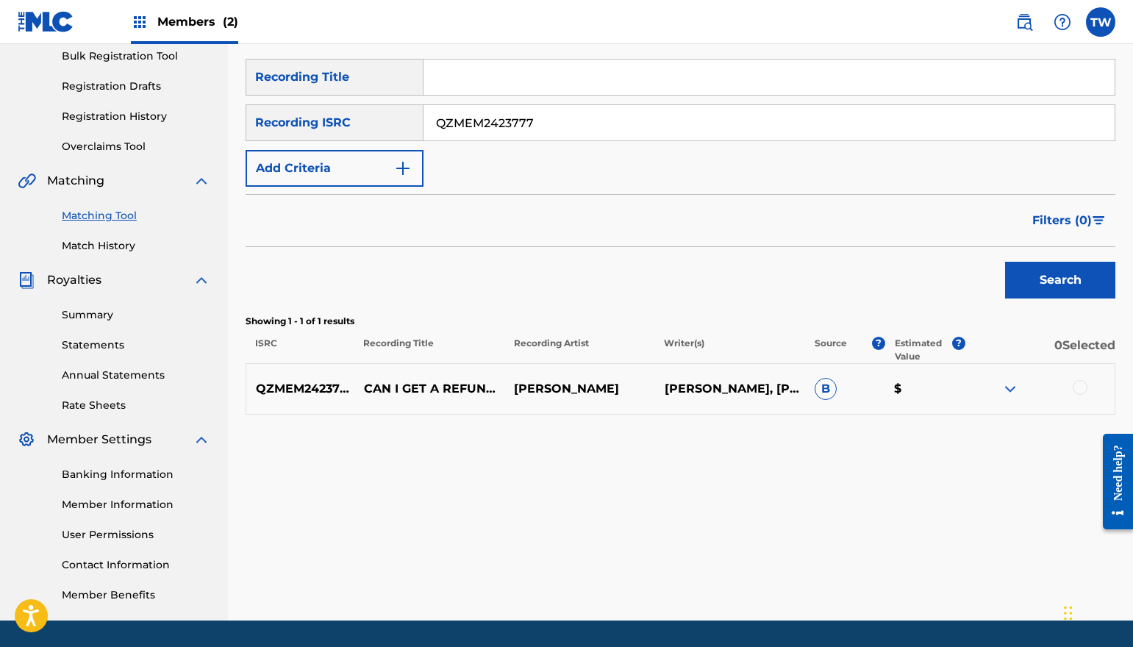
click at [1080, 390] on div at bounding box center [1080, 387] width 15 height 15
click at [1046, 526] on button "Match 1 Group" at bounding box center [1033, 527] width 163 height 37
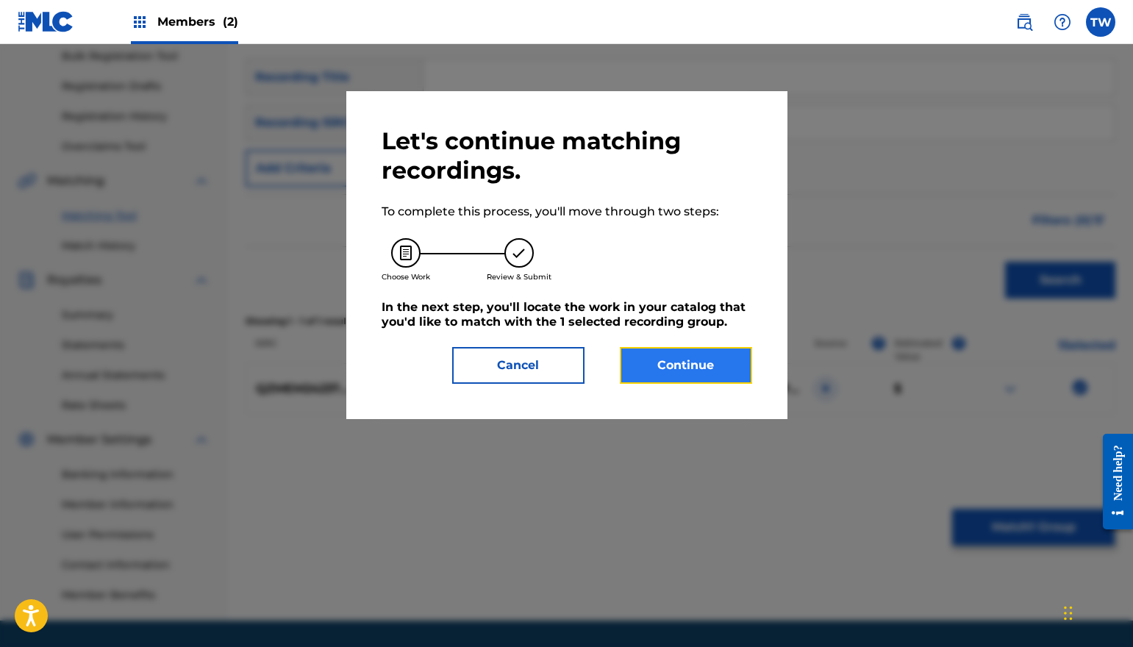
click at [724, 374] on button "Continue" at bounding box center [686, 365] width 132 height 37
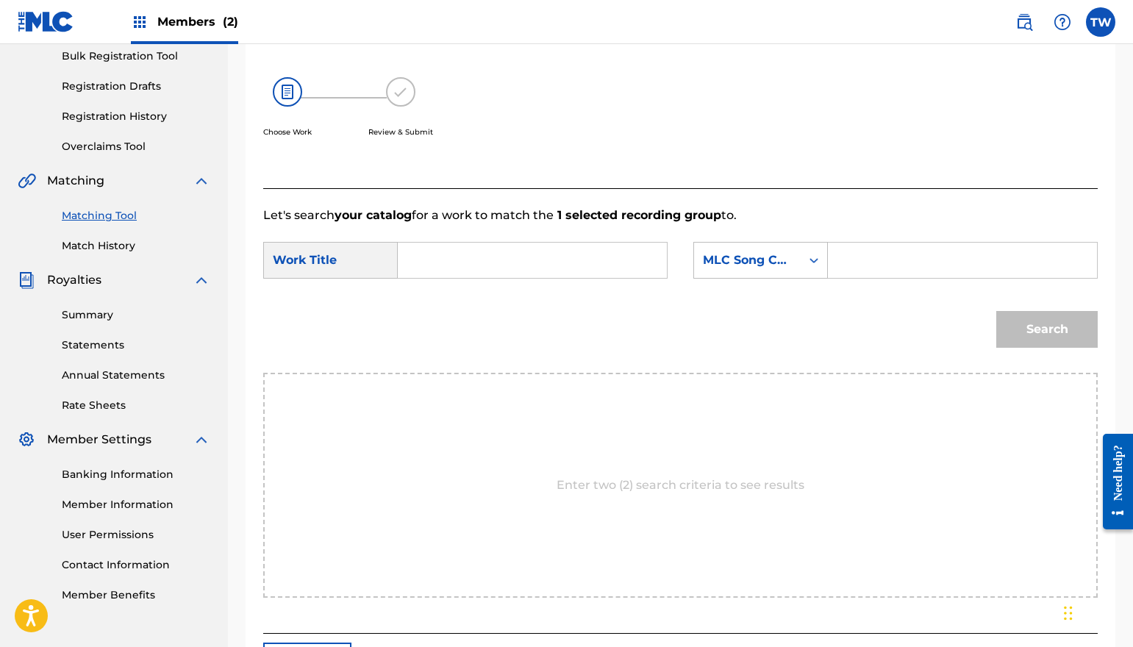
click at [507, 258] on input "Search Form" at bounding box center [532, 260] width 244 height 35
type input "can i get a refund"
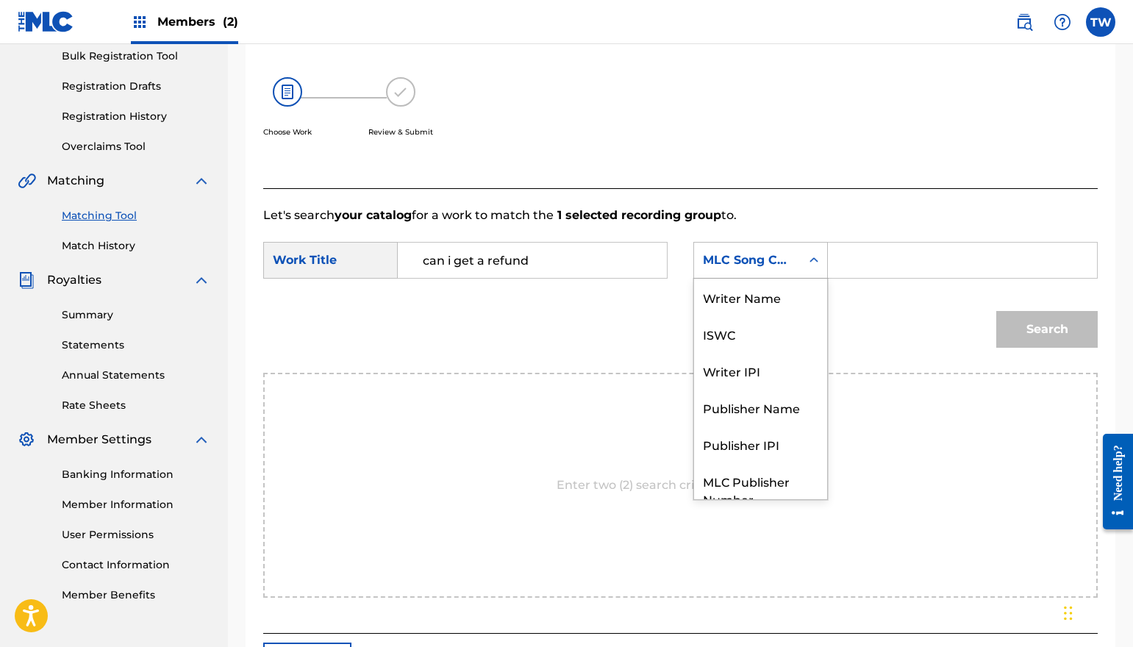
click at [804, 258] on div "Search Form" at bounding box center [814, 260] width 26 height 26
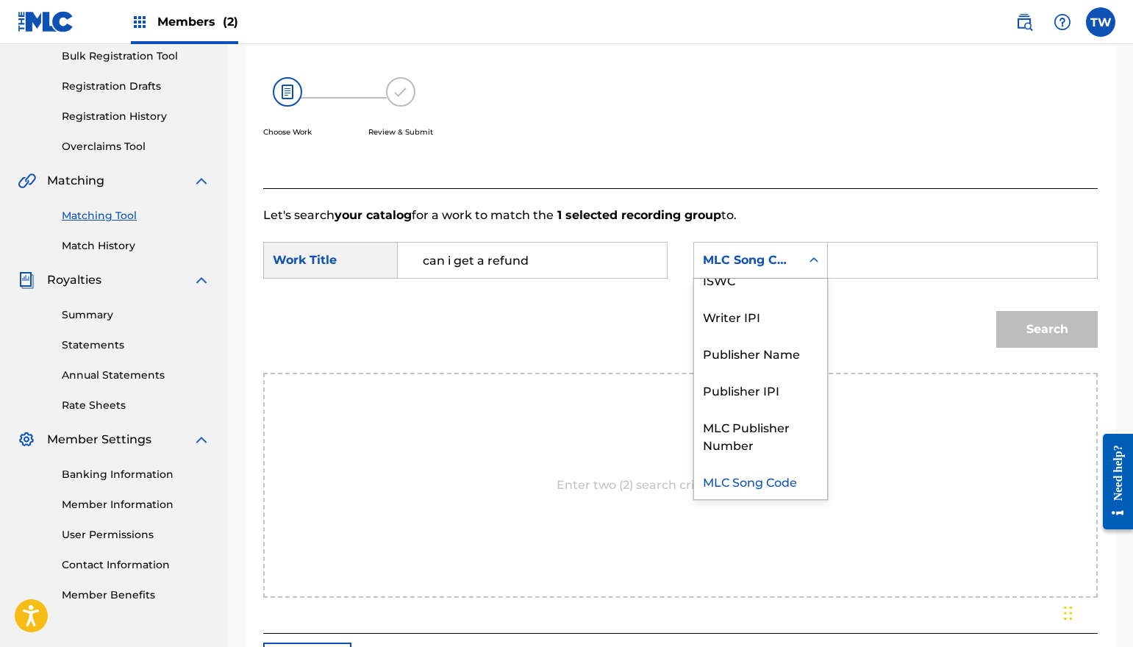
scroll to position [0, 0]
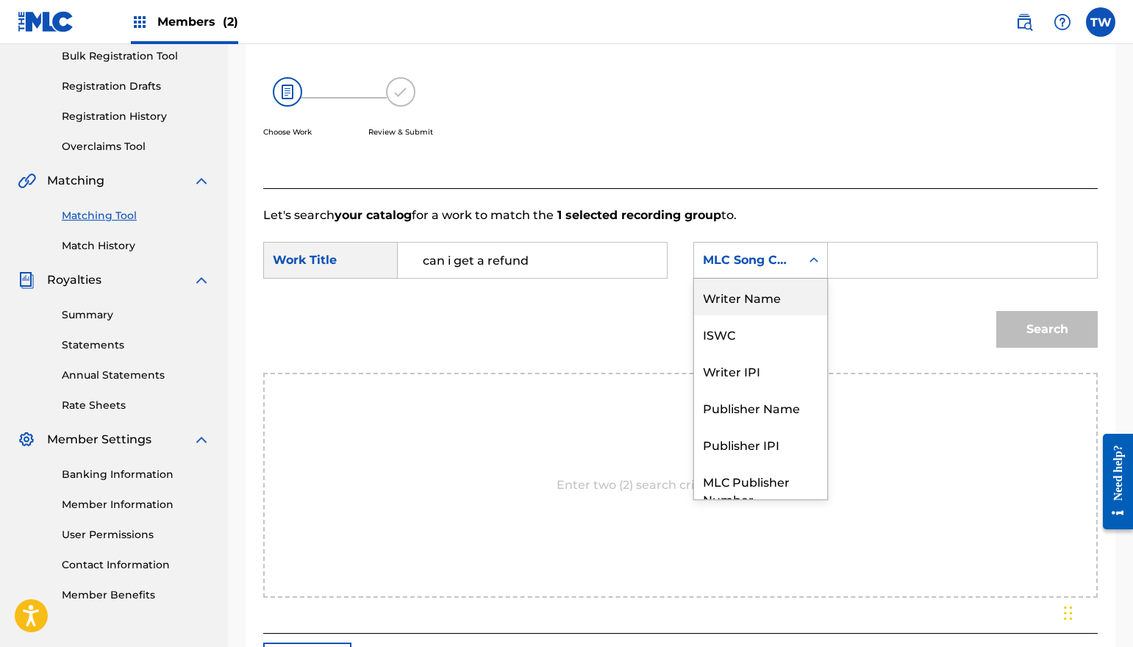
click at [749, 296] on div "Writer Name" at bounding box center [760, 297] width 133 height 37
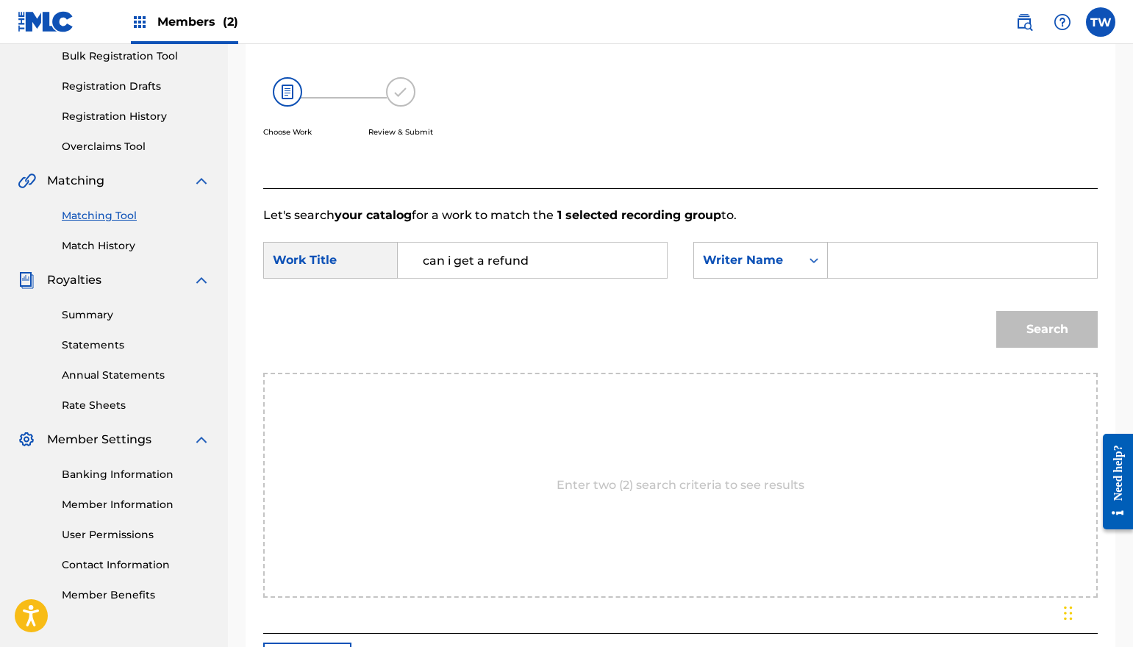
click at [875, 260] on input "Search Form" at bounding box center [963, 260] width 244 height 35
type input "[PERSON_NAME]"
click at [1016, 317] on button "Search" at bounding box center [1046, 329] width 101 height 37
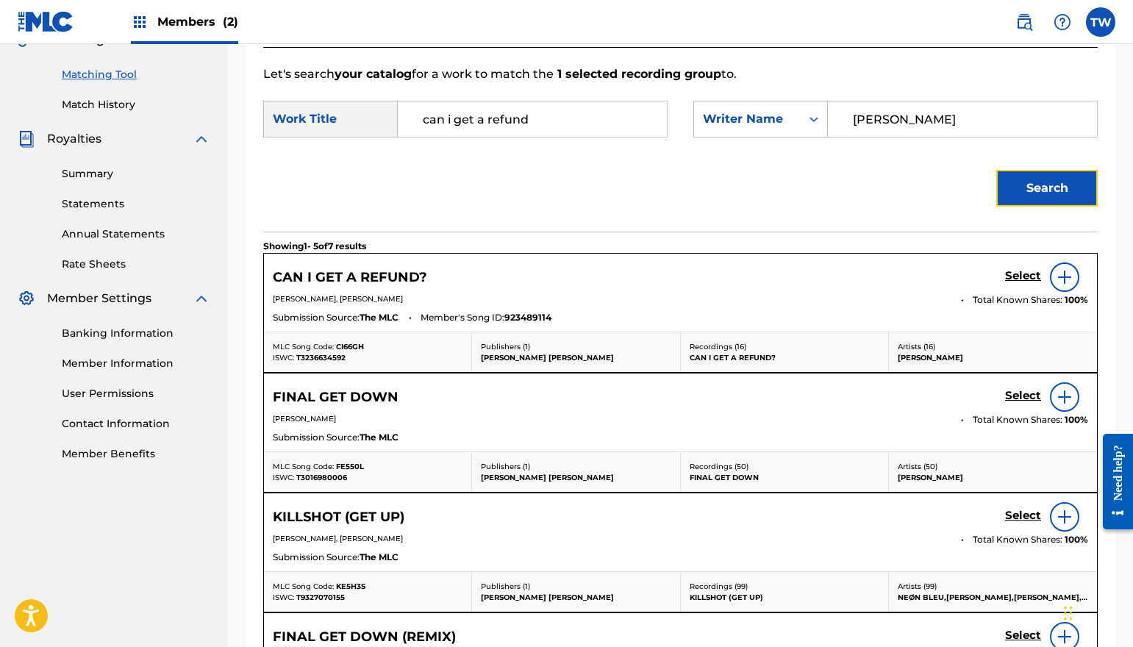
scroll to position [368, 0]
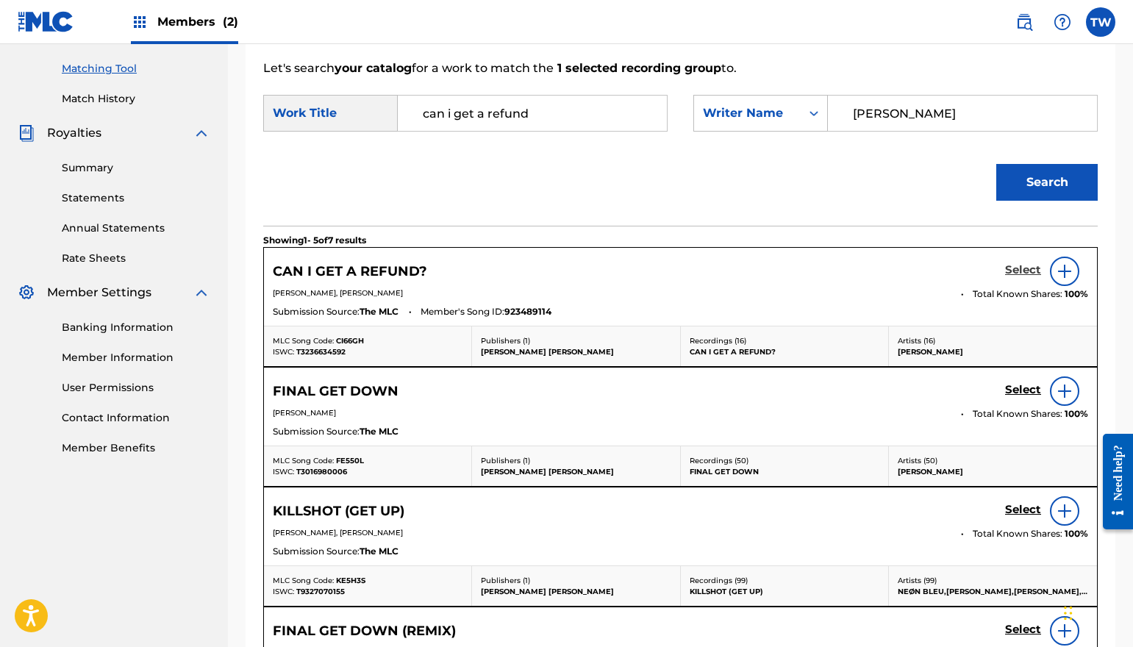
click at [1013, 268] on h5 "Select" at bounding box center [1023, 270] width 36 height 14
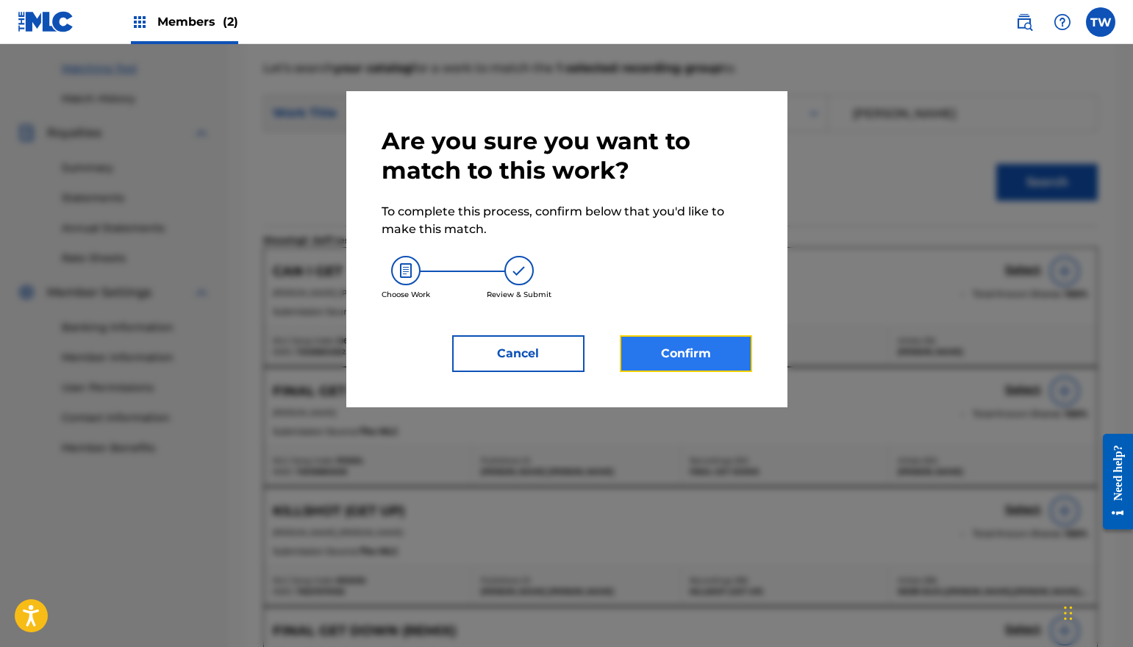
click at [682, 356] on button "Confirm" at bounding box center [686, 353] width 132 height 37
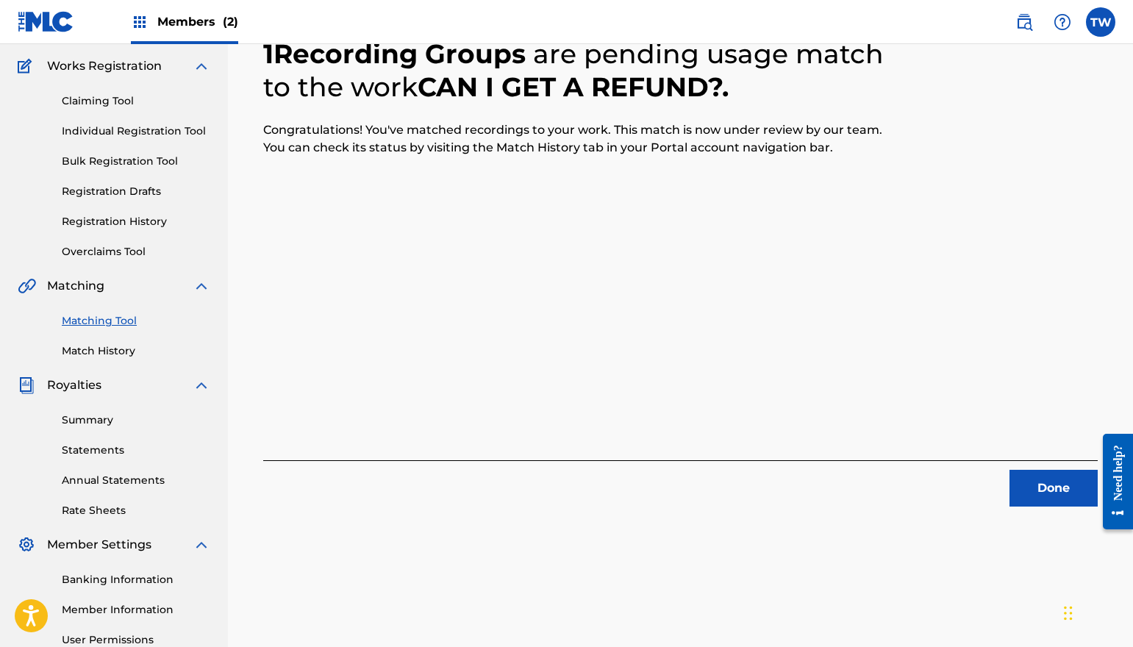
scroll to position [0, 0]
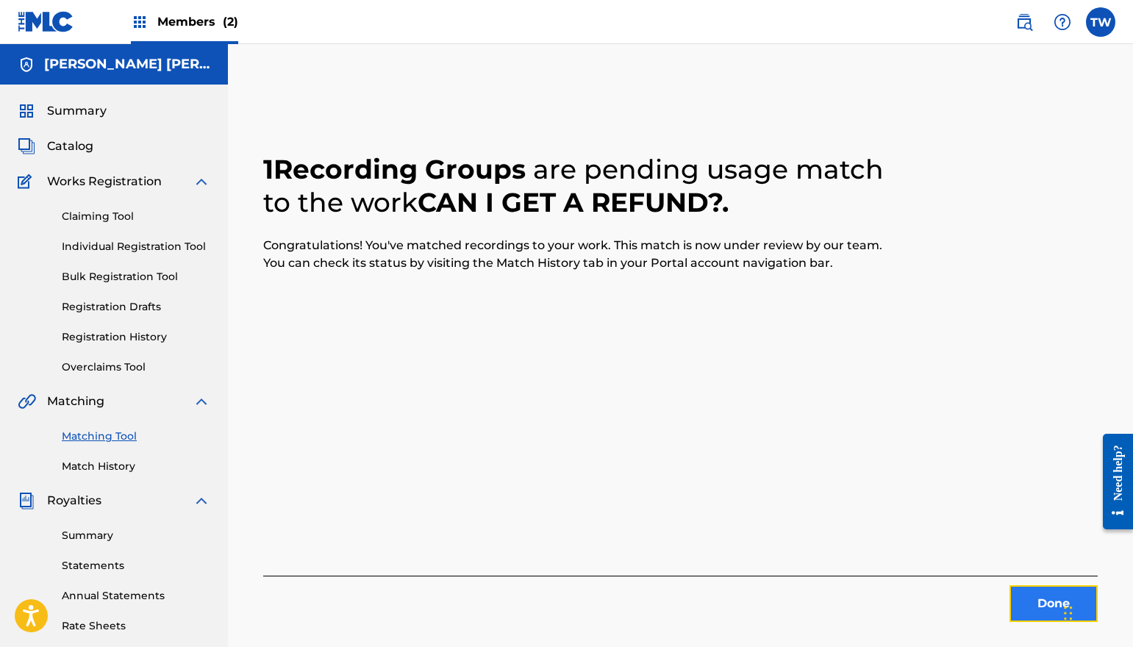
click at [1054, 600] on button "Done" at bounding box center [1054, 603] width 88 height 37
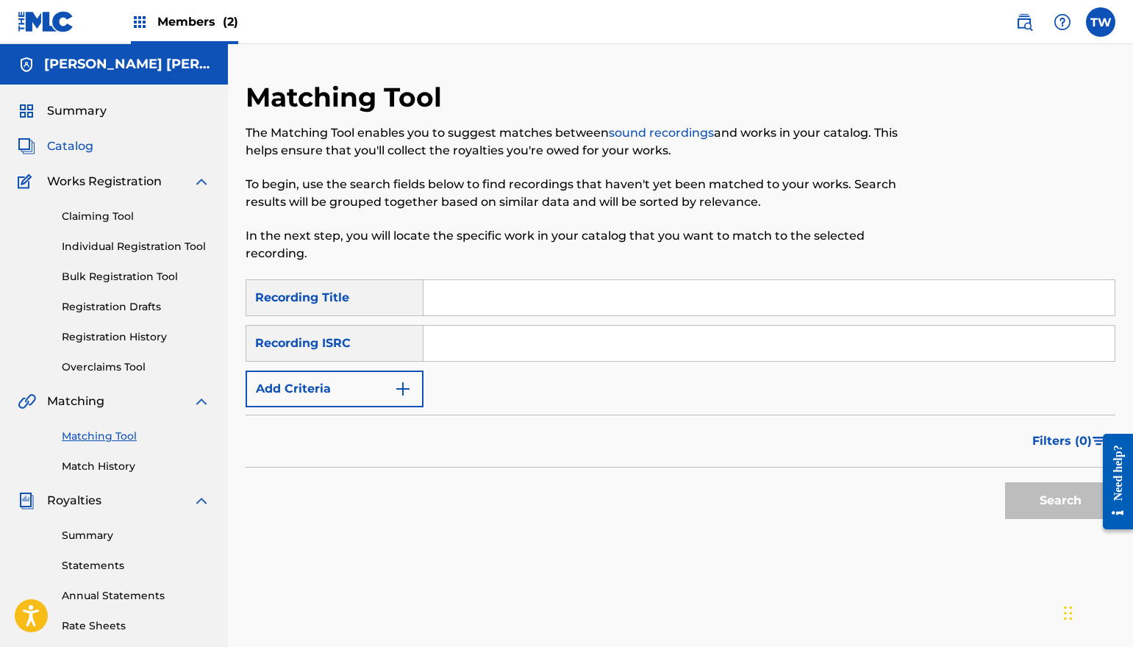
click at [71, 141] on span "Catalog" at bounding box center [70, 147] width 46 height 18
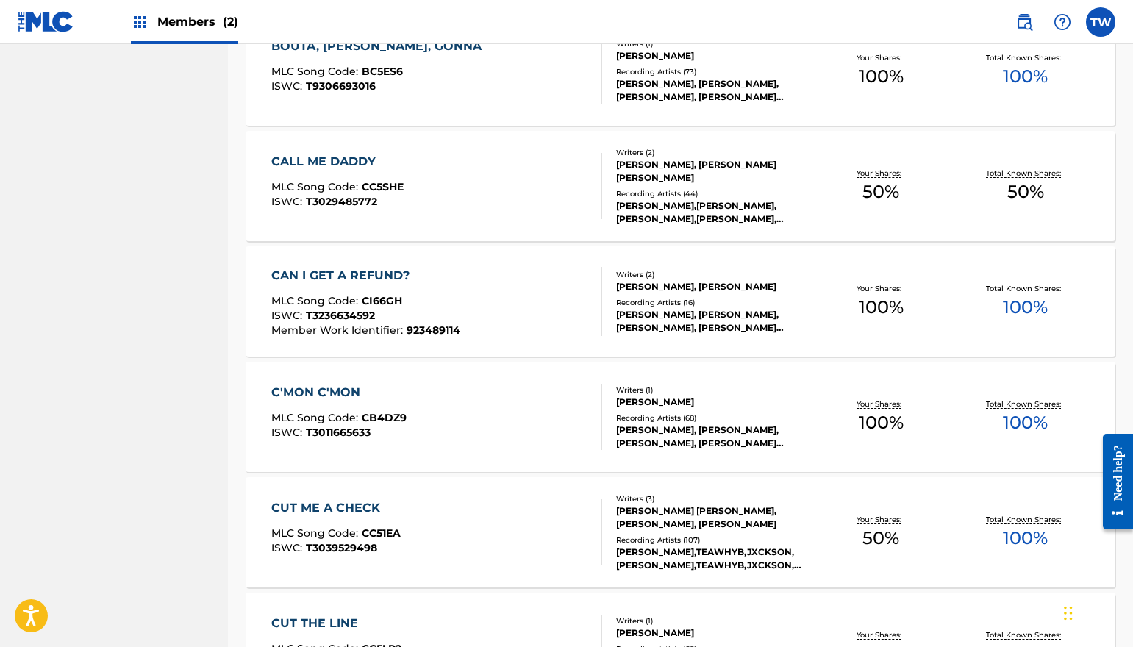
scroll to position [1036, 0]
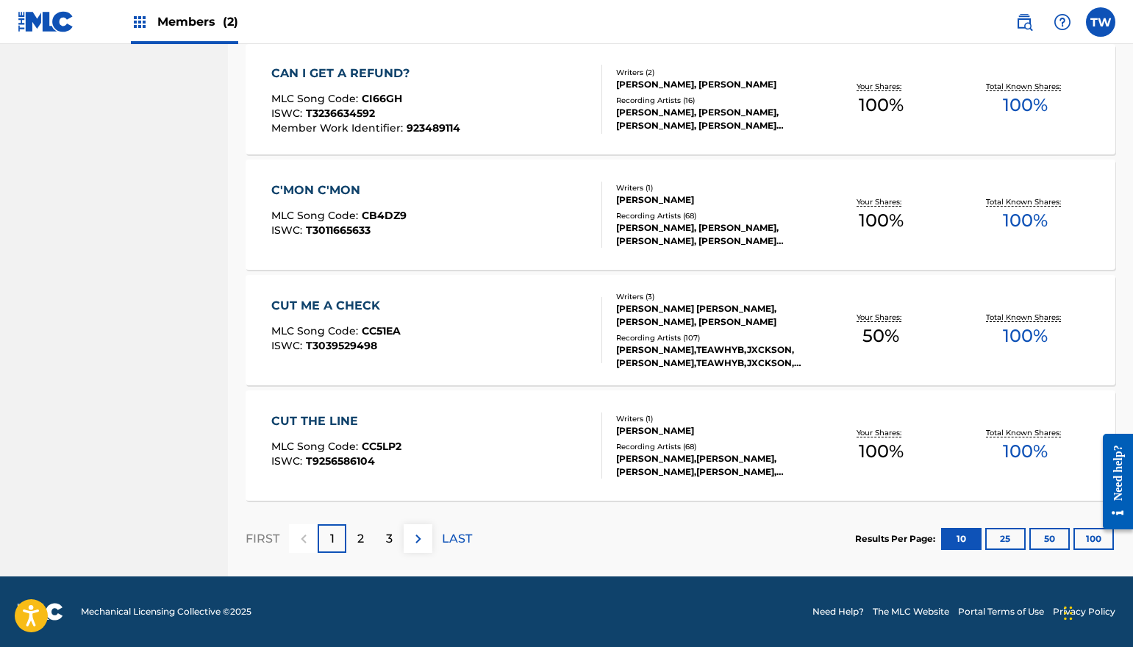
click at [1099, 535] on div at bounding box center [1112, 481] width 41 height 118
click at [1096, 540] on div at bounding box center [1112, 481] width 41 height 118
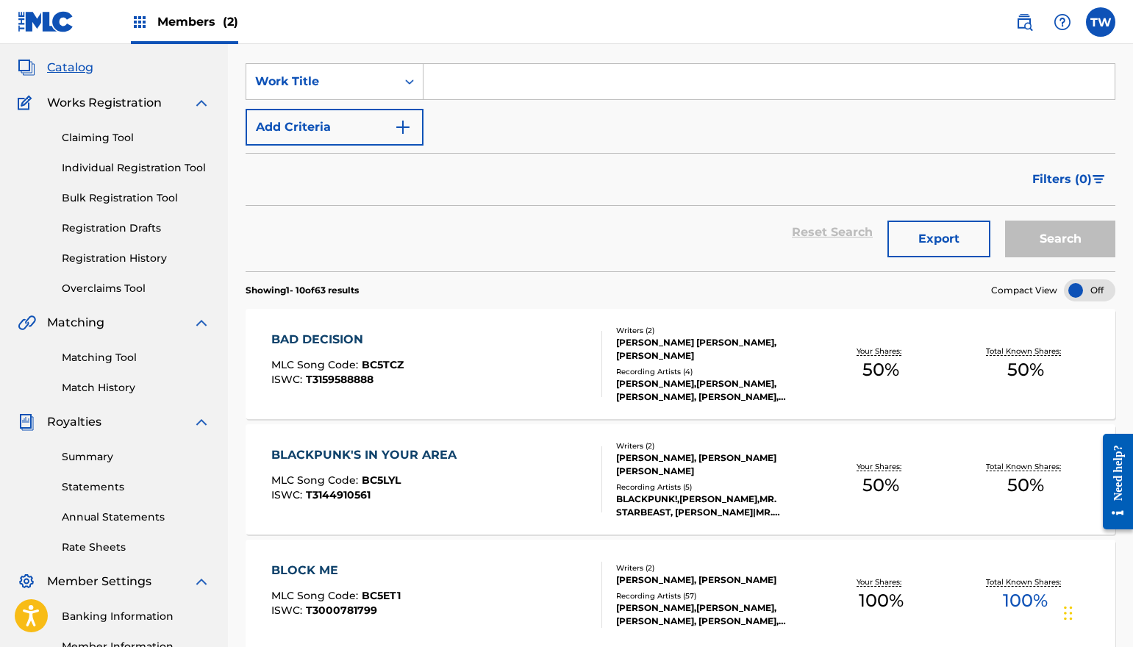
scroll to position [0, 0]
